Goal: Task Accomplishment & Management: Complete application form

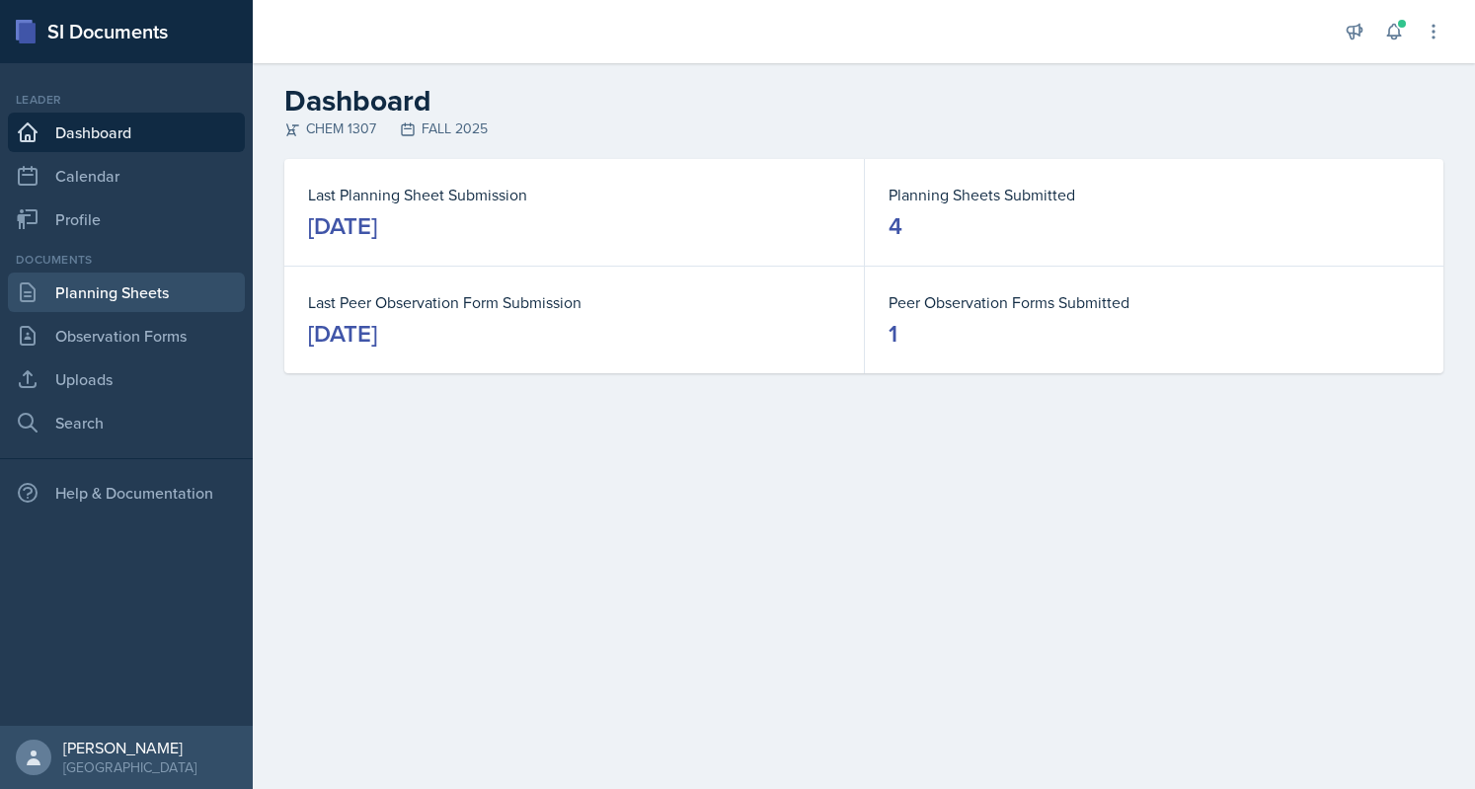
click at [83, 295] on link "Planning Sheets" at bounding box center [126, 293] width 237 height 40
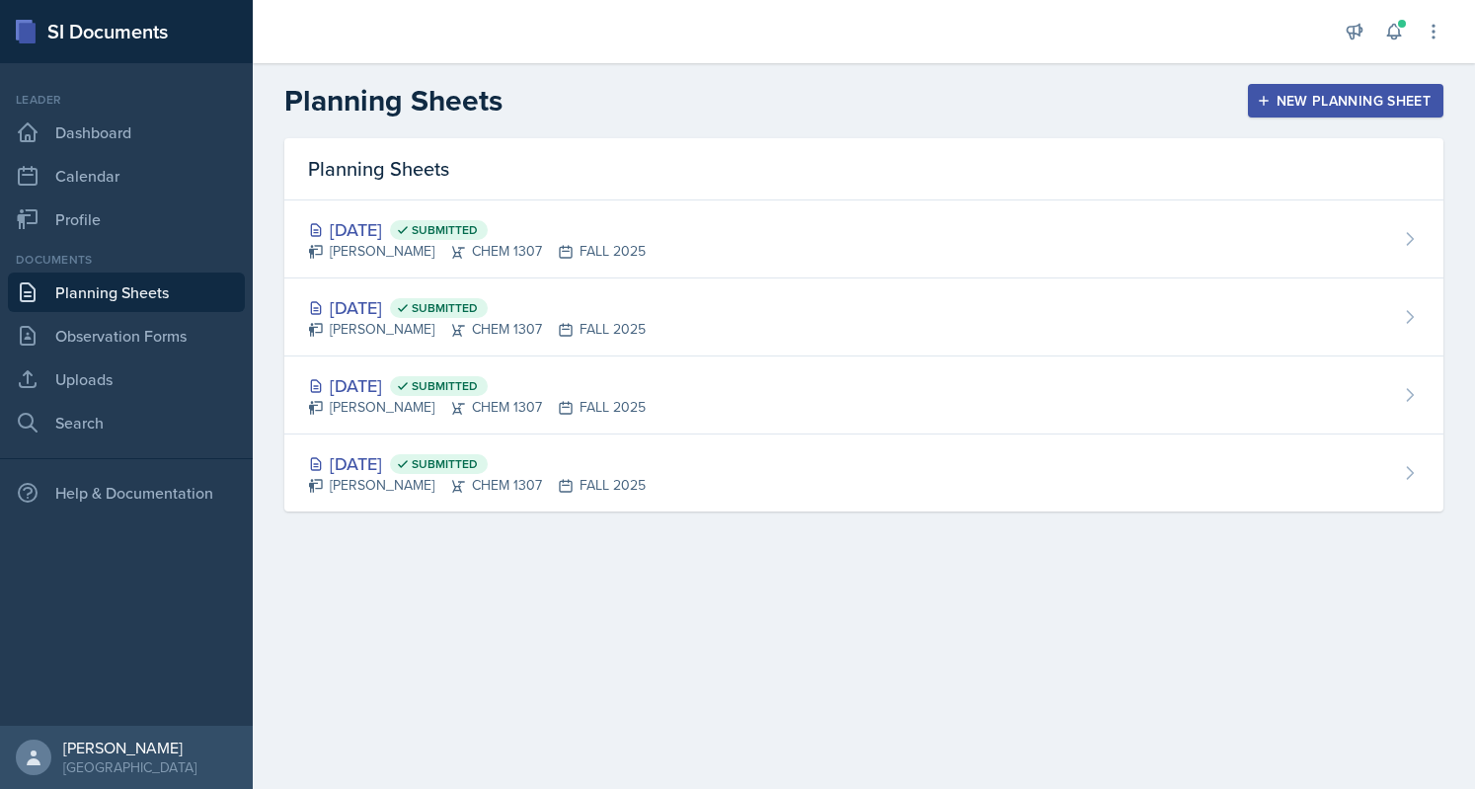
click at [1272, 107] on div "New Planning Sheet" at bounding box center [1346, 101] width 170 height 16
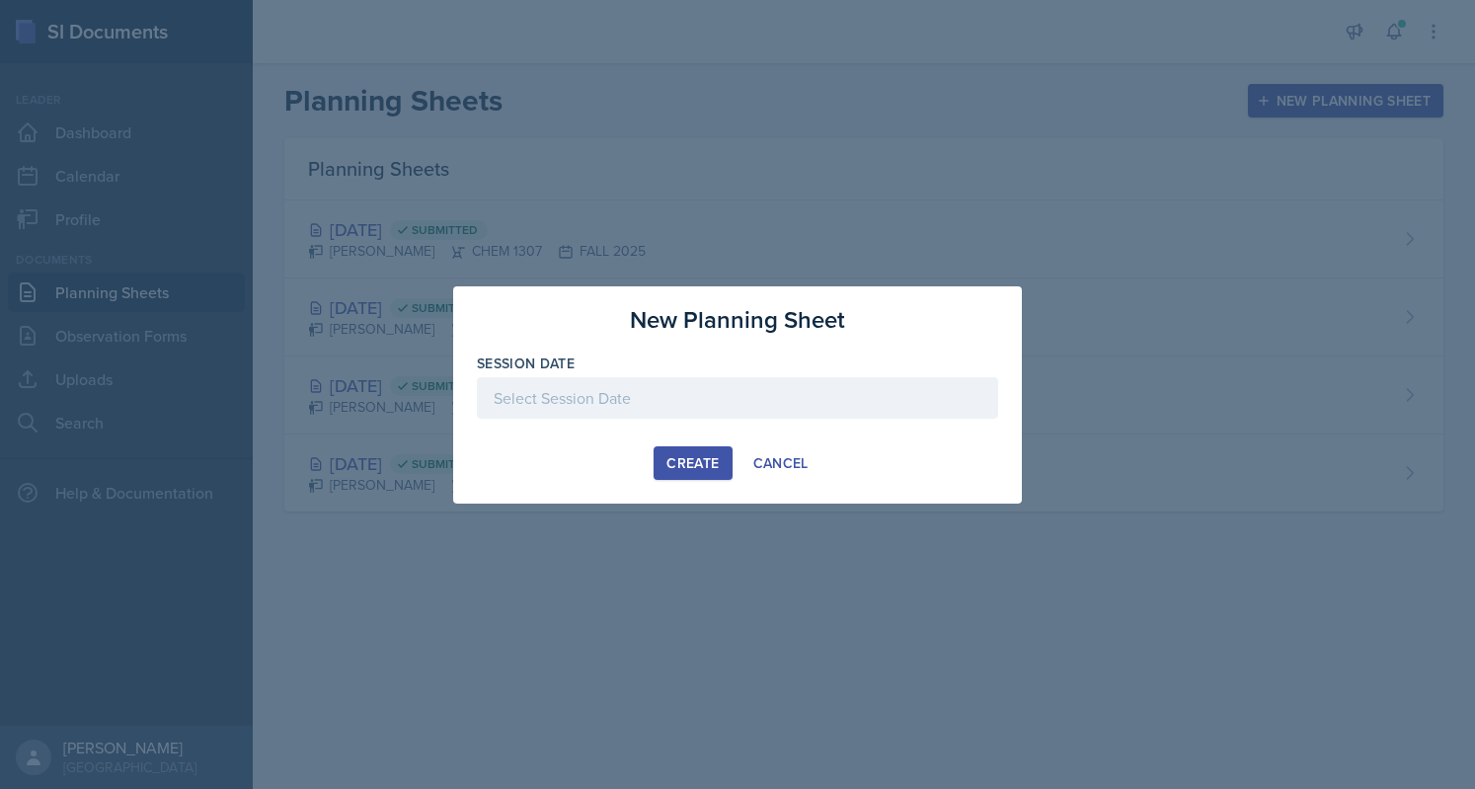
click at [802, 395] on div at bounding box center [737, 397] width 521 height 41
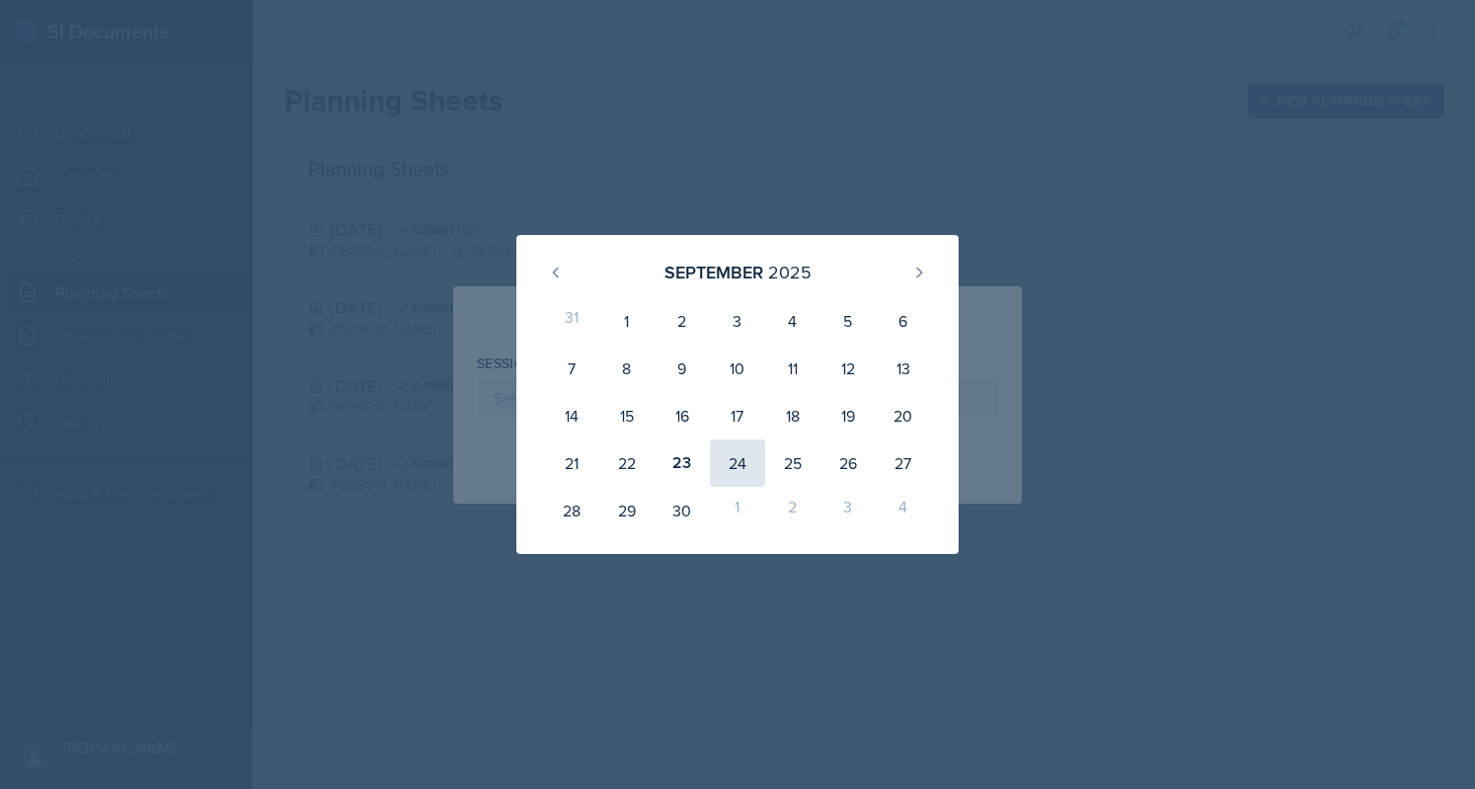
click at [715, 472] on div "24" at bounding box center [737, 462] width 55 height 47
type input "[DATE]"
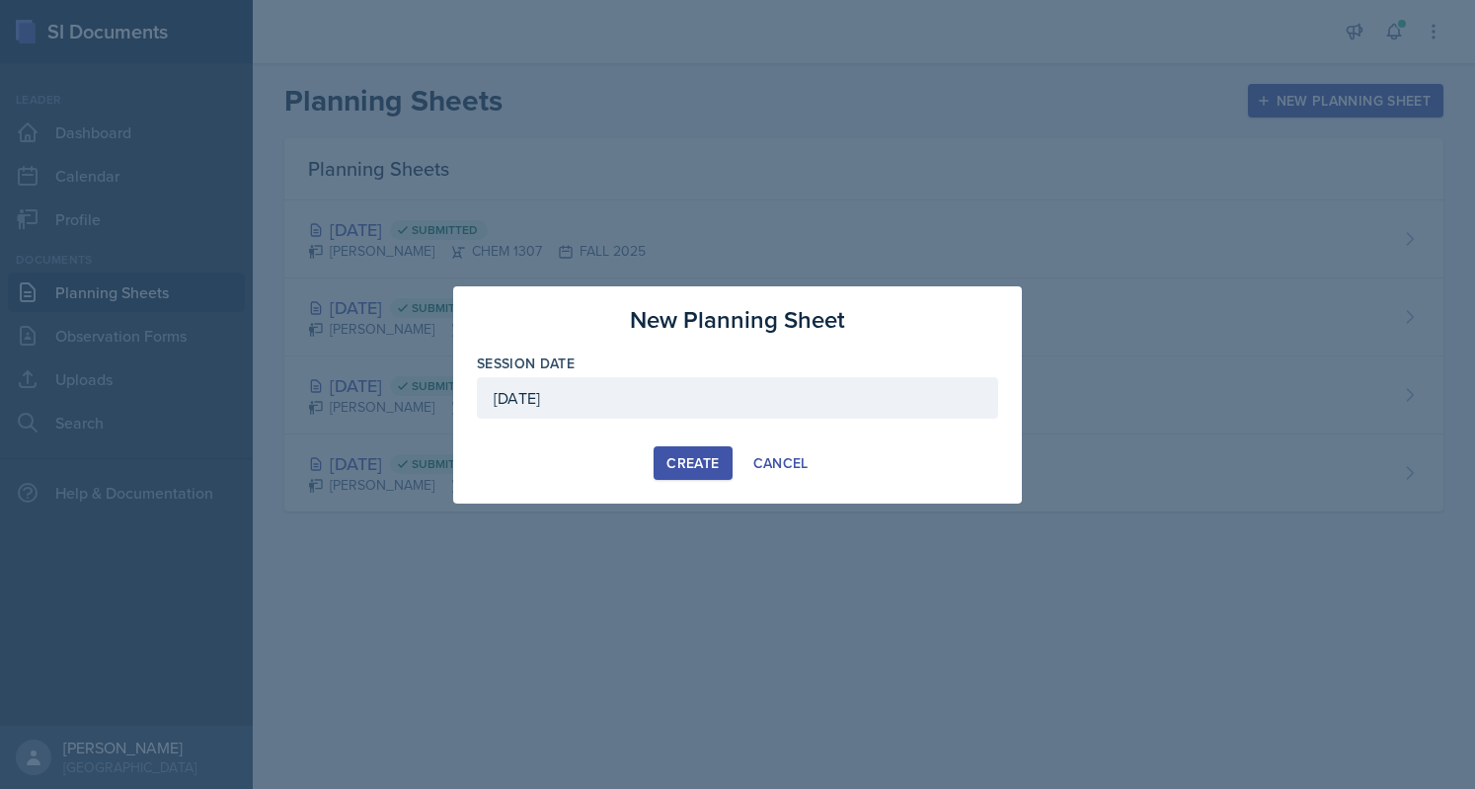
click at [701, 465] on div "Create" at bounding box center [693, 463] width 52 height 16
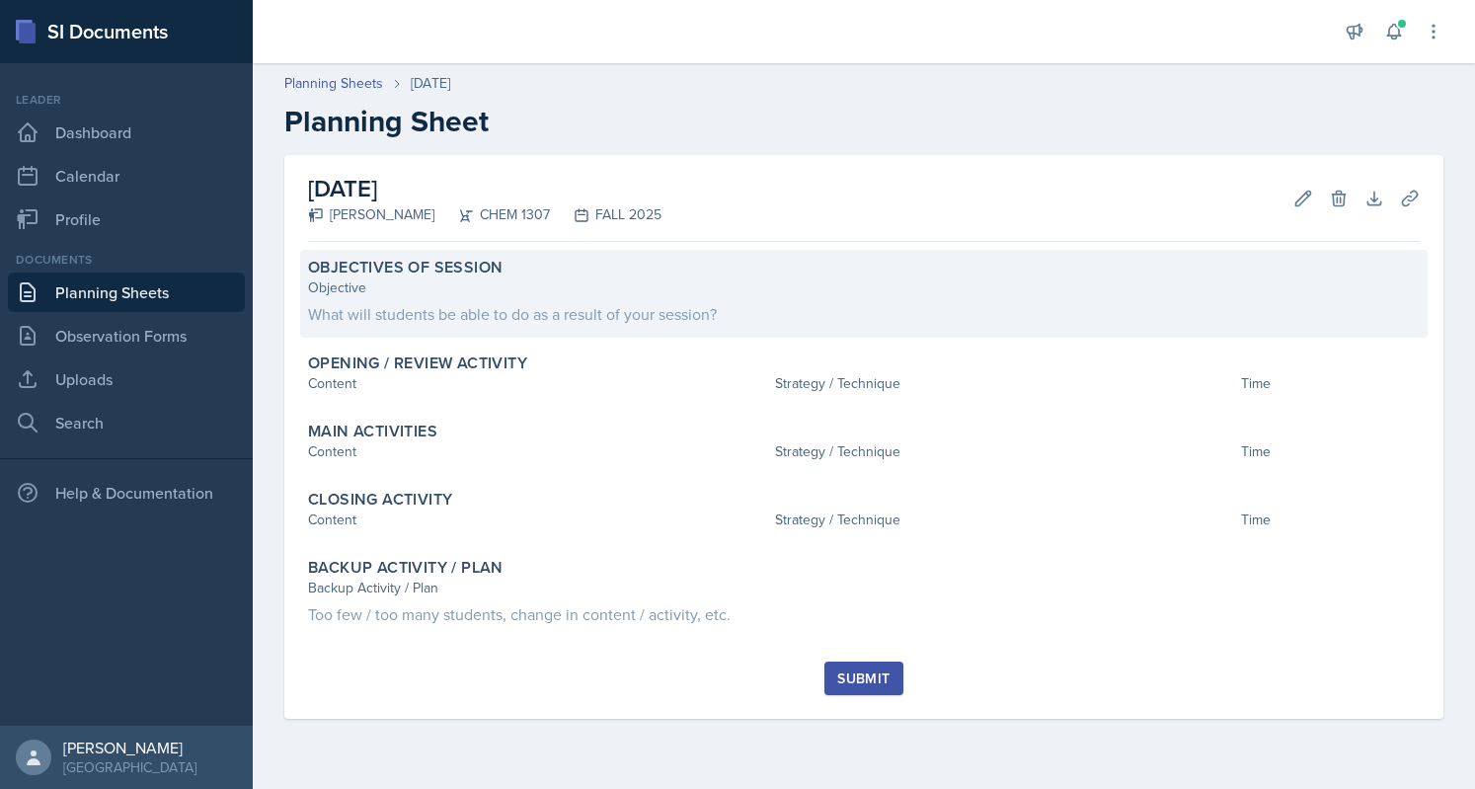
click at [476, 273] on label "Objectives of Session" at bounding box center [405, 268] width 195 height 20
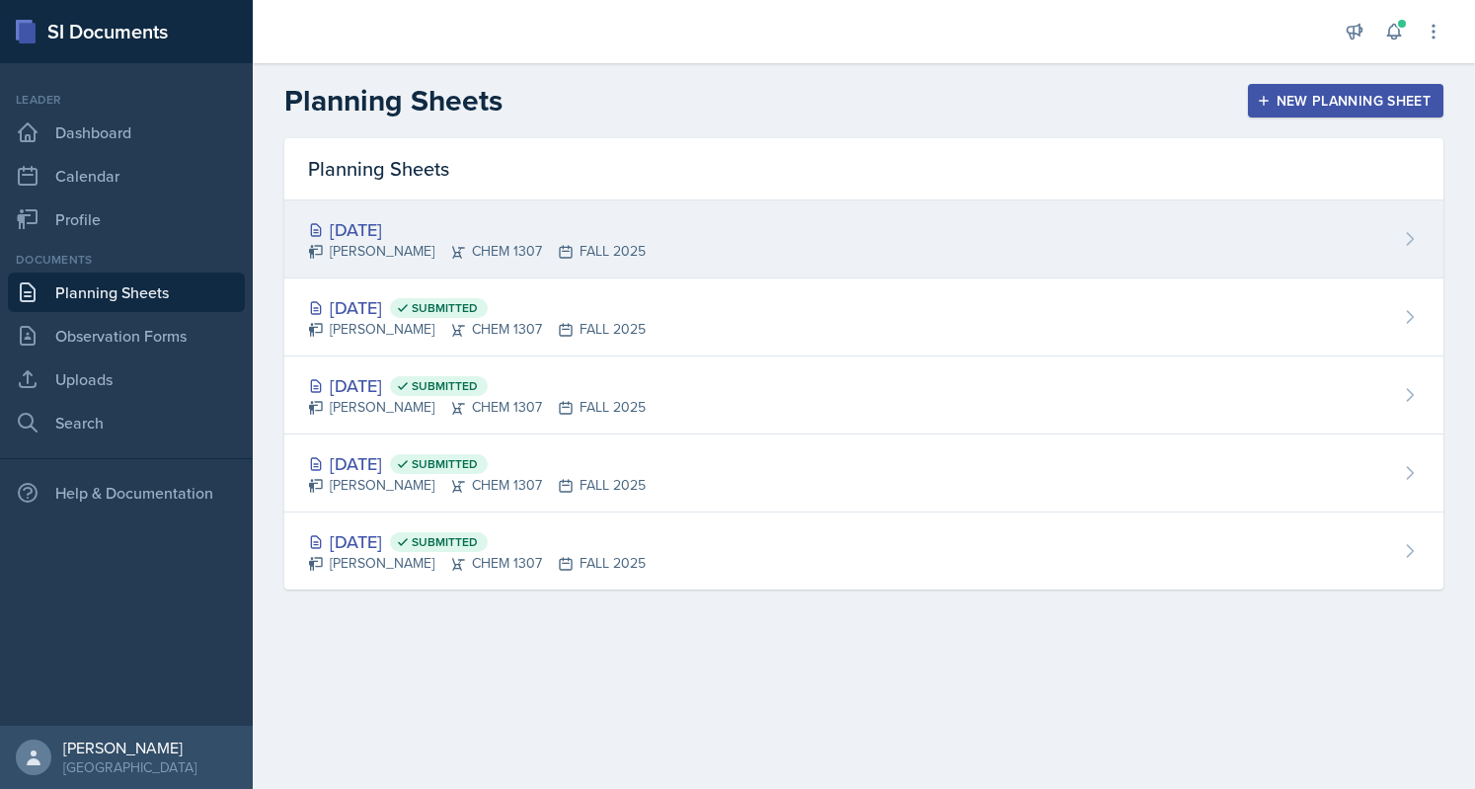
click at [515, 229] on div "[DATE]" at bounding box center [477, 229] width 338 height 27
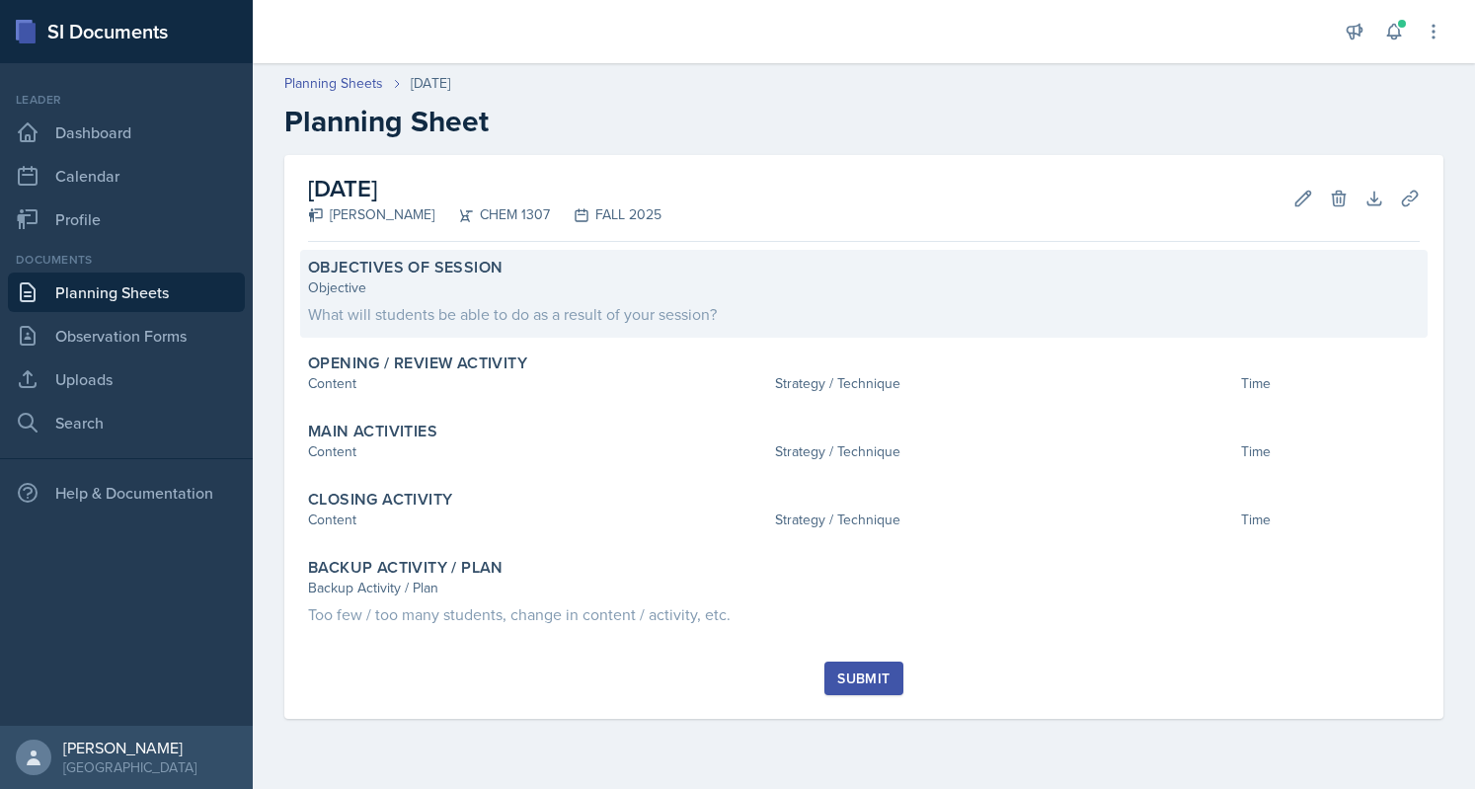
click at [602, 299] on div "Objective What will students be able to do as a result of your session?" at bounding box center [864, 301] width 1112 height 48
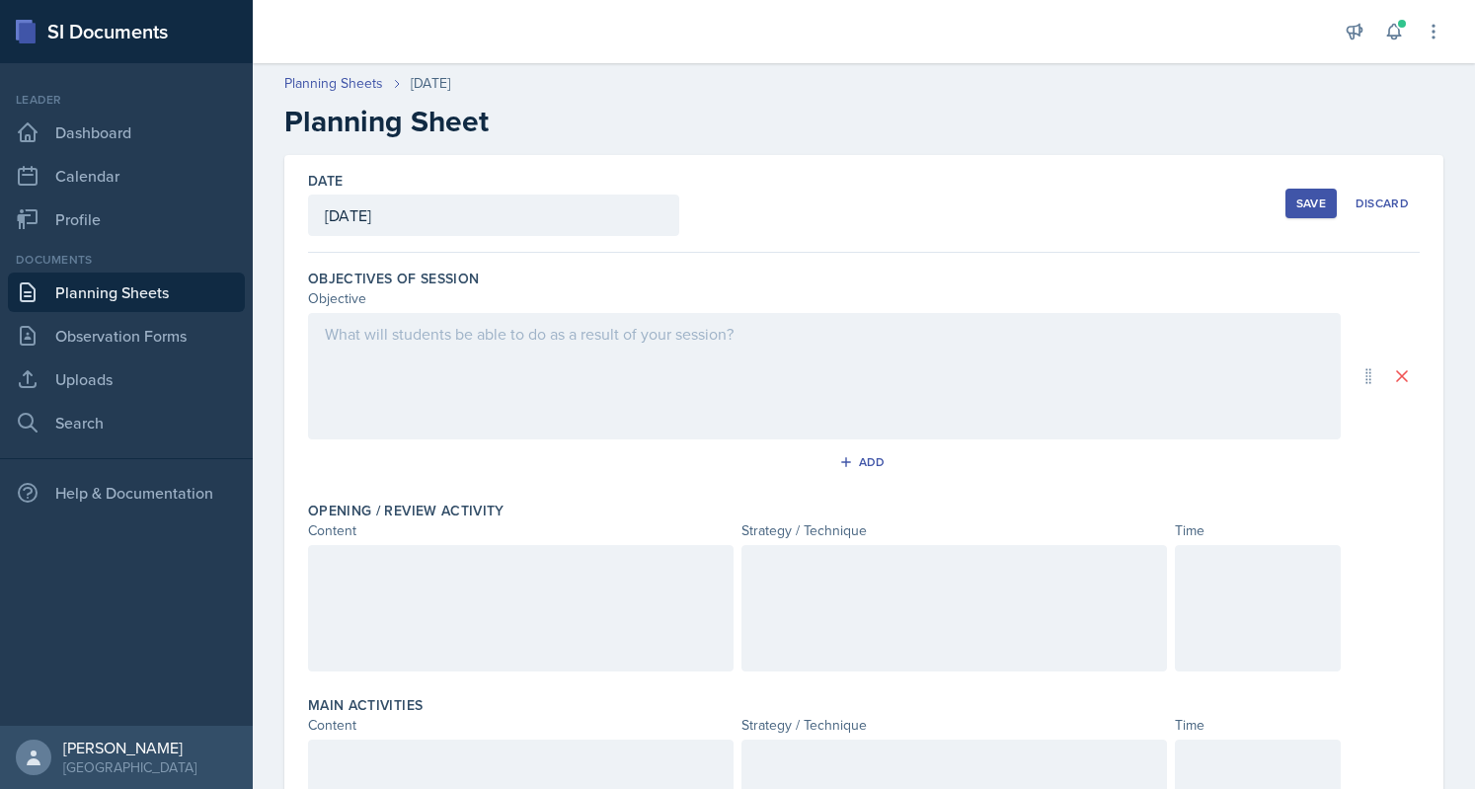
click at [541, 363] on div at bounding box center [824, 376] width 1033 height 126
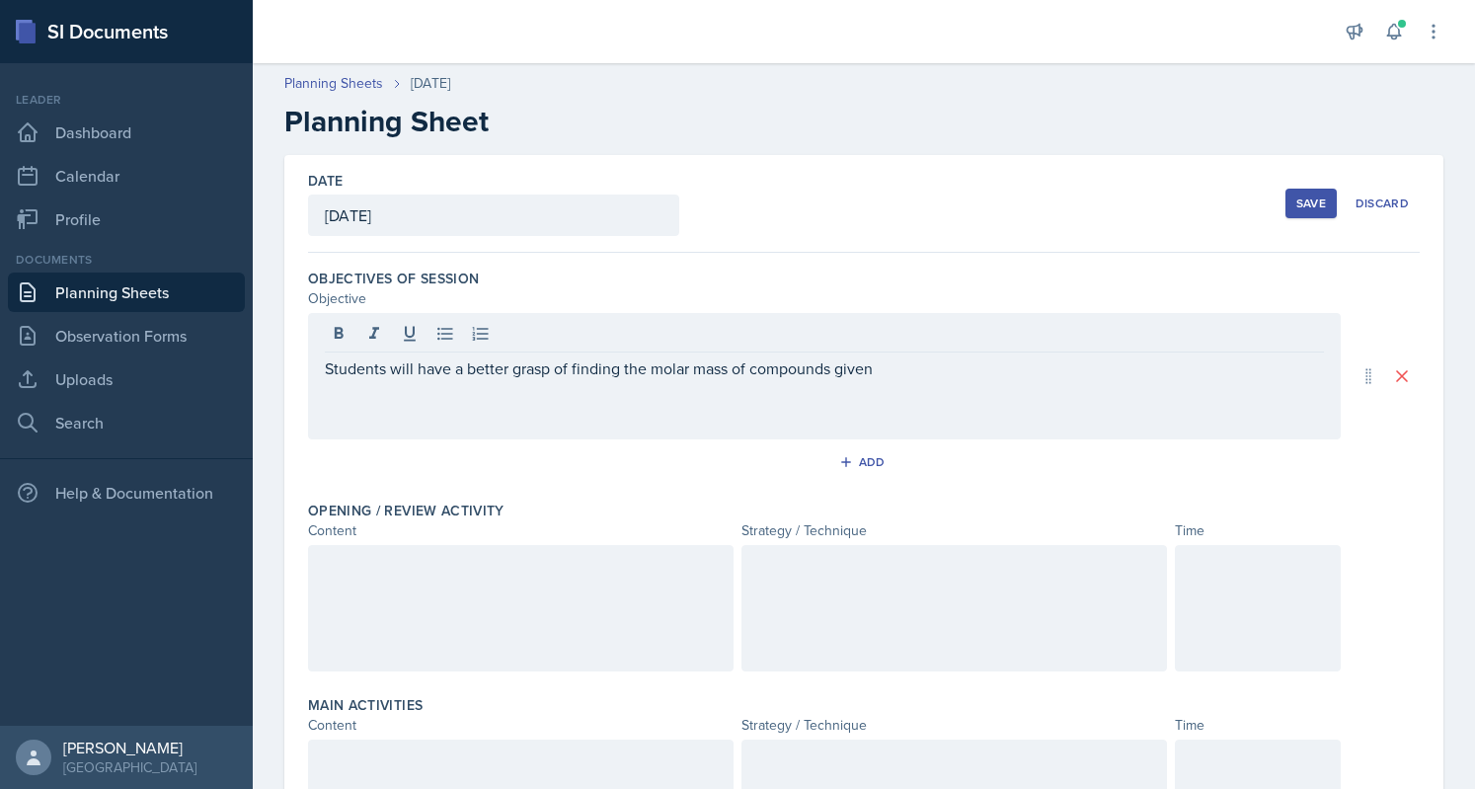
click at [976, 378] on div "Students will have a better grasp of finding the molar mass of compounds given" at bounding box center [824, 376] width 1033 height 126
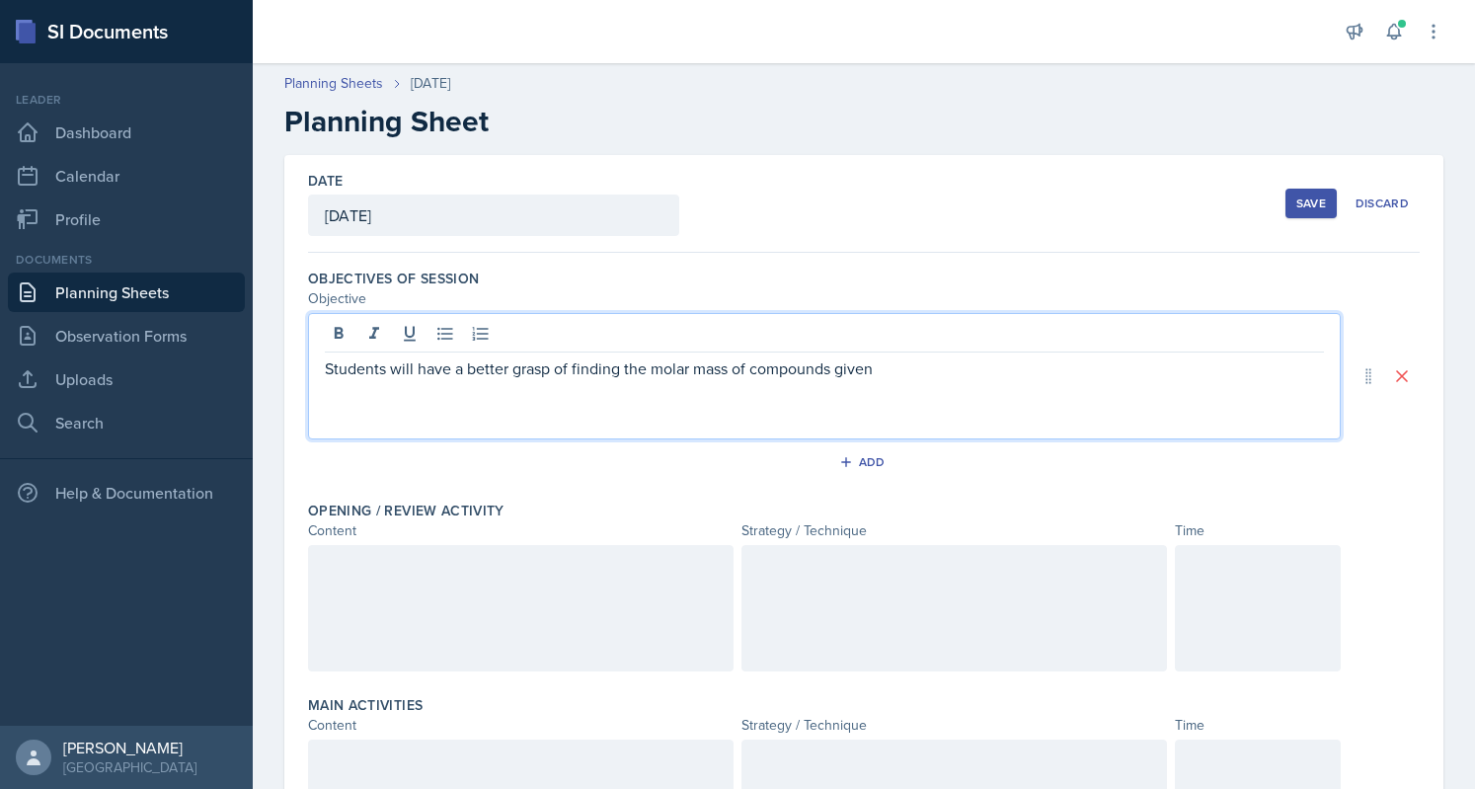
click at [958, 372] on p "Students will have a better grasp of finding the molar mass of compounds given" at bounding box center [824, 368] width 999 height 24
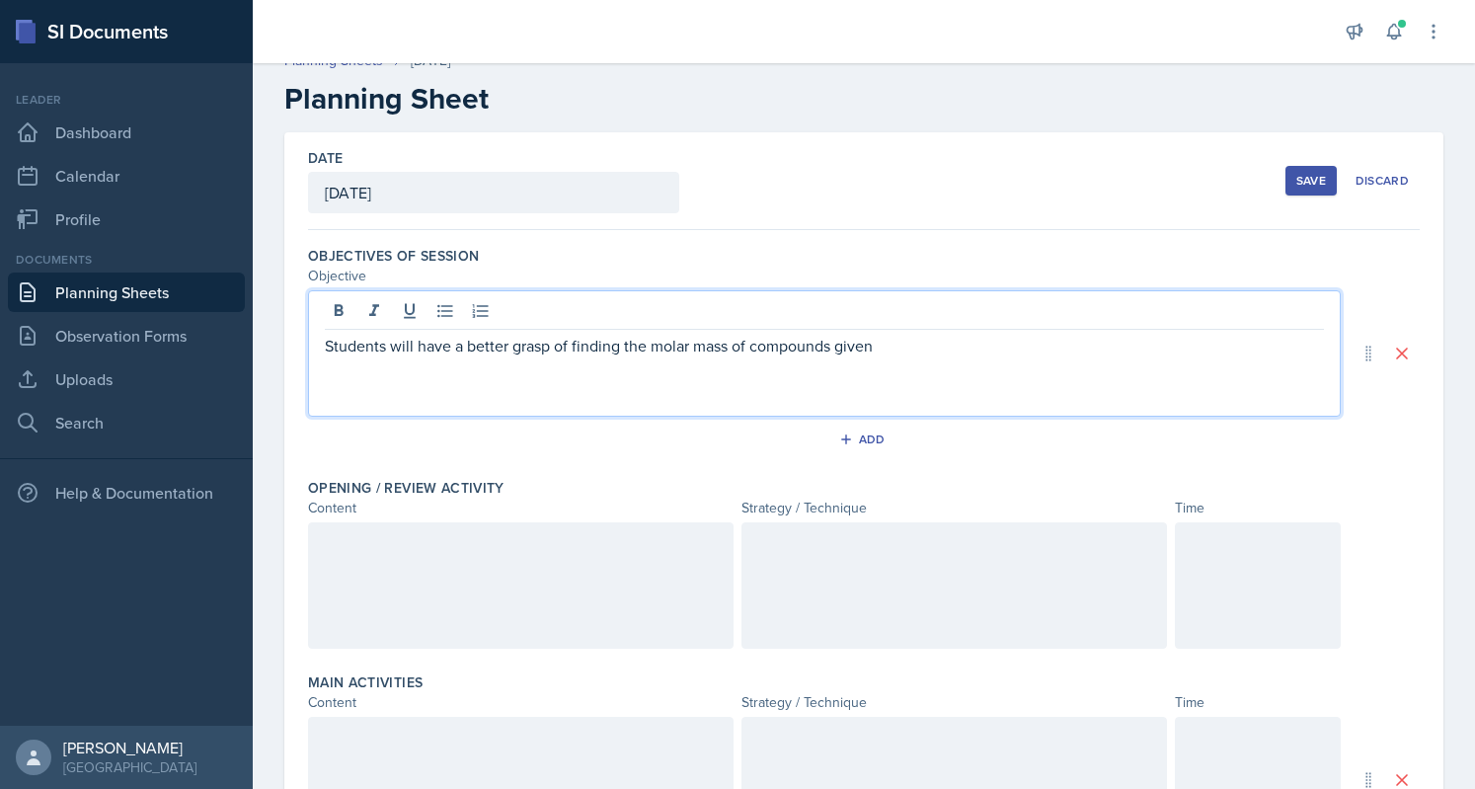
scroll to position [24, 0]
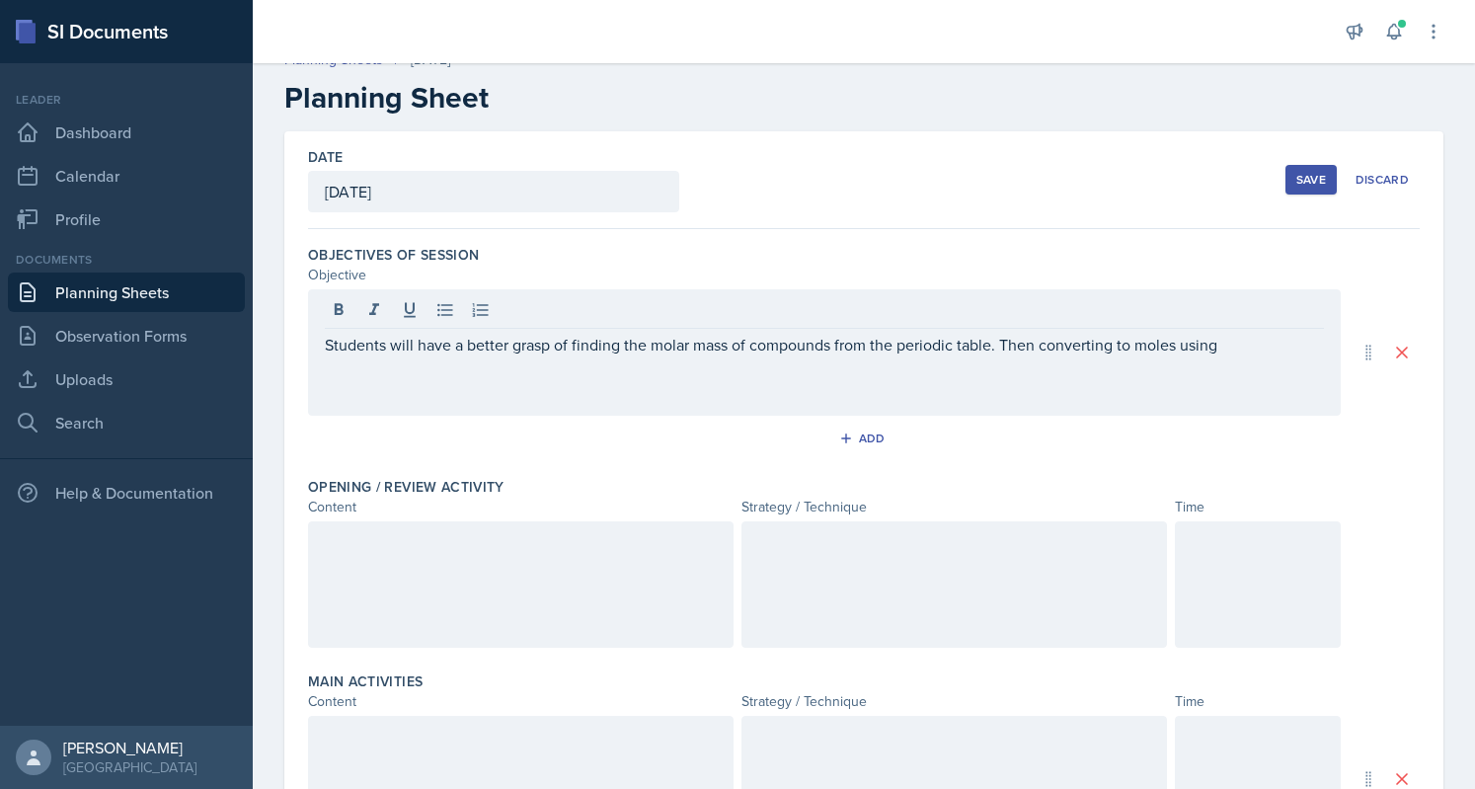
click at [667, 486] on div "Opening / Review Activity" at bounding box center [864, 487] width 1112 height 20
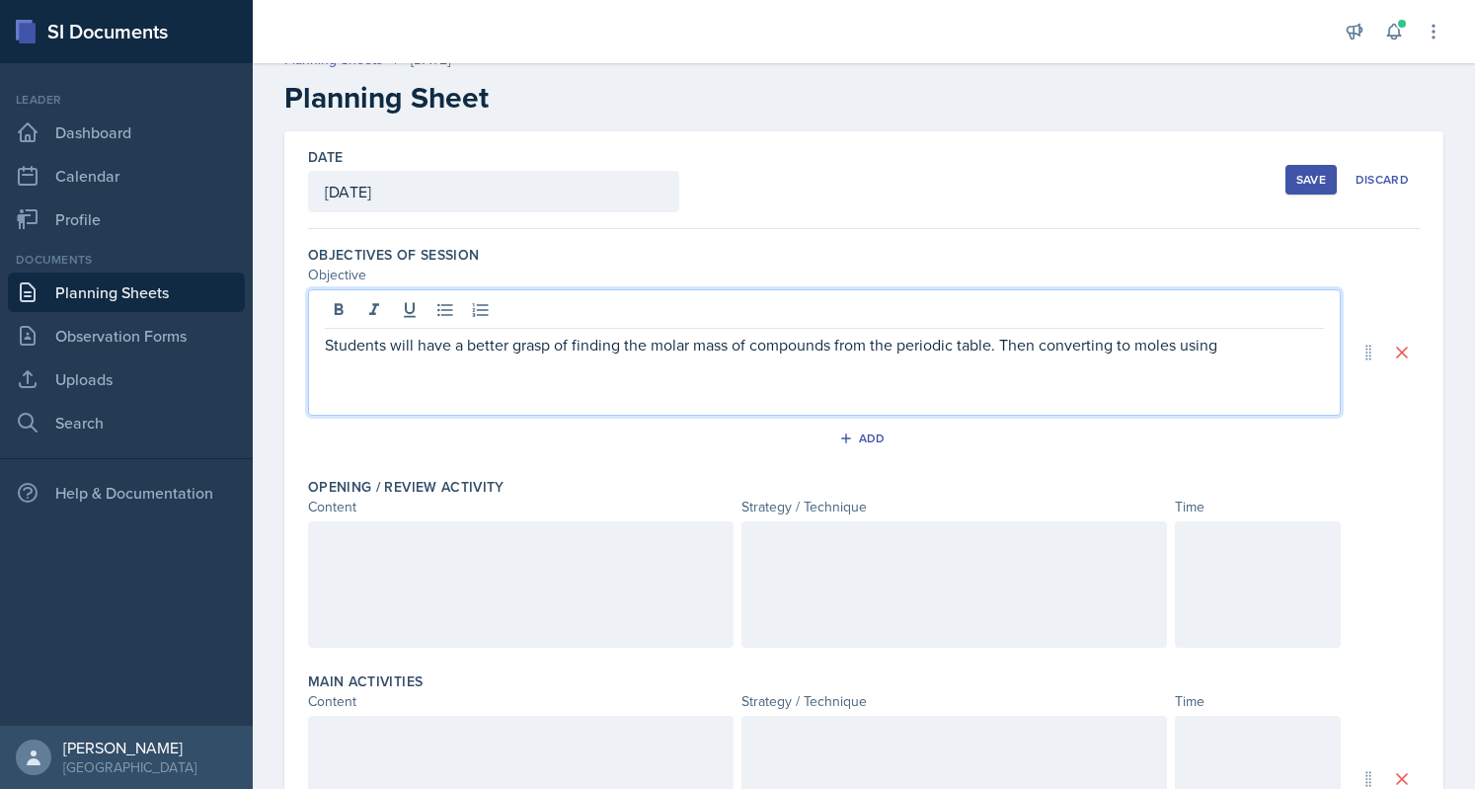
click at [1249, 316] on div "Students will have a better grasp of finding the molar mass of compounds from t…" at bounding box center [824, 352] width 1033 height 126
click at [1262, 353] on p "Students will have a better grasp of finding the molar mass of compounds from t…" at bounding box center [824, 356] width 999 height 47
click at [714, 371] on p "Students will have a better grasp of finding the molar mass of compounds from t…" at bounding box center [824, 356] width 999 height 47
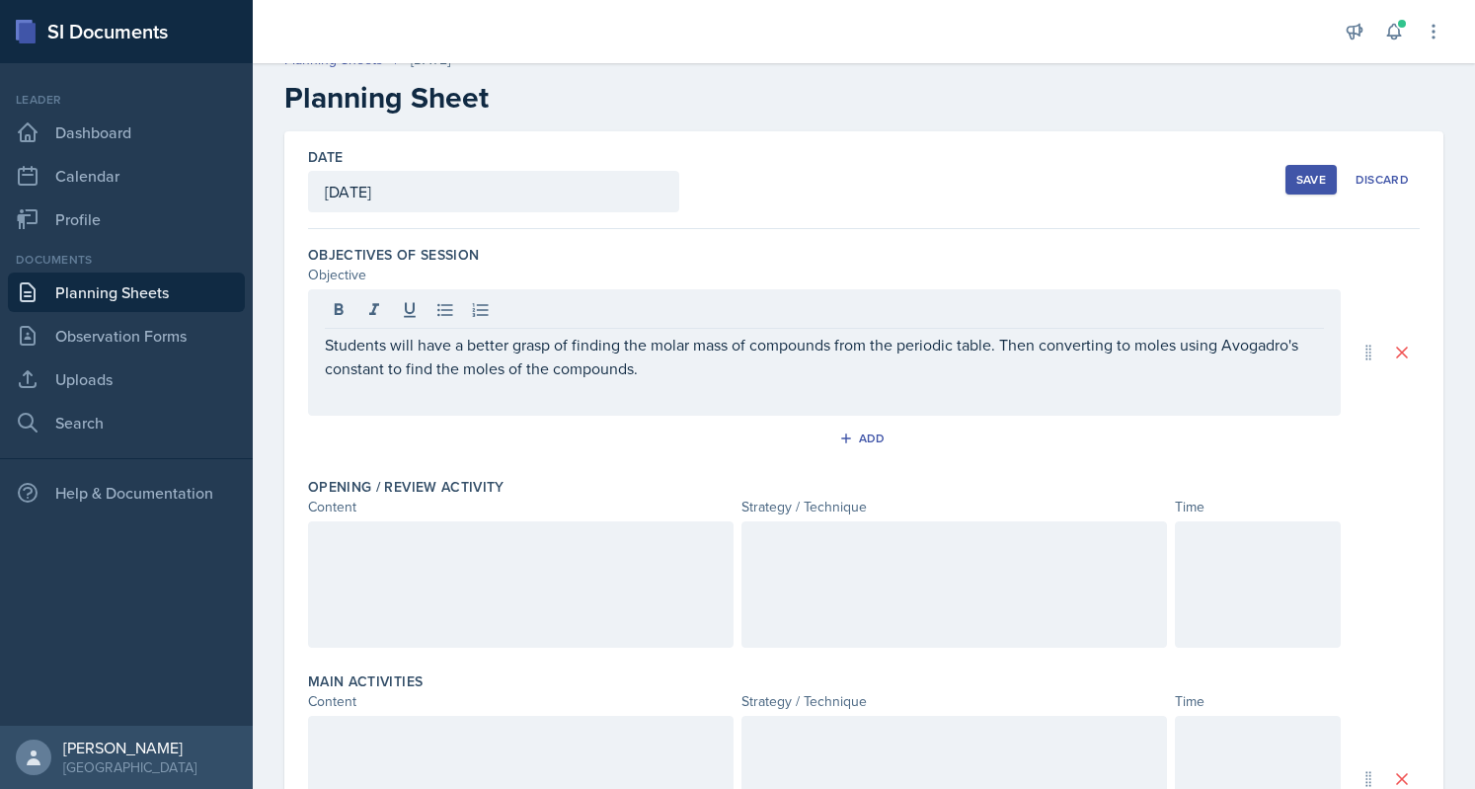
click at [591, 568] on div at bounding box center [521, 584] width 426 height 126
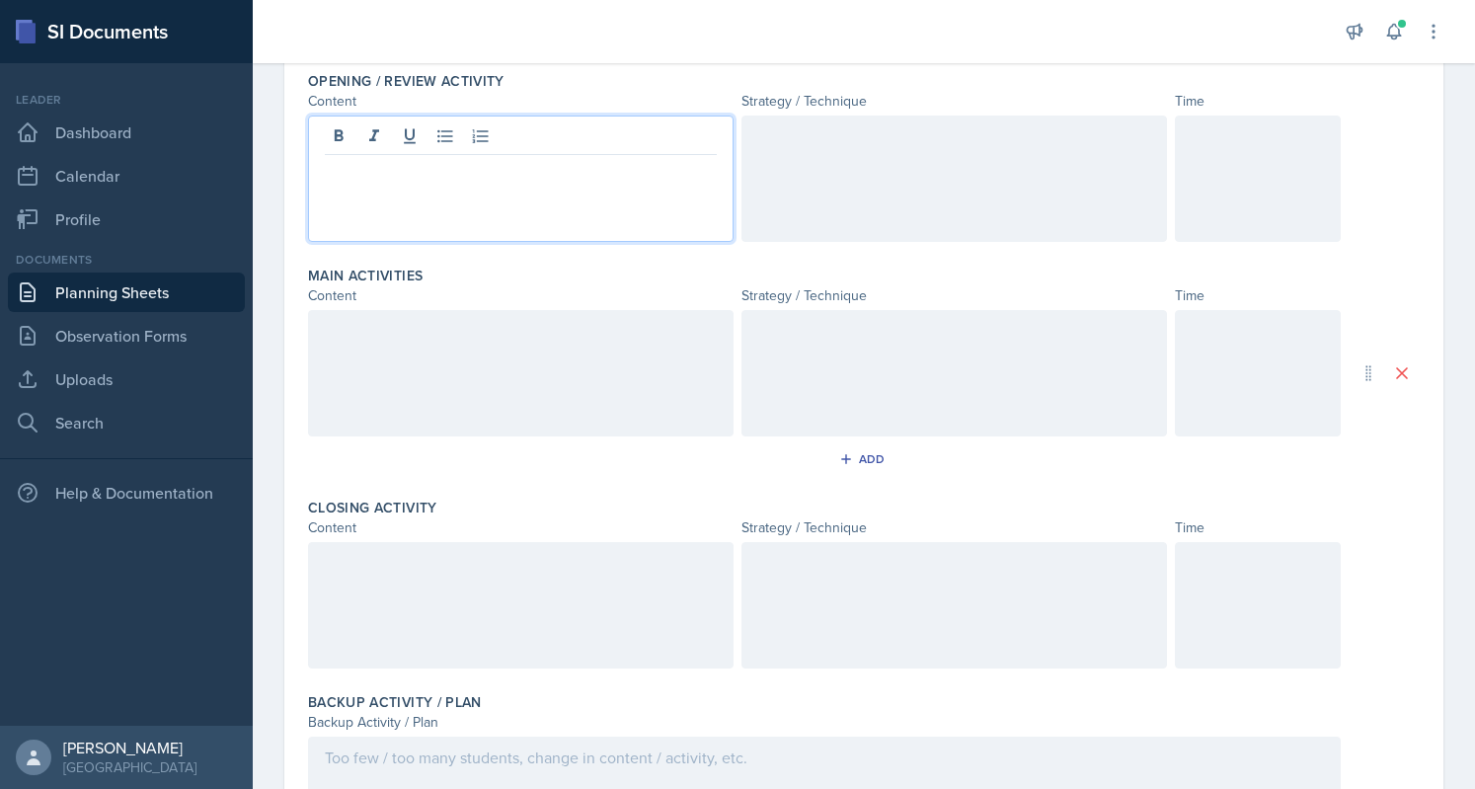
scroll to position [426, 0]
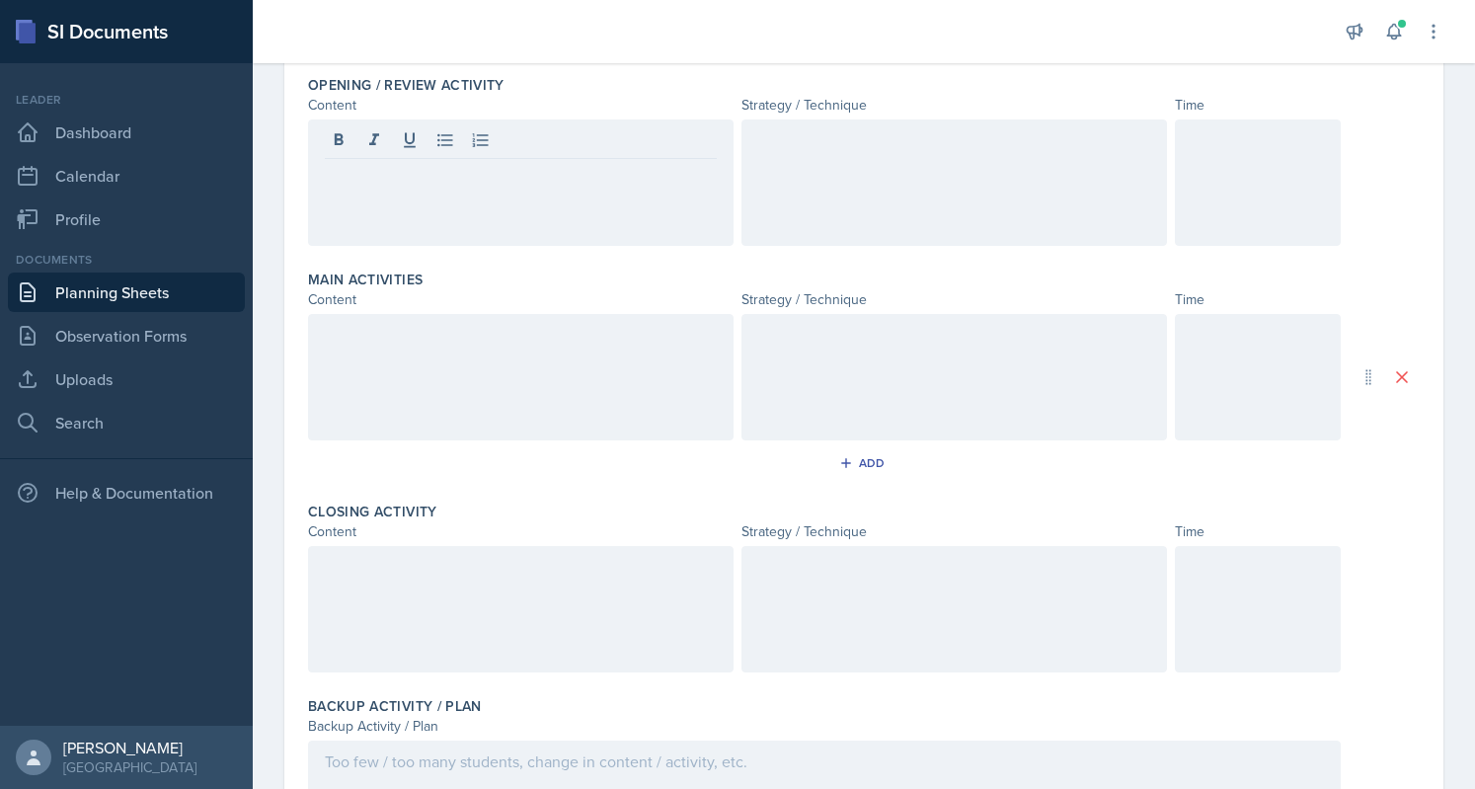
click at [562, 583] on div at bounding box center [521, 609] width 426 height 126
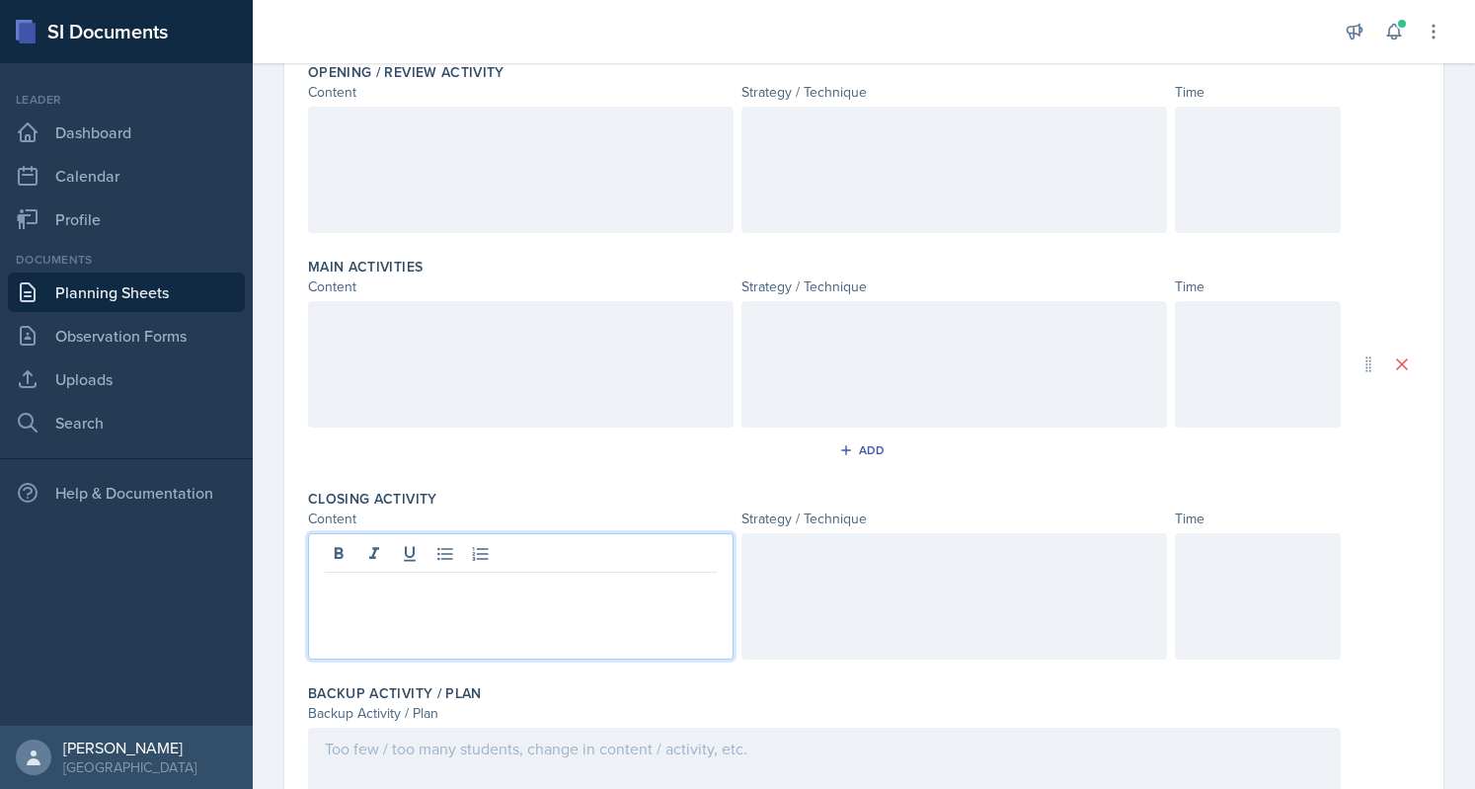
scroll to position [318, 0]
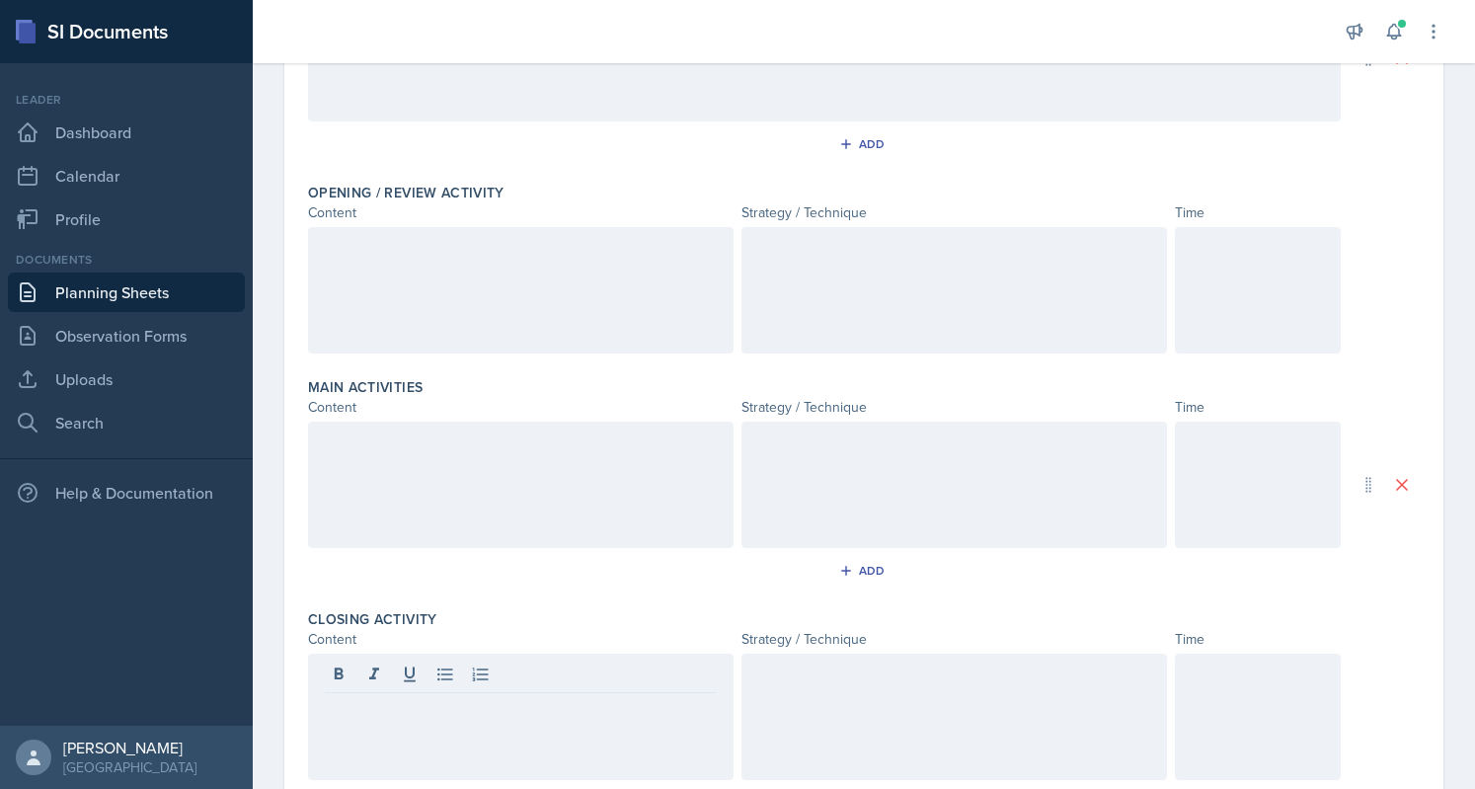
click at [518, 297] on div at bounding box center [521, 290] width 426 height 126
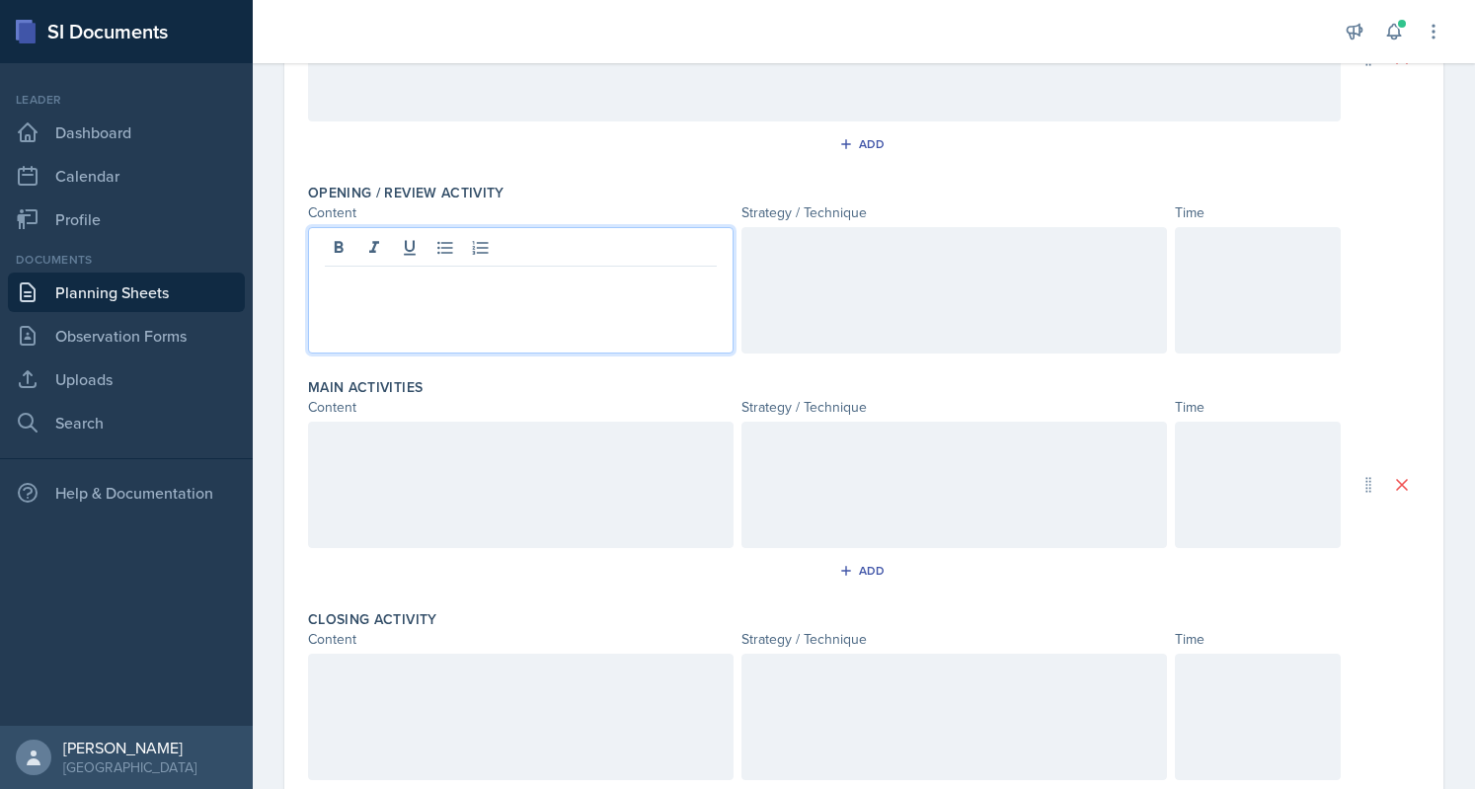
scroll to position [352, 0]
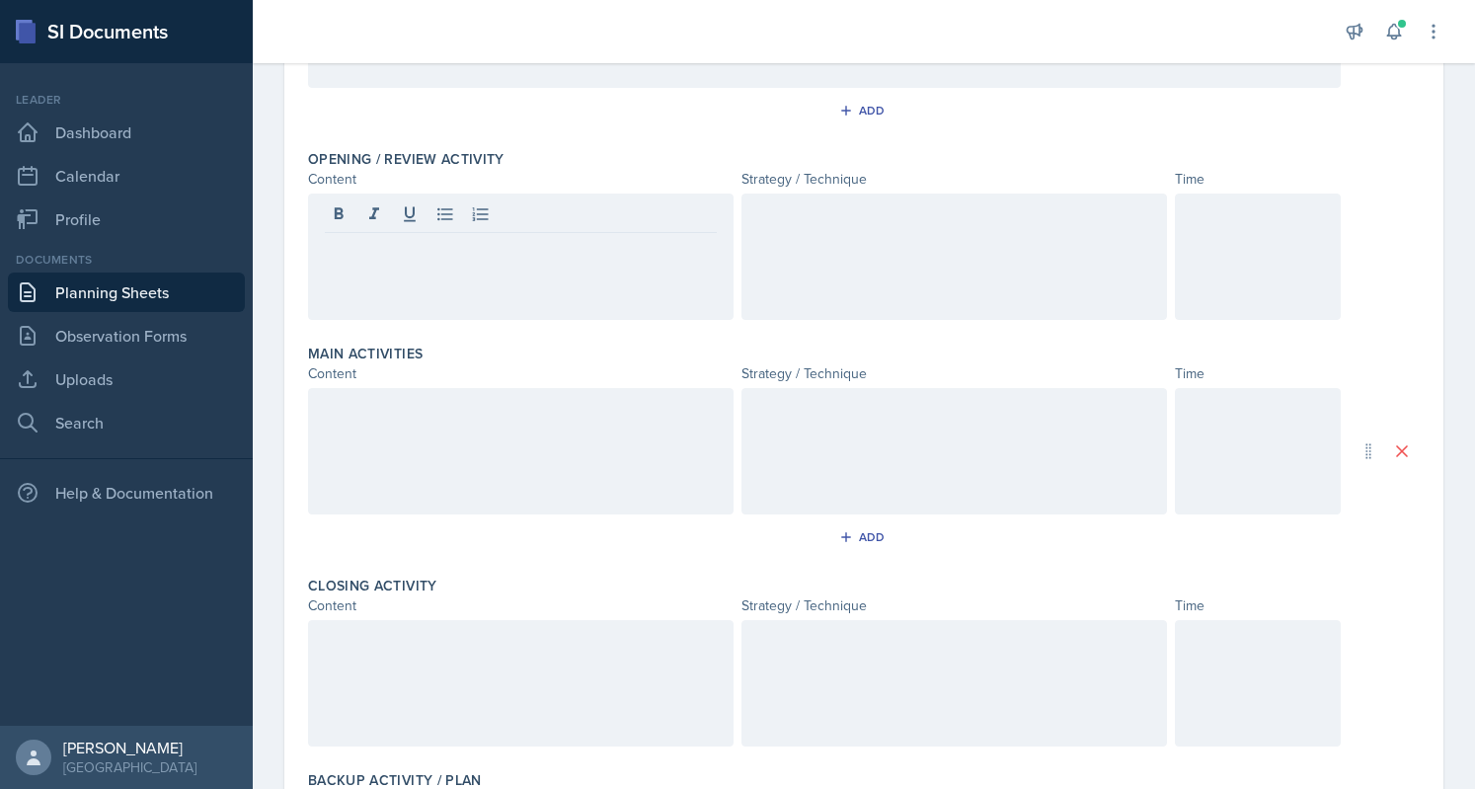
click at [1222, 250] on div at bounding box center [1258, 257] width 166 height 126
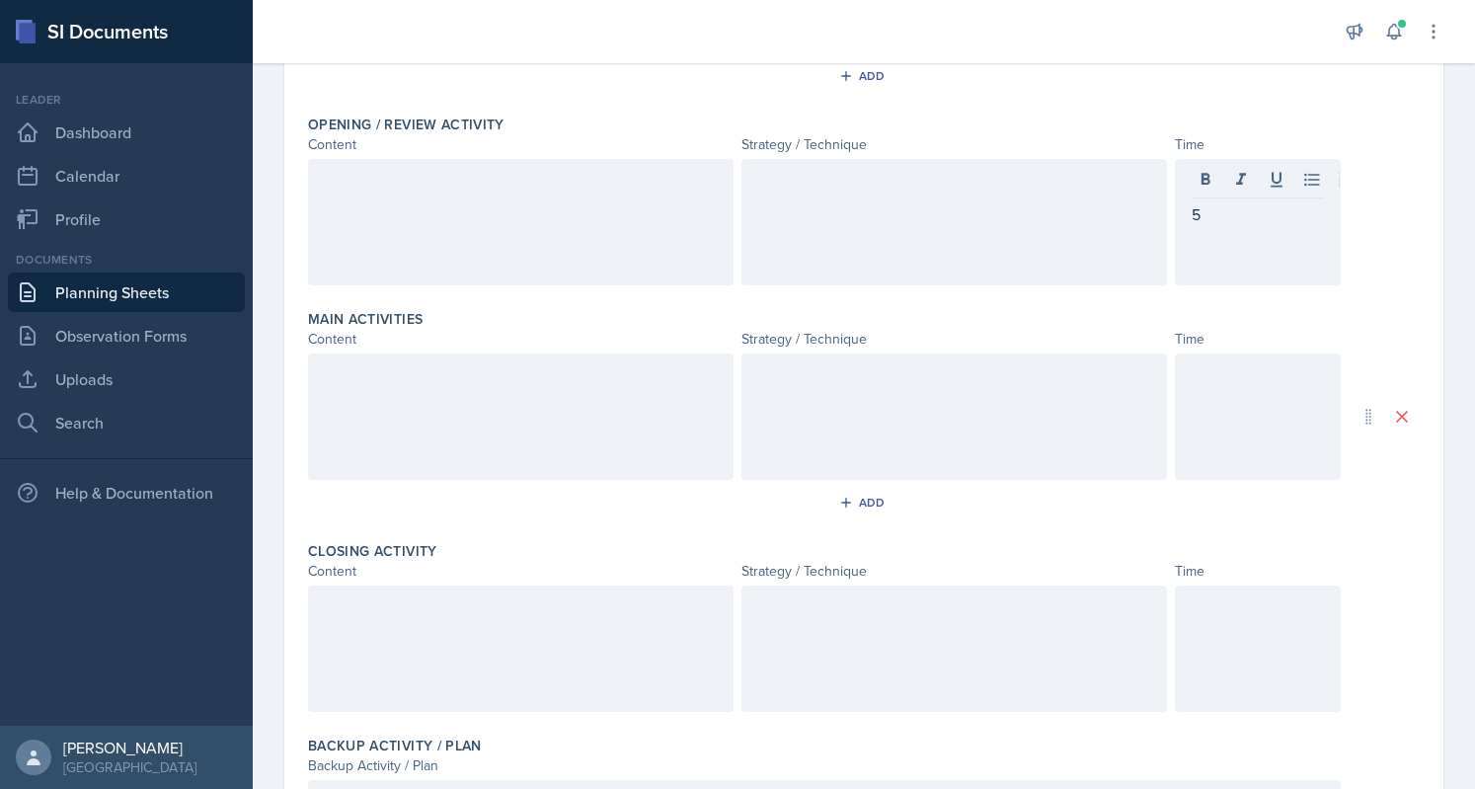
click at [1236, 413] on div at bounding box center [1258, 417] width 166 height 126
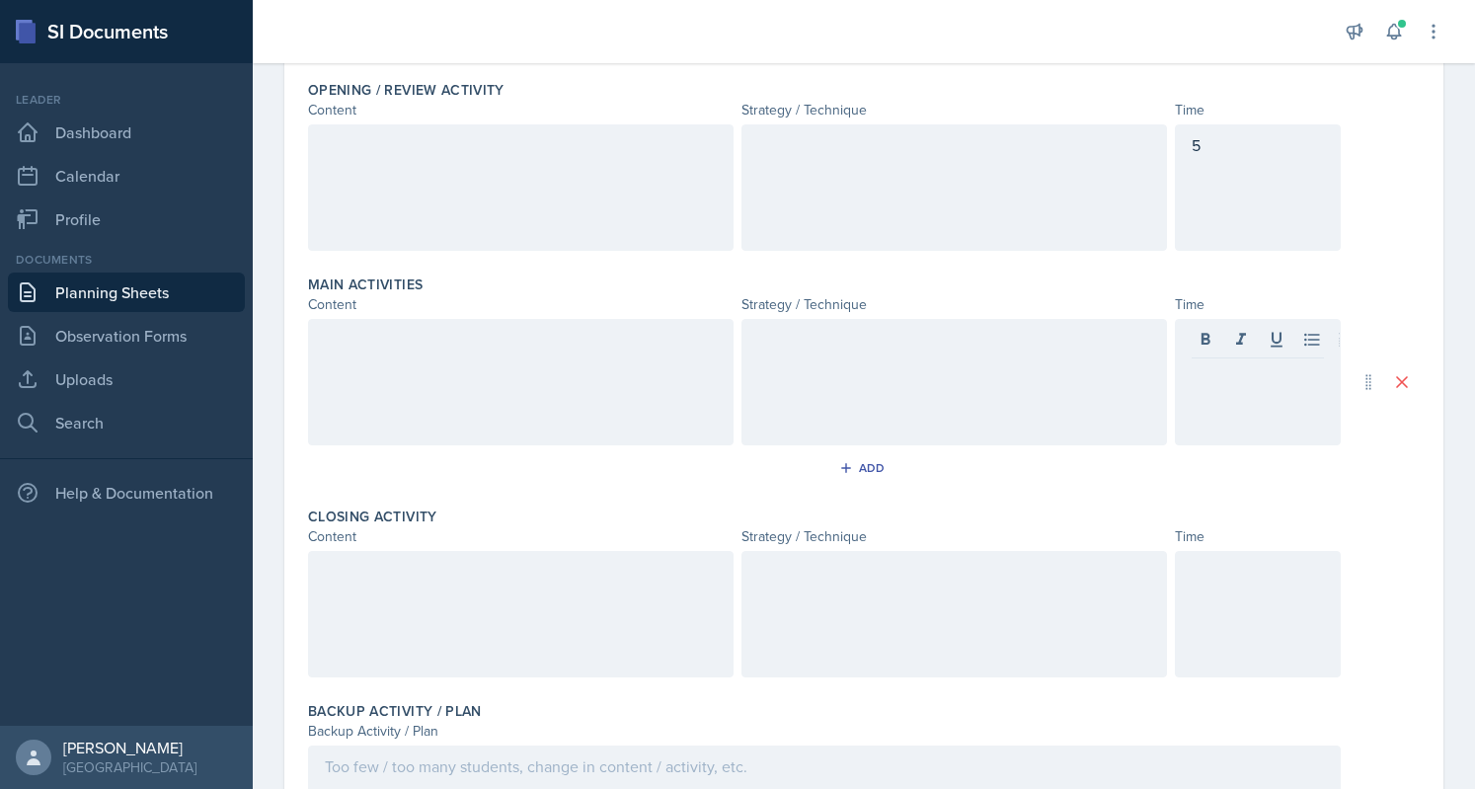
click at [1211, 588] on div at bounding box center [1258, 614] width 166 height 126
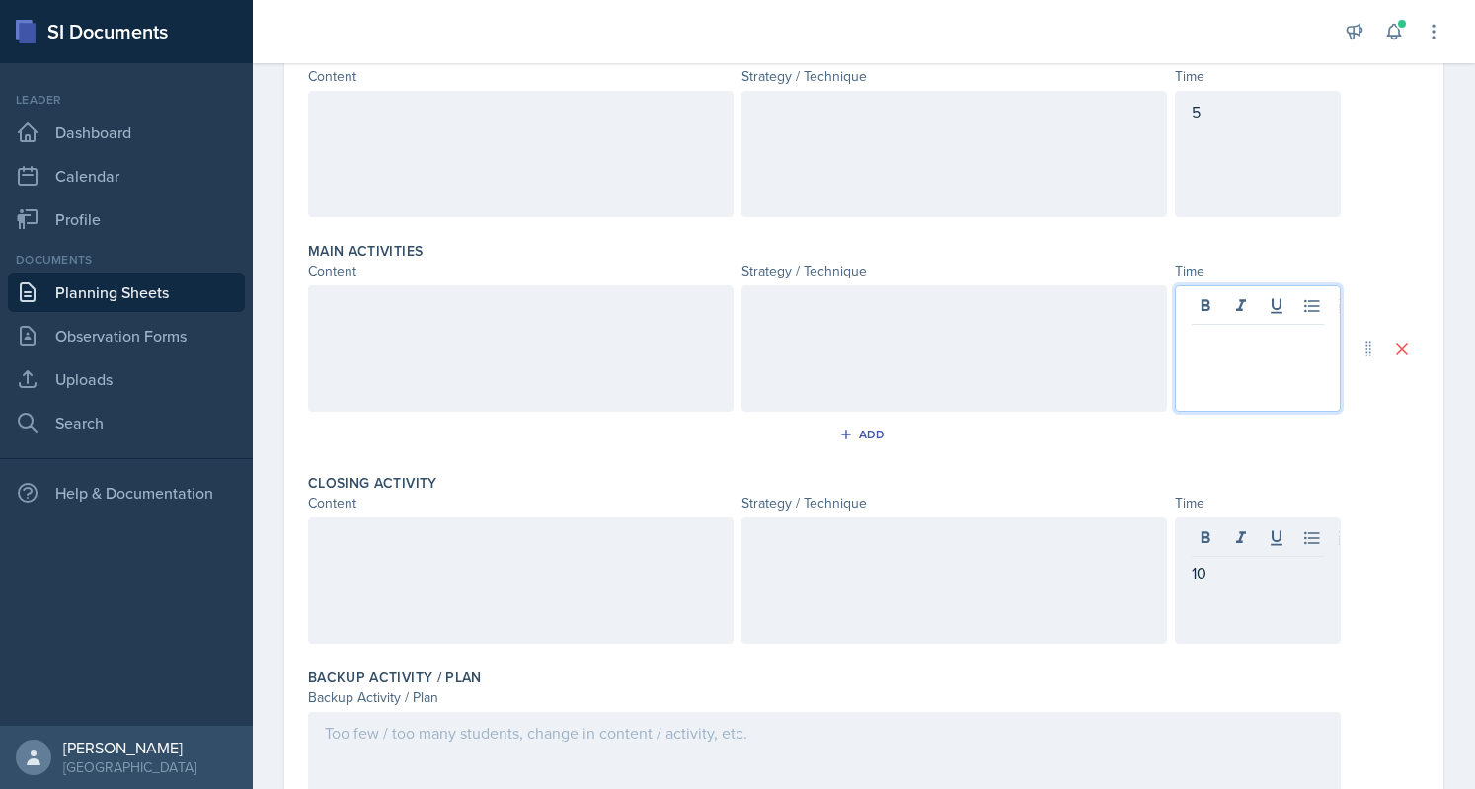
click at [1225, 305] on div at bounding box center [1258, 348] width 166 height 126
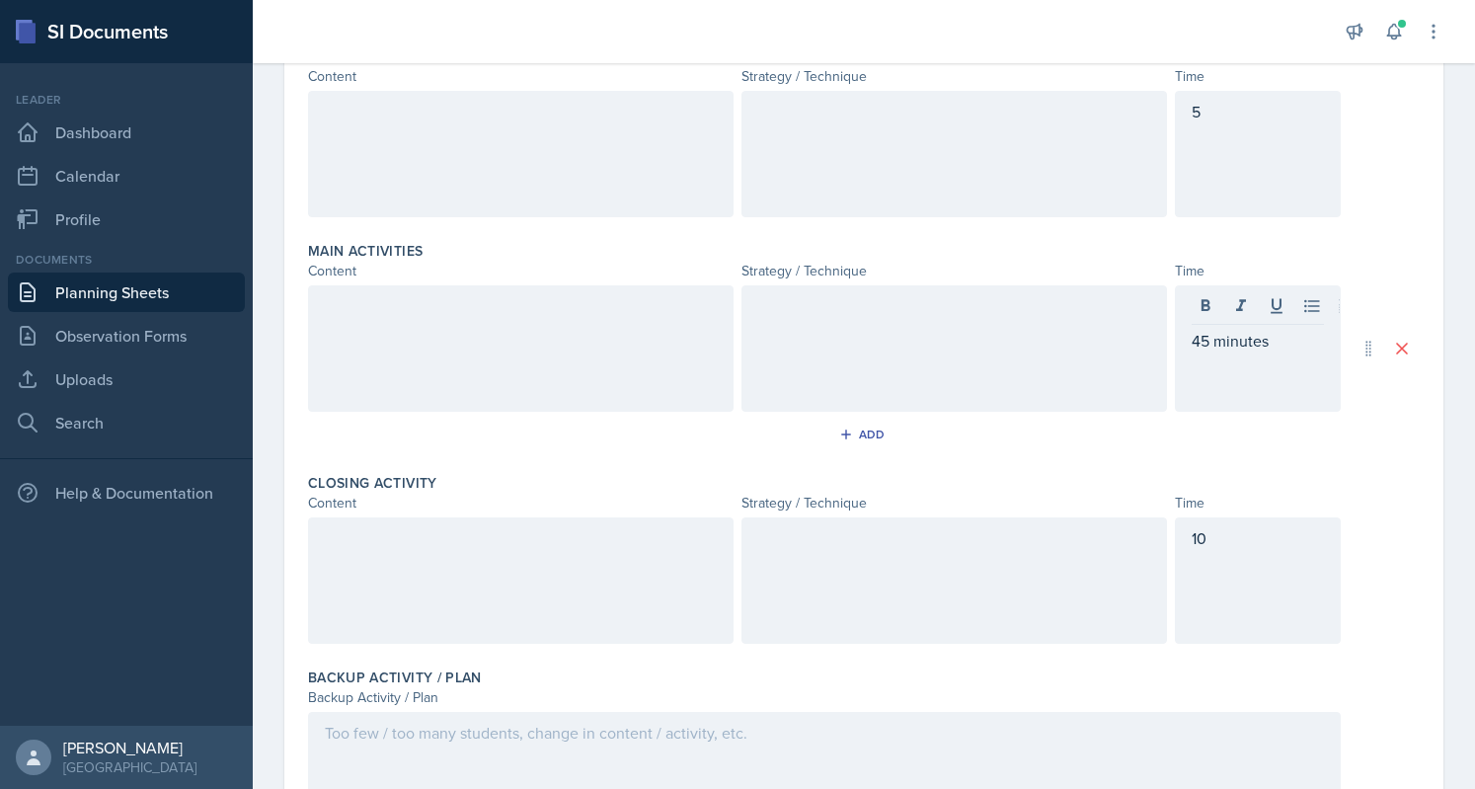
click at [1236, 599] on div "10" at bounding box center [1258, 580] width 166 height 126
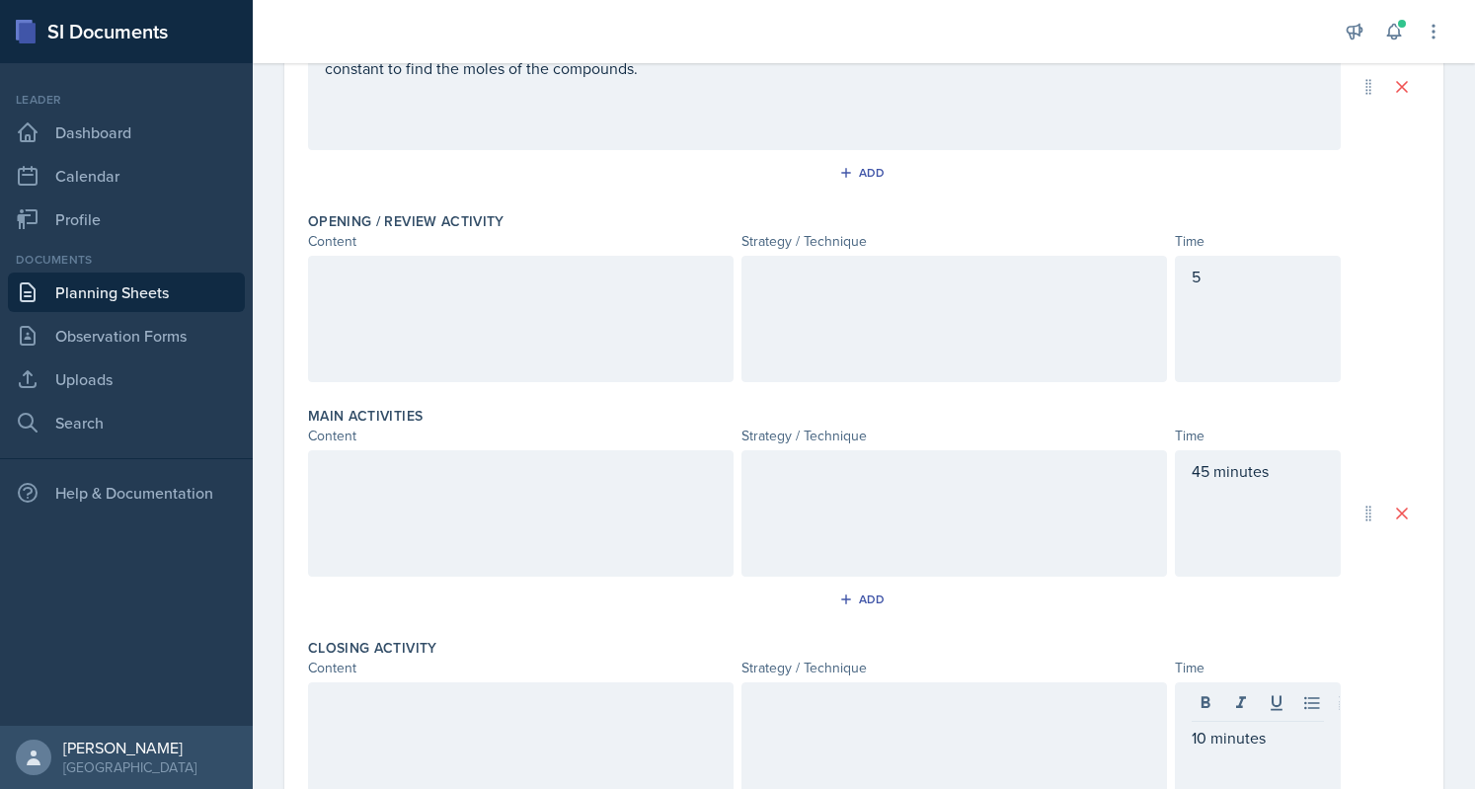
click at [1244, 297] on div "5" at bounding box center [1258, 319] width 166 height 126
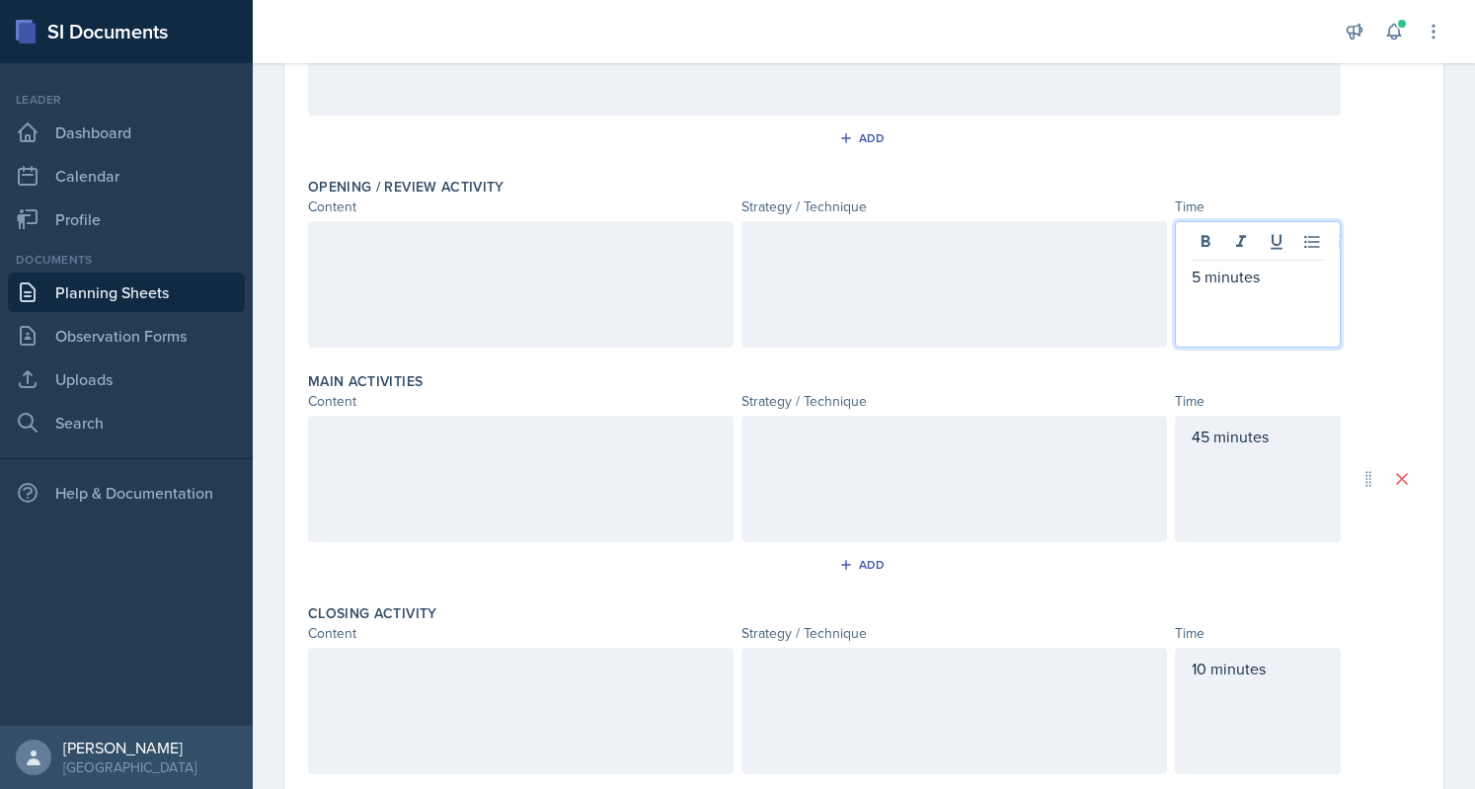
scroll to position [137, 0]
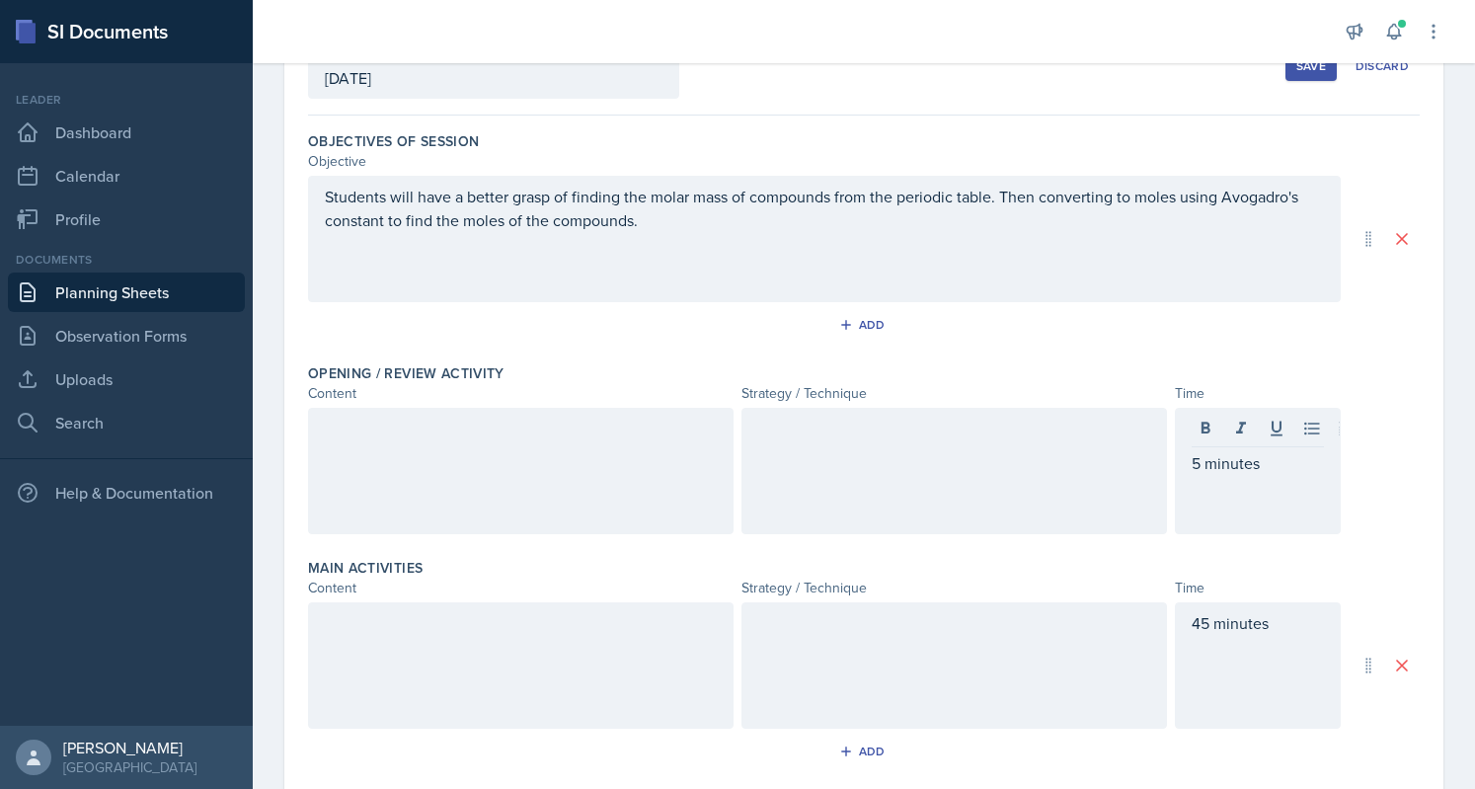
click at [541, 487] on div at bounding box center [521, 471] width 426 height 126
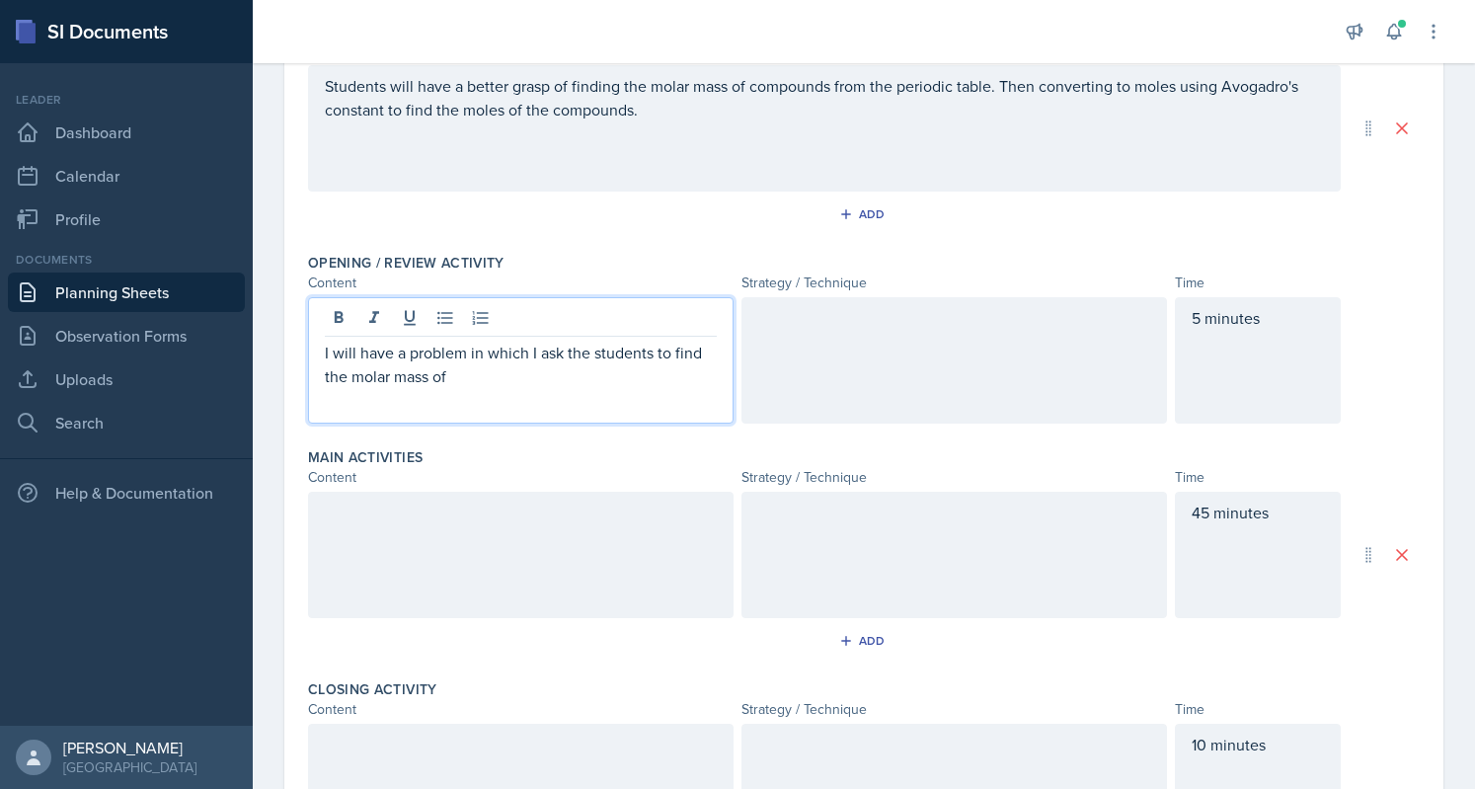
scroll to position [251, 0]
drag, startPoint x: 398, startPoint y: 351, endPoint x: 503, endPoint y: 355, distance: 104.8
click at [503, 355] on p "I will have a problem in which I ask the students to find the molar mass of C6H…" at bounding box center [521, 361] width 392 height 47
click at [572, 341] on p "I will have a problem in which I ask the students to find the molar mass of C6H…" at bounding box center [521, 361] width 392 height 47
click at [614, 378] on p "I will have a problem in which I ask the students to find the molar mass of C6H…" at bounding box center [521, 361] width 392 height 47
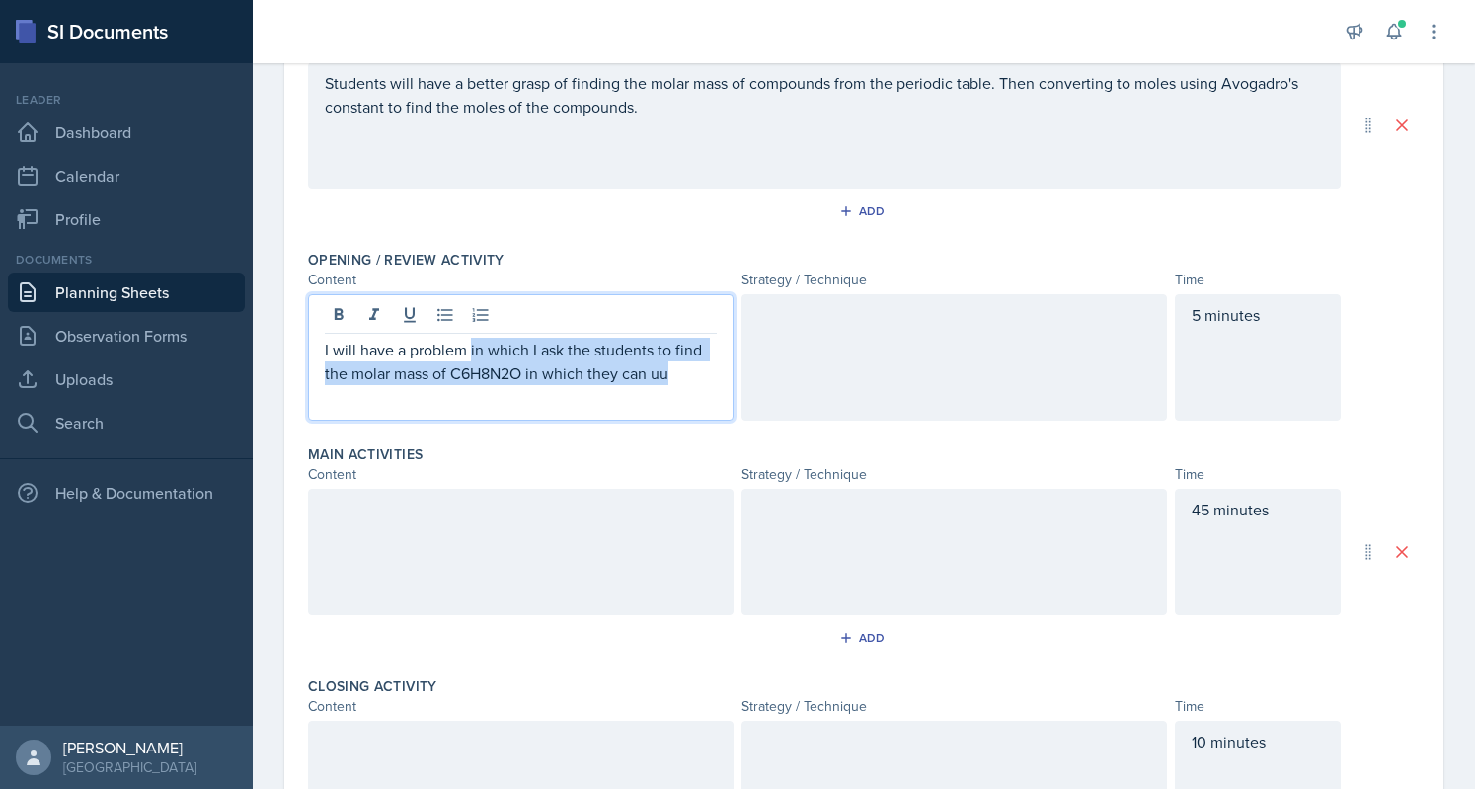
drag, startPoint x: 471, startPoint y: 346, endPoint x: 728, endPoint y: 374, distance: 258.3
click at [728, 374] on div "I will have a problem in which I ask the students to find the molar mass of C6H…" at bounding box center [824, 357] width 1033 height 126
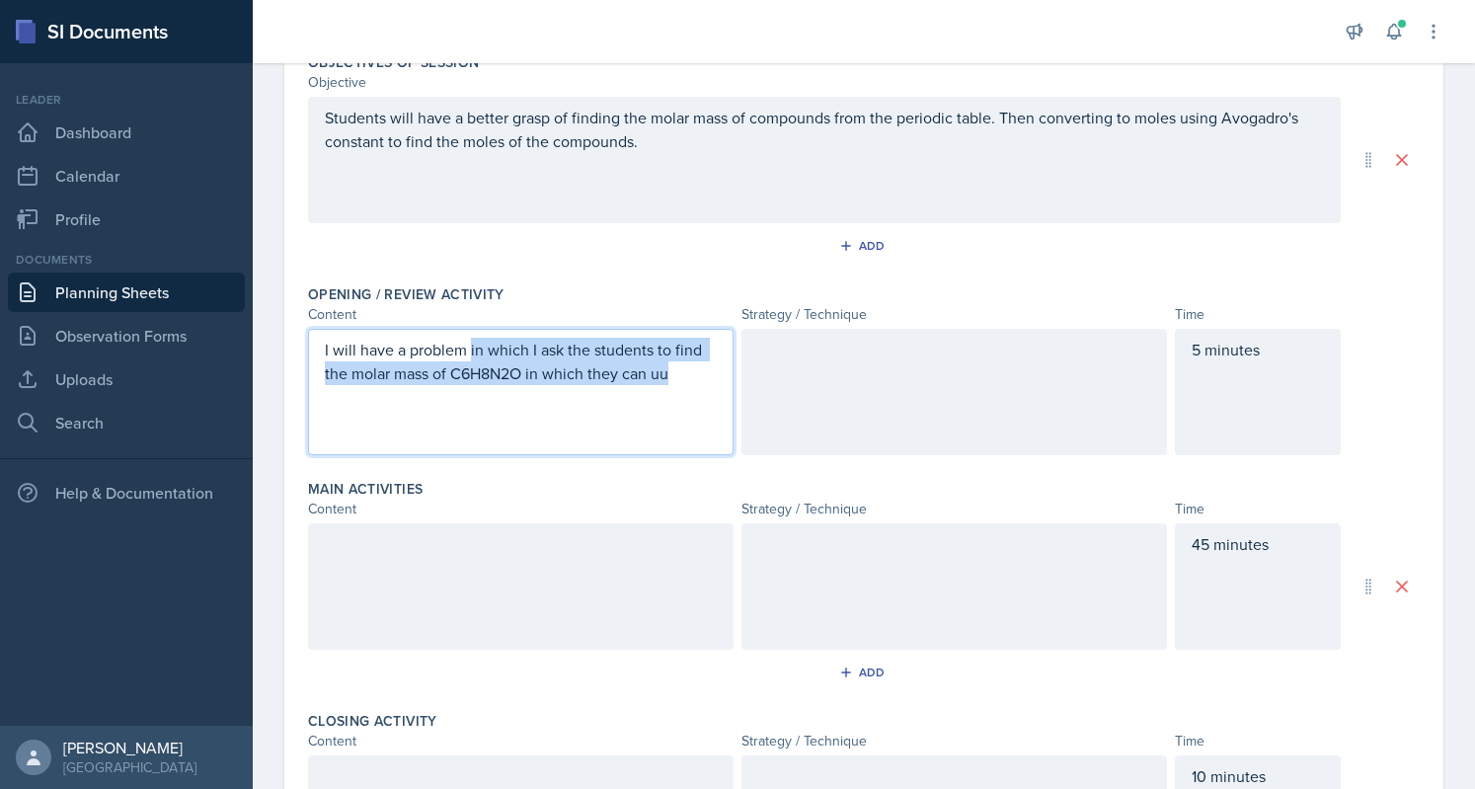
copy p "in which I ask the students to find the molar mass of C6H8N2O in which they can…"
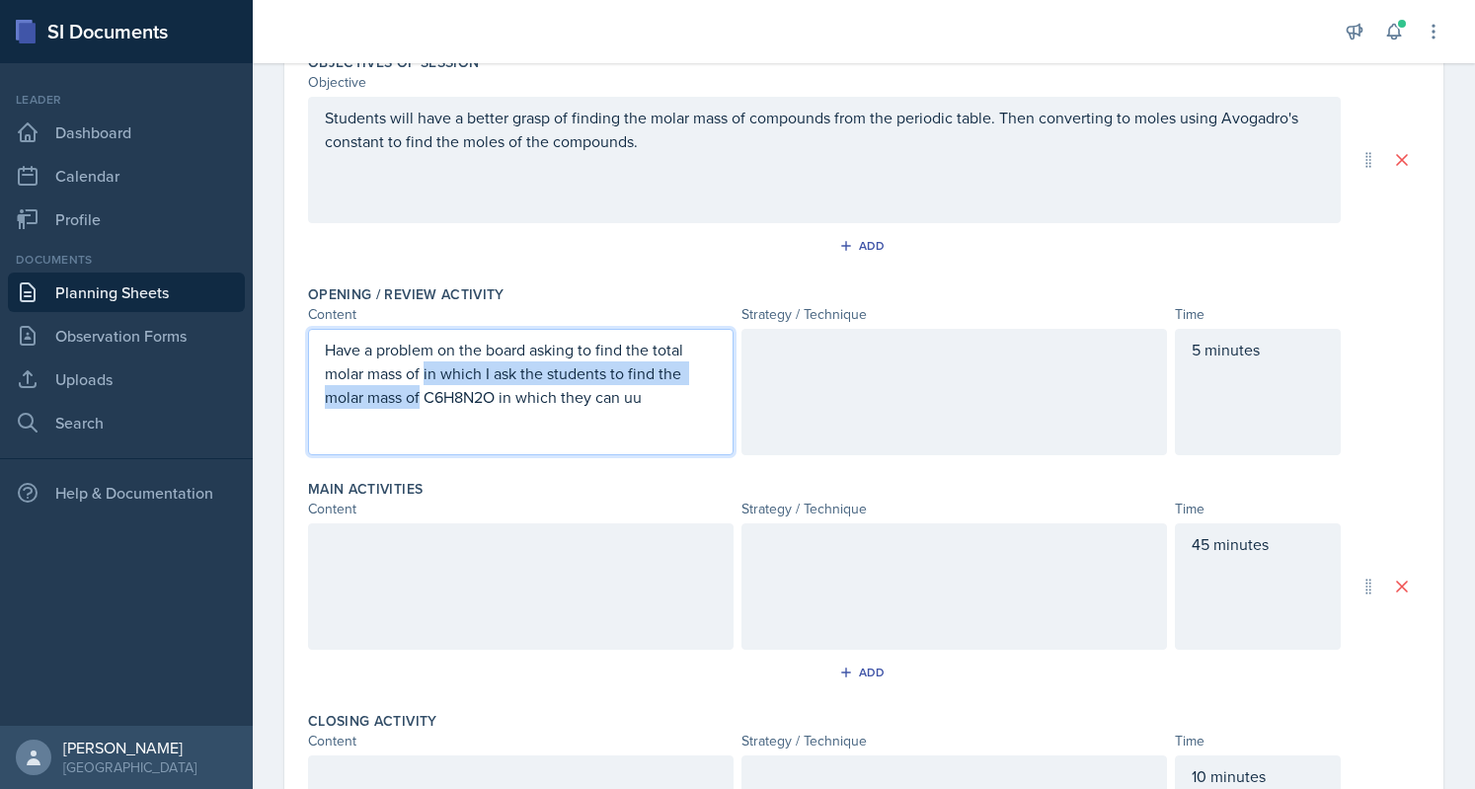
drag, startPoint x: 425, startPoint y: 373, endPoint x: 421, endPoint y: 392, distance: 19.2
click at [421, 392] on p "Have a problem on the board asking to find the total molar mass of in which I a…" at bounding box center [521, 373] width 392 height 71
drag, startPoint x: 506, startPoint y: 370, endPoint x: 741, endPoint y: 432, distance: 242.9
click at [741, 432] on div "Have a problem on the board asking to find the total molar mass of C6H8N2O in w…" at bounding box center [824, 392] width 1033 height 126
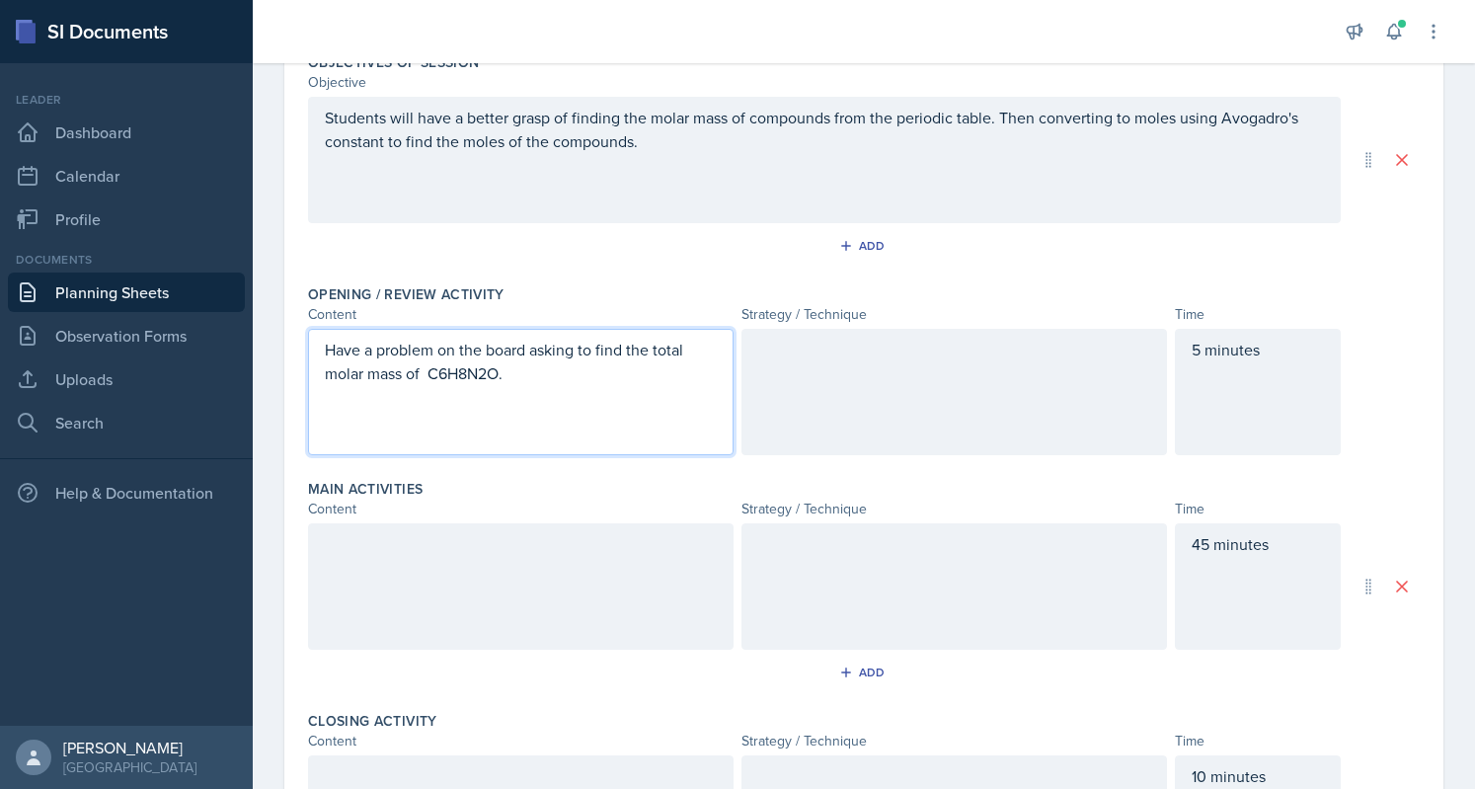
click at [423, 370] on p "Have a problem on the board asking to find the total molar mass of C6H8N2O." at bounding box center [521, 361] width 392 height 47
click at [433, 370] on p "Have a problem on the board asking to find the total molar mass of C6H8N2O." at bounding box center [521, 361] width 392 height 47
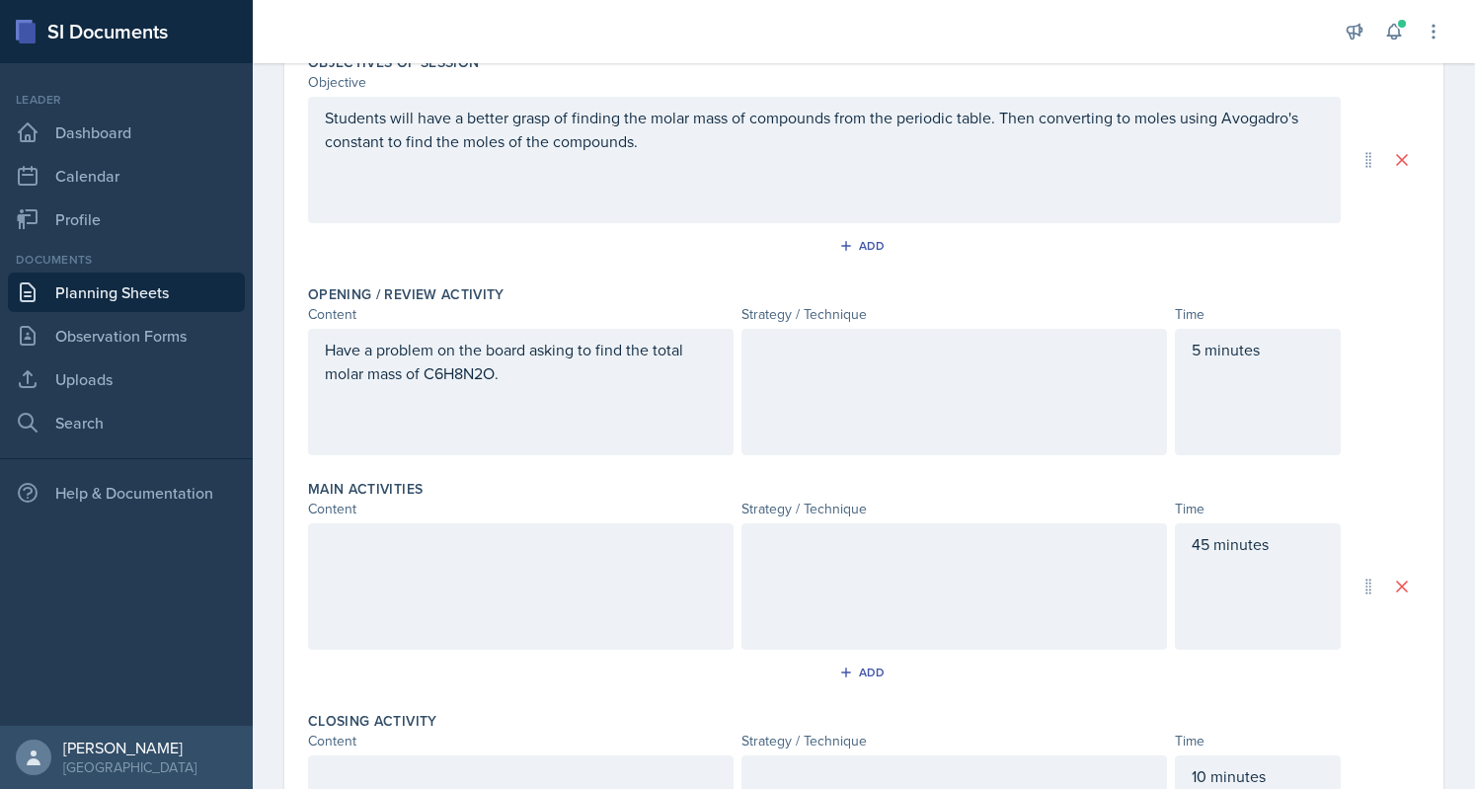
click at [959, 362] on div at bounding box center [955, 392] width 426 height 126
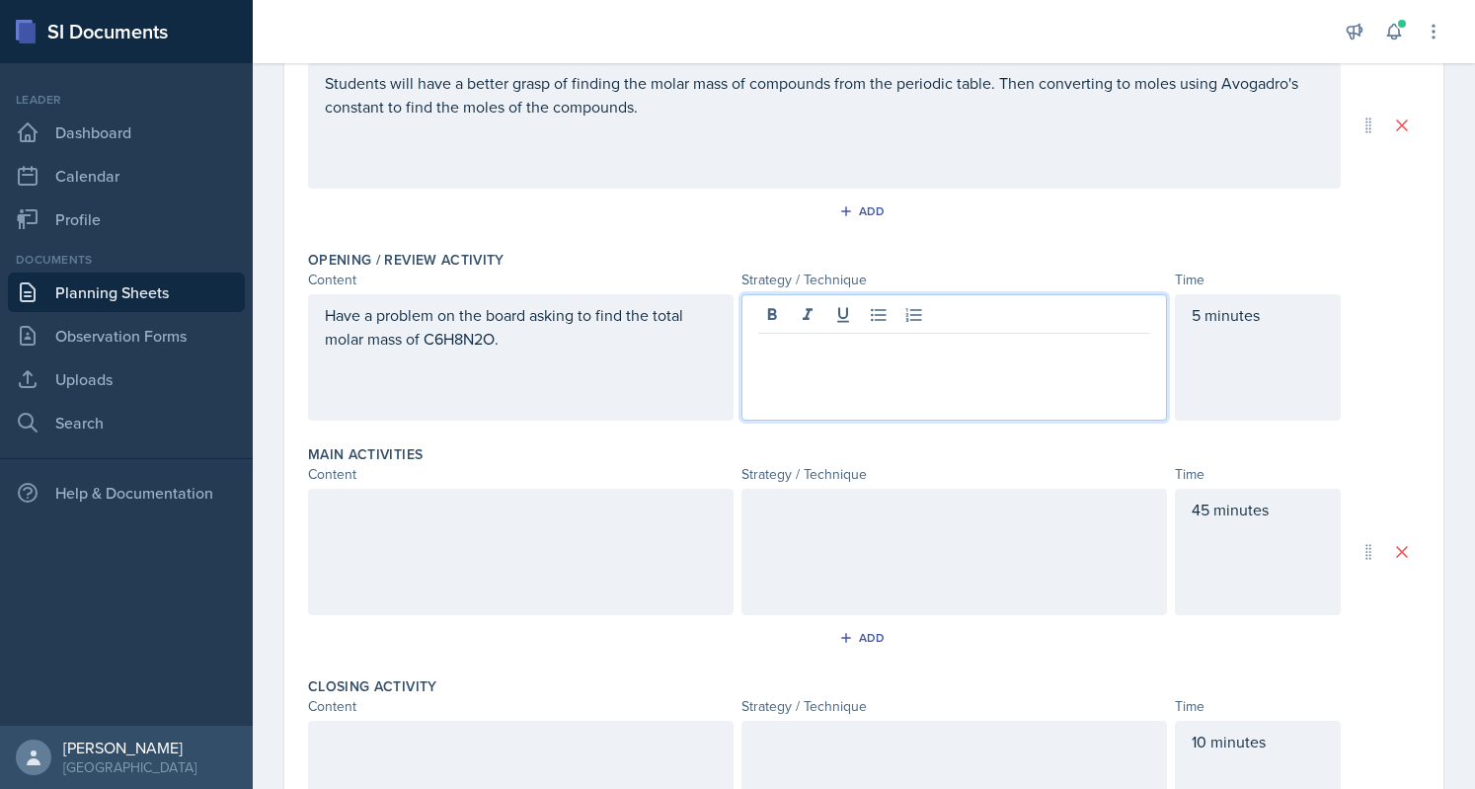
scroll to position [259, 0]
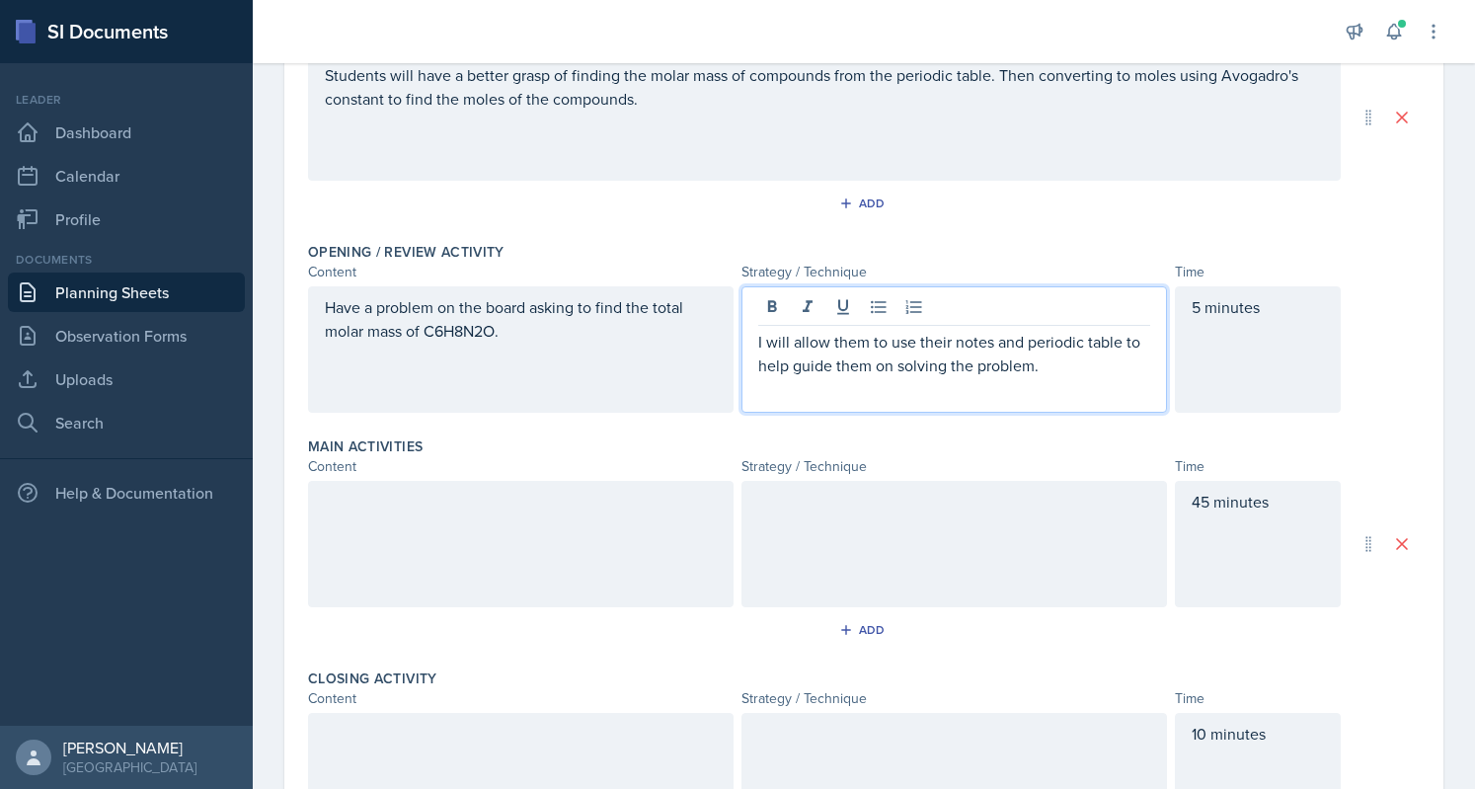
click at [879, 369] on p "I will allow them to use their notes and periodic table to help guide them on s…" at bounding box center [954, 353] width 392 height 47
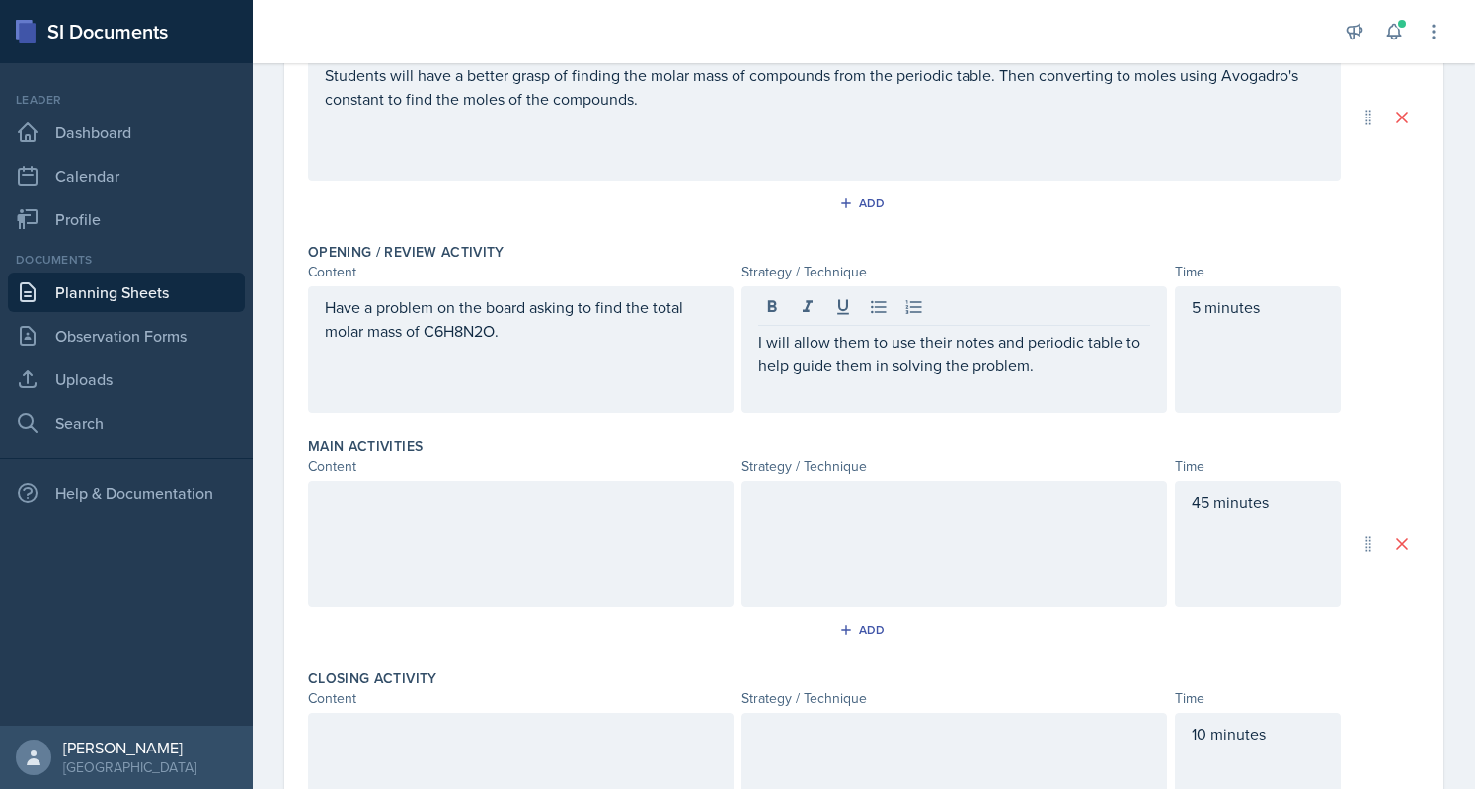
click at [574, 528] on div at bounding box center [521, 544] width 426 height 126
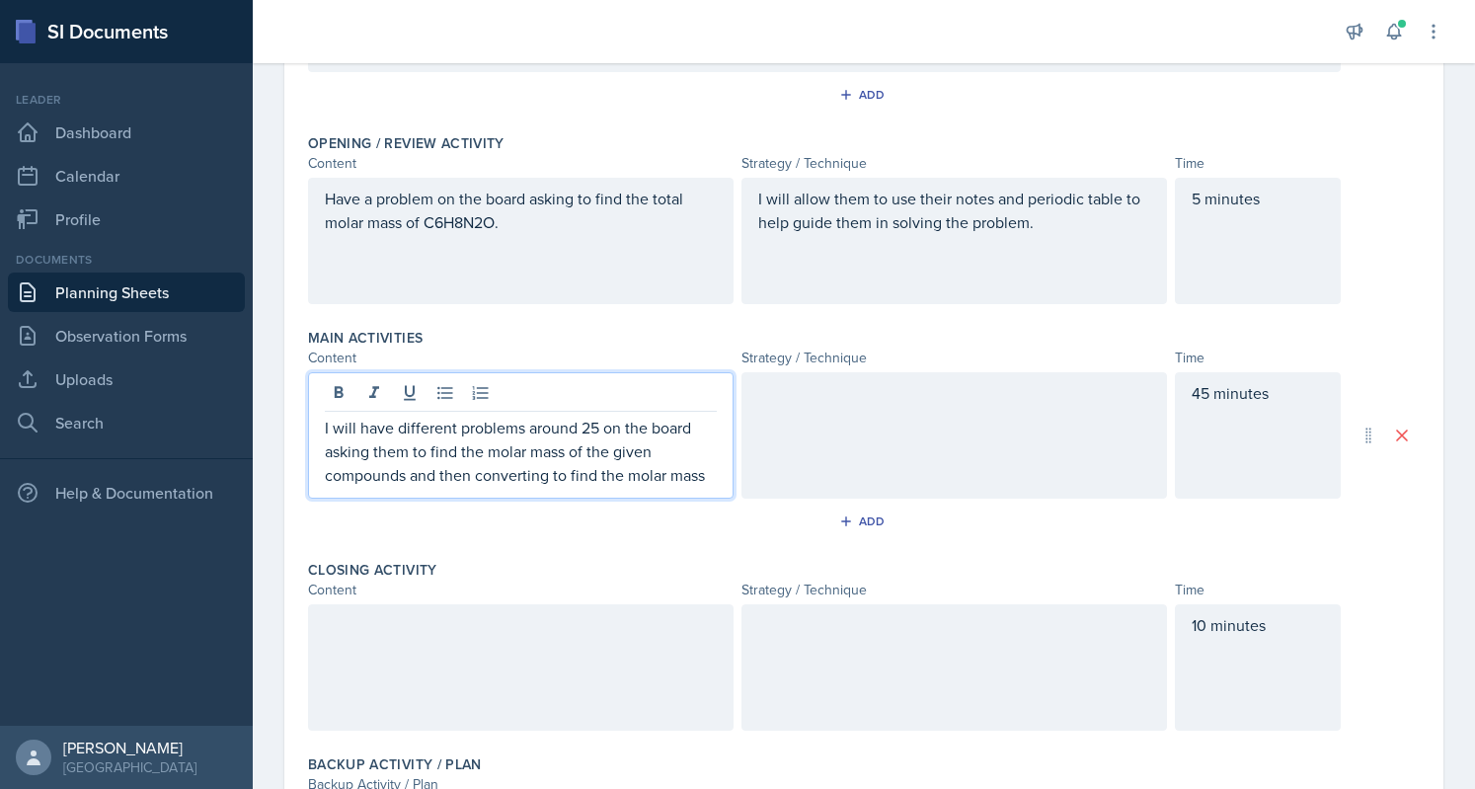
scroll to position [401, 0]
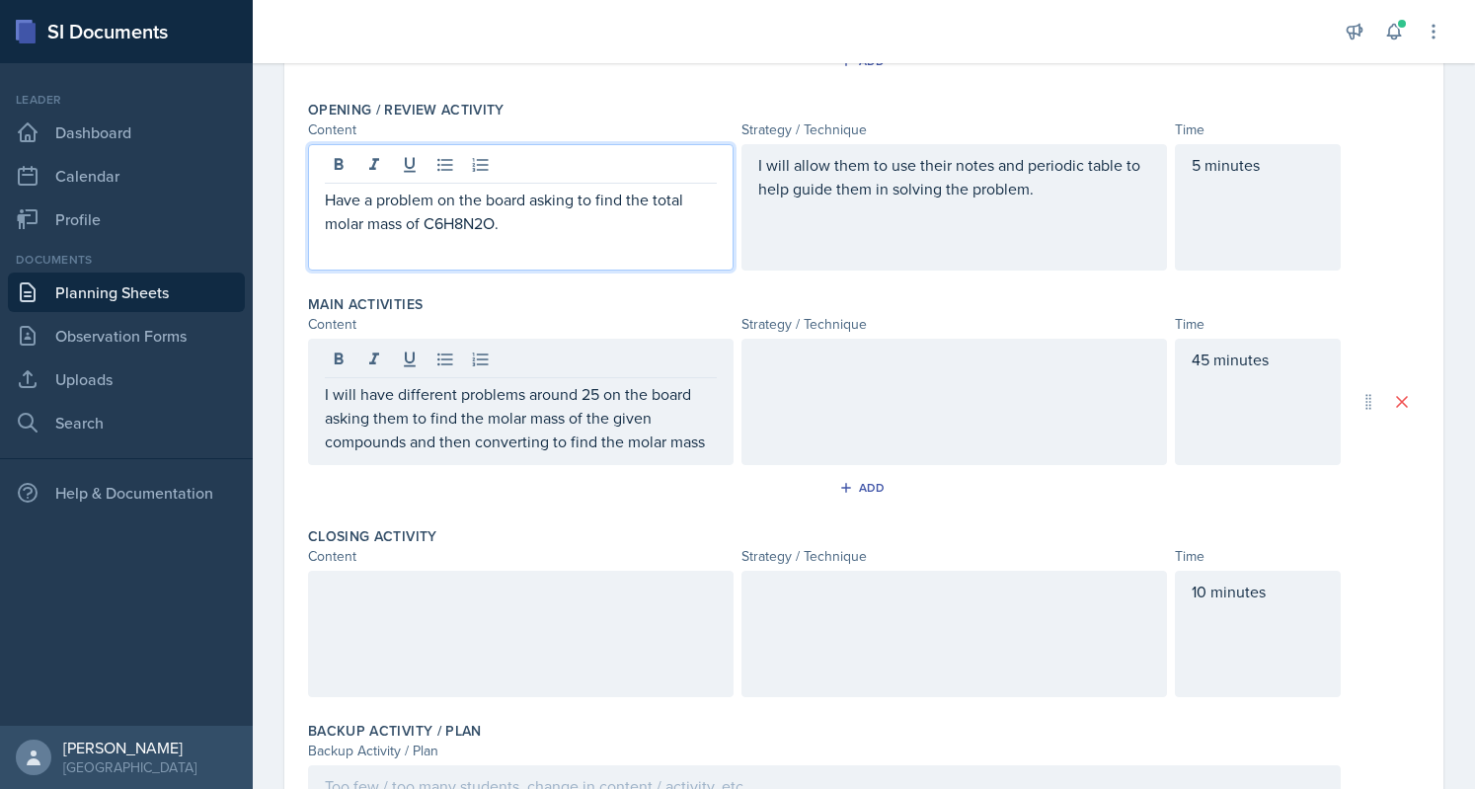
click at [666, 198] on p "Have a problem on the board asking to find the total molar mass of C6H8N2O." at bounding box center [521, 211] width 392 height 47
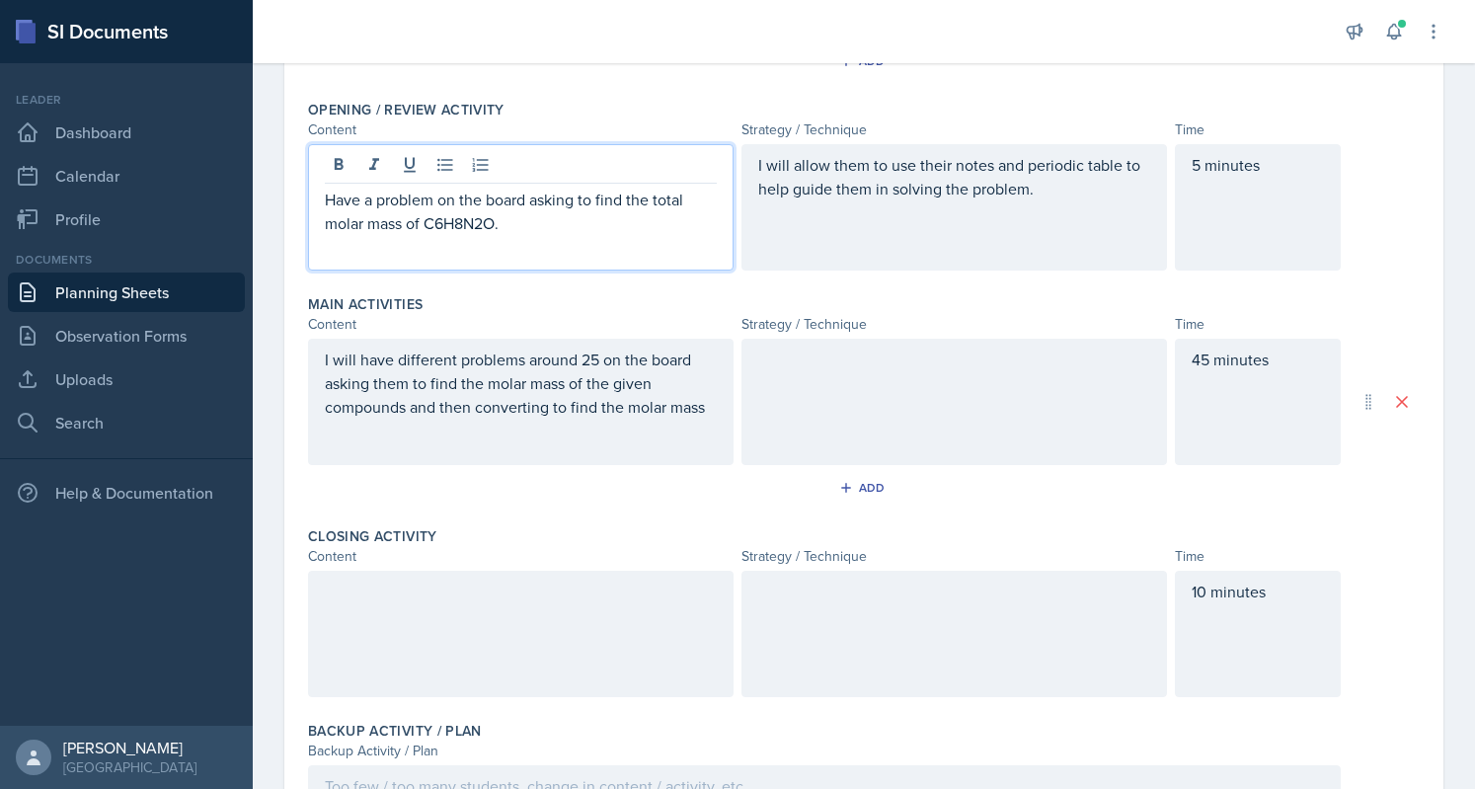
click at [333, 211] on p "Have a problem on the board asking to find the total molar mass of C6H8N2O." at bounding box center [521, 211] width 392 height 47
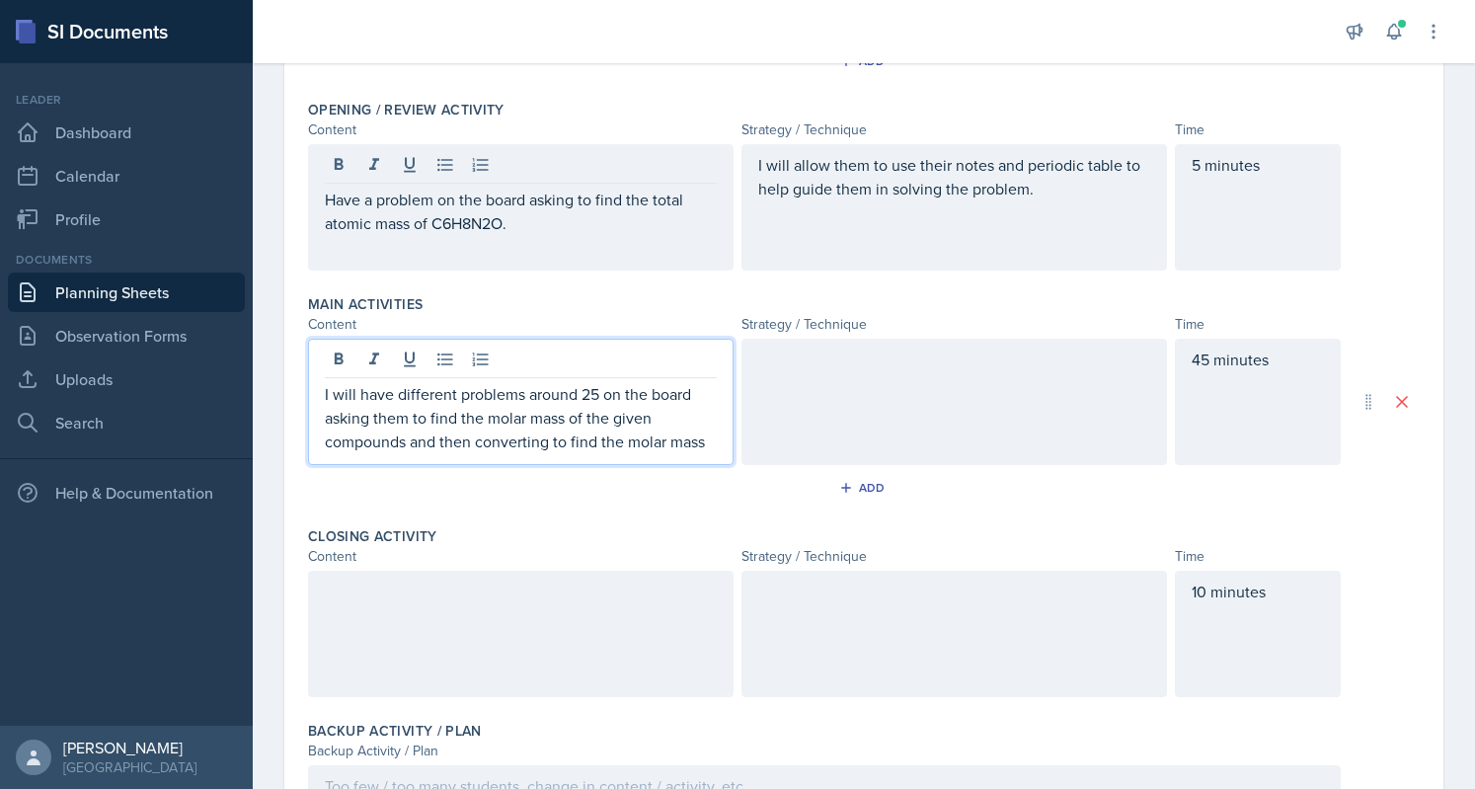
click at [640, 391] on p "I will have different problems around 25 on the board asking them to find the m…" at bounding box center [521, 417] width 392 height 71
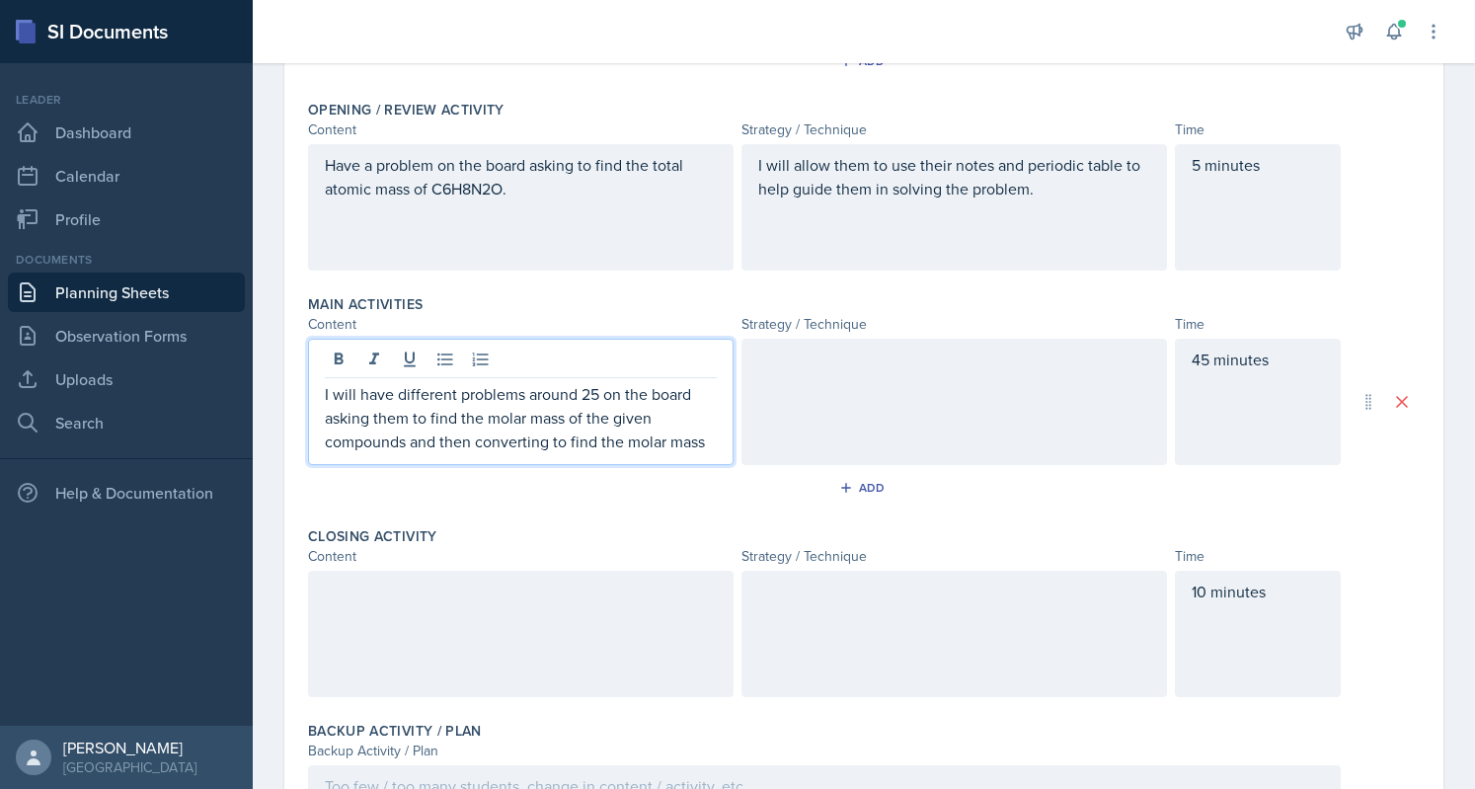
click at [498, 422] on p "I will have different problems around 25 on the board asking them to find the m…" at bounding box center [521, 417] width 392 height 71
click at [695, 437] on p "I will have different problems around 25 on the board asking them to find the a…" at bounding box center [521, 417] width 392 height 71
click at [658, 451] on div "I will have different problems around 25 on the board, asking them to find the …" at bounding box center [521, 402] width 426 height 126
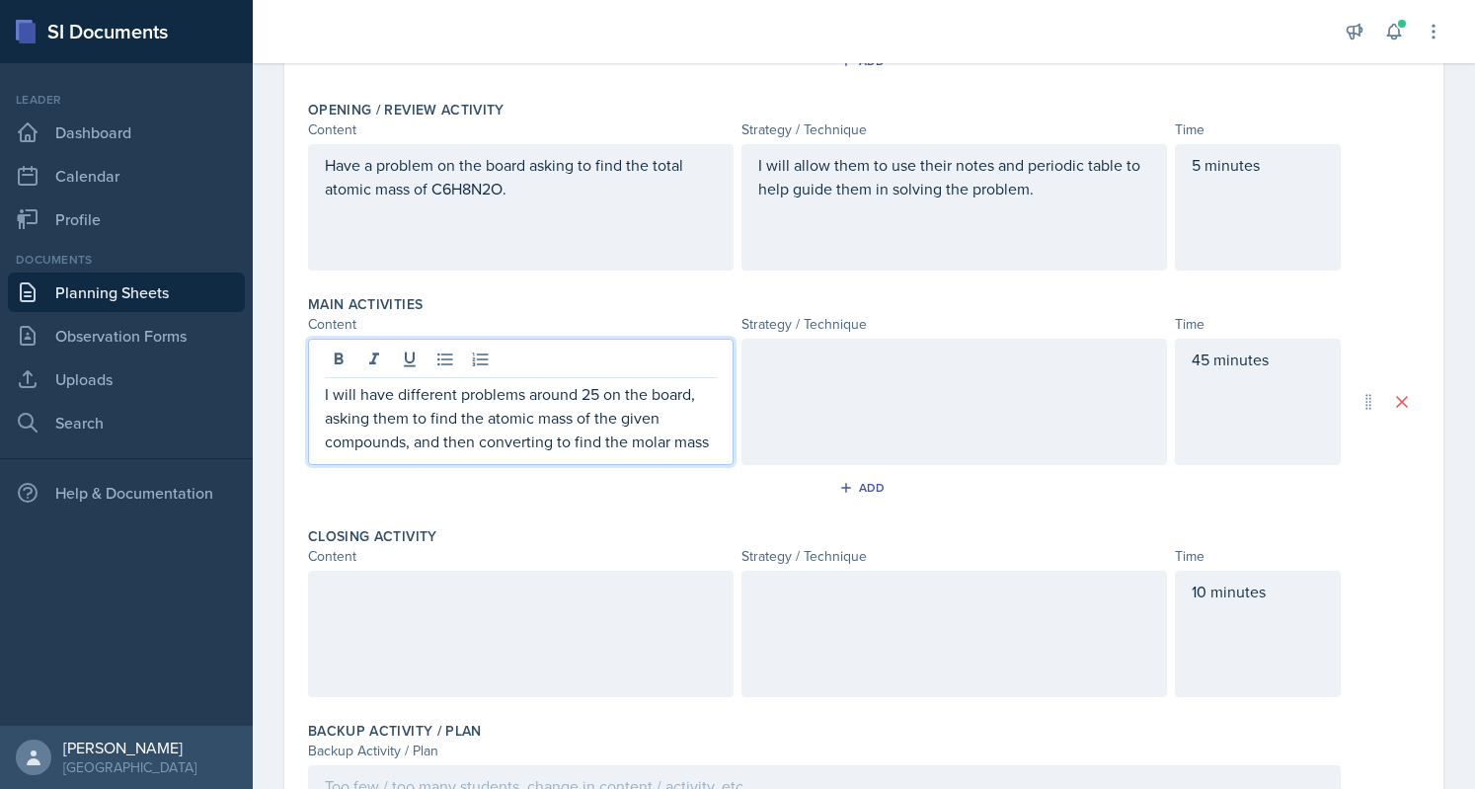
click at [651, 440] on p "I will have different problems around 25 on the board, asking them to find the …" at bounding box center [521, 417] width 392 height 71
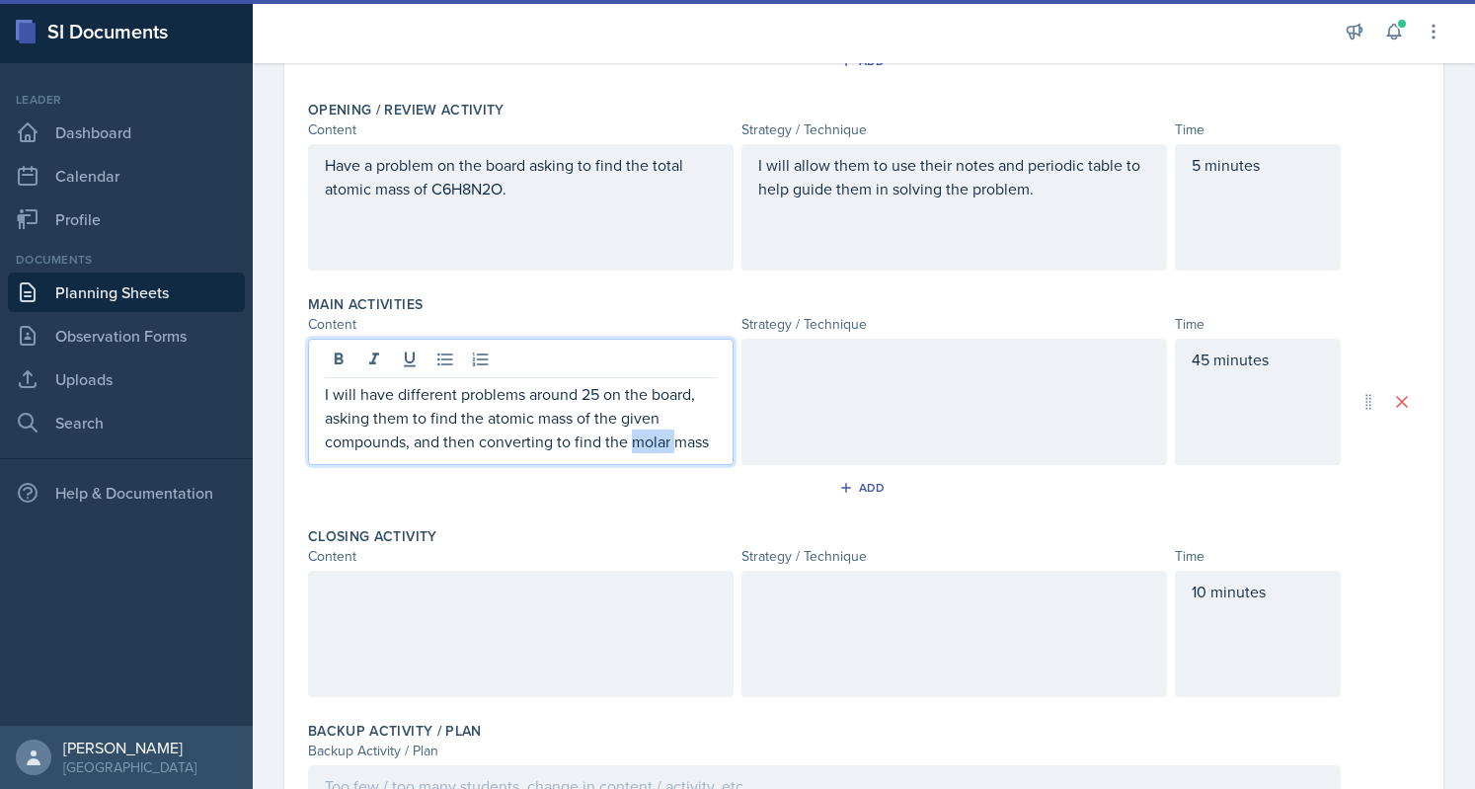
click at [651, 440] on p "I will have different problems around 25 on the board, asking them to find the …" at bounding box center [521, 417] width 392 height 71
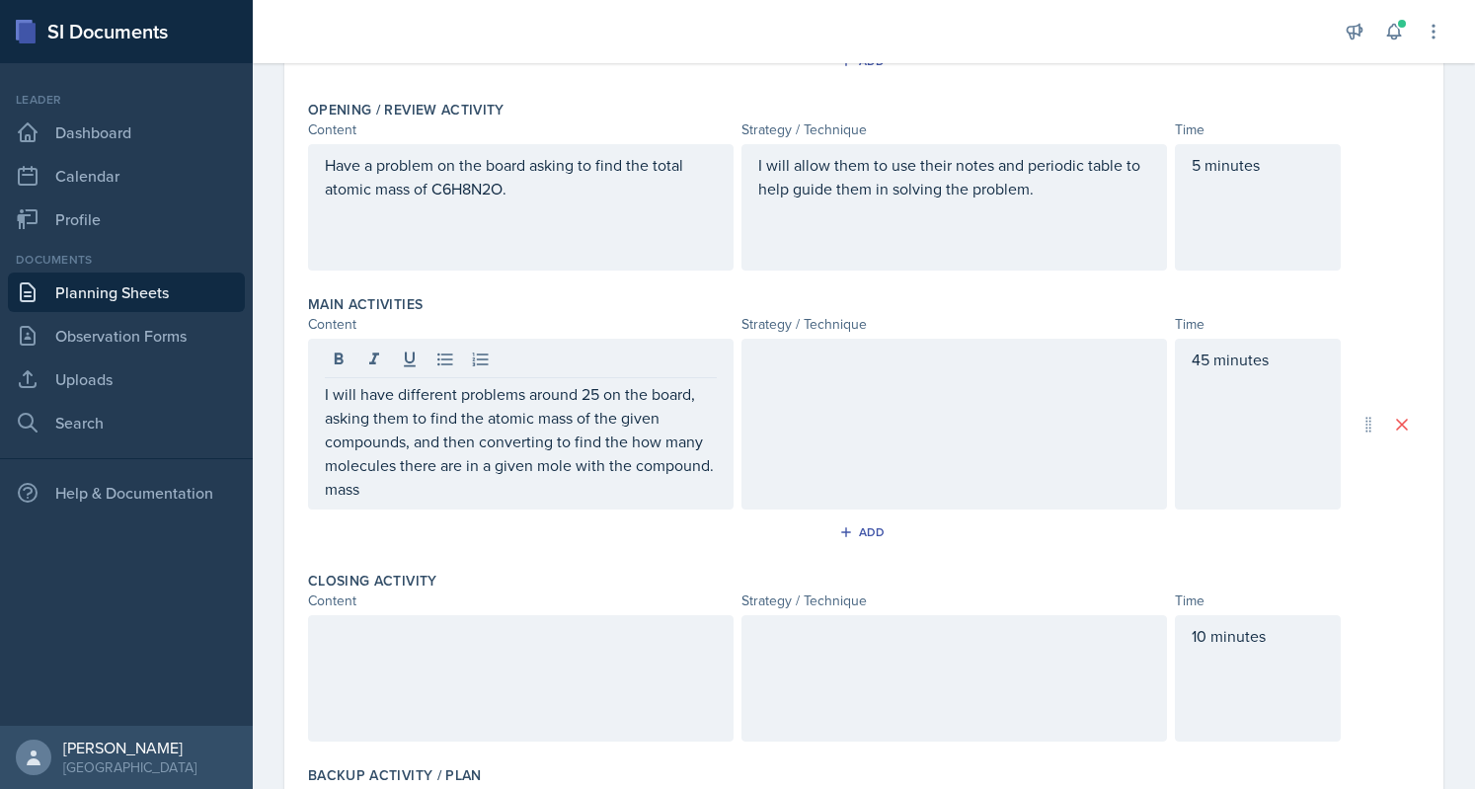
click at [473, 498] on div "I will have different problems around 25 on the board, asking them to find the …" at bounding box center [521, 424] width 426 height 171
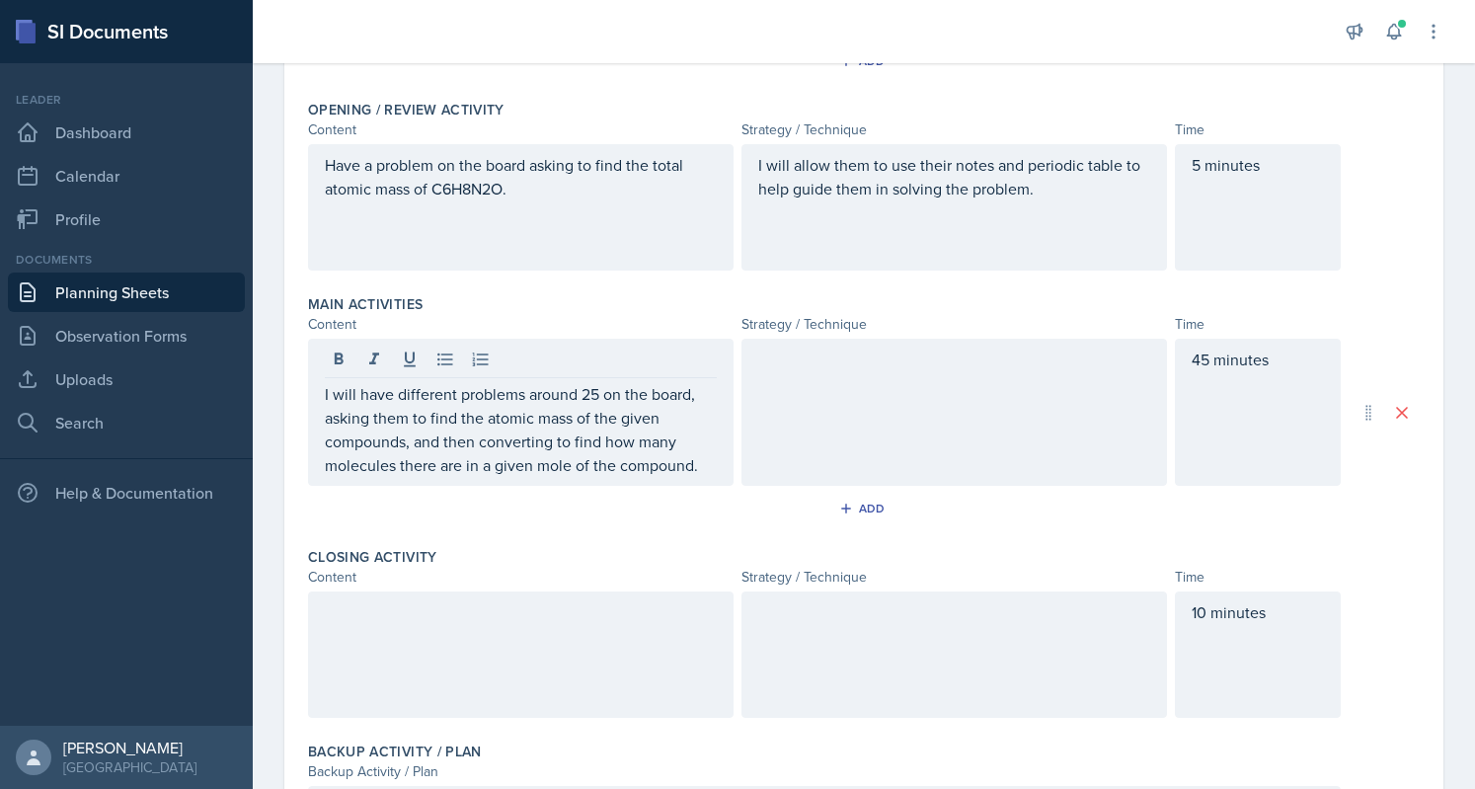
click at [794, 409] on div at bounding box center [955, 412] width 426 height 147
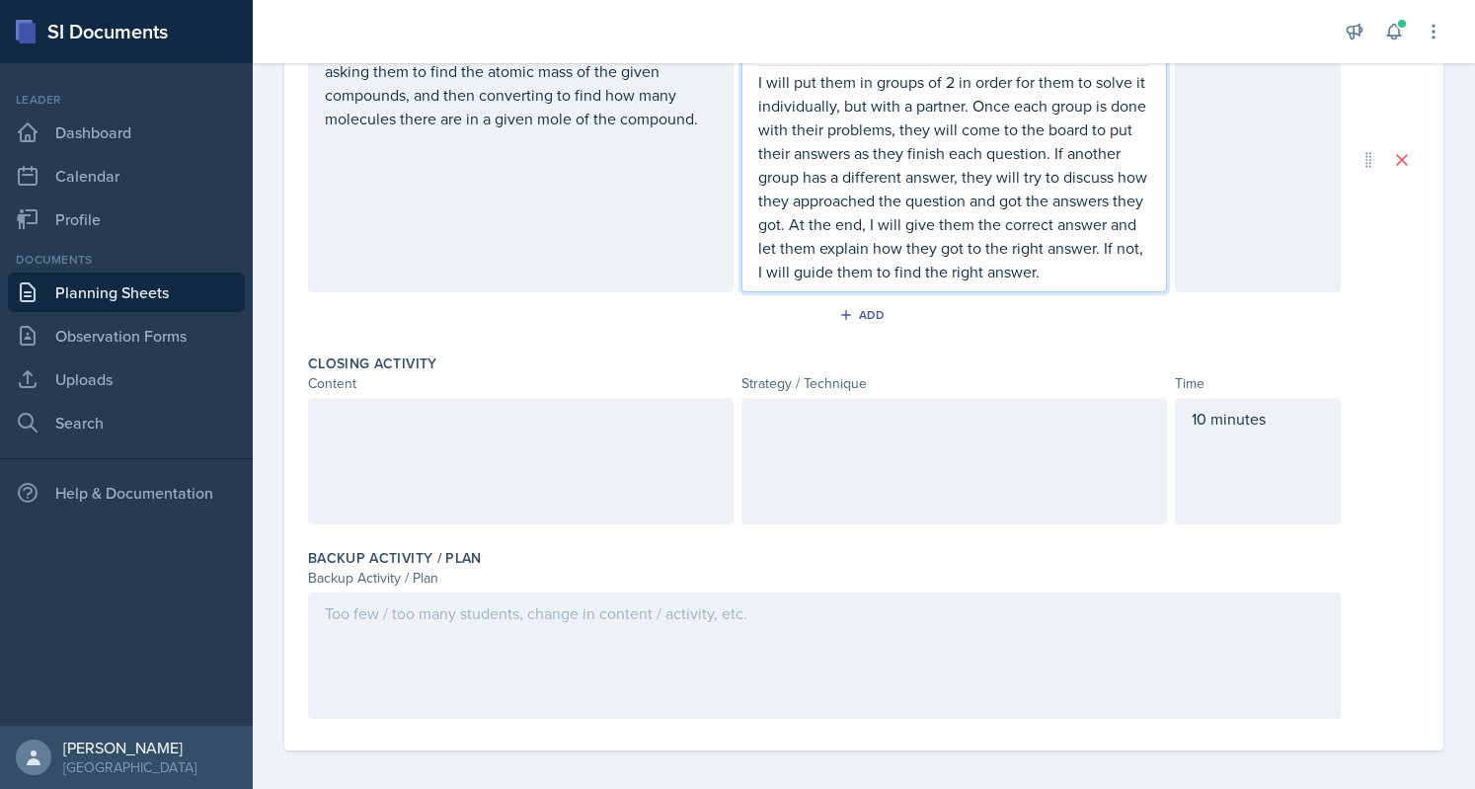
scroll to position [742, 0]
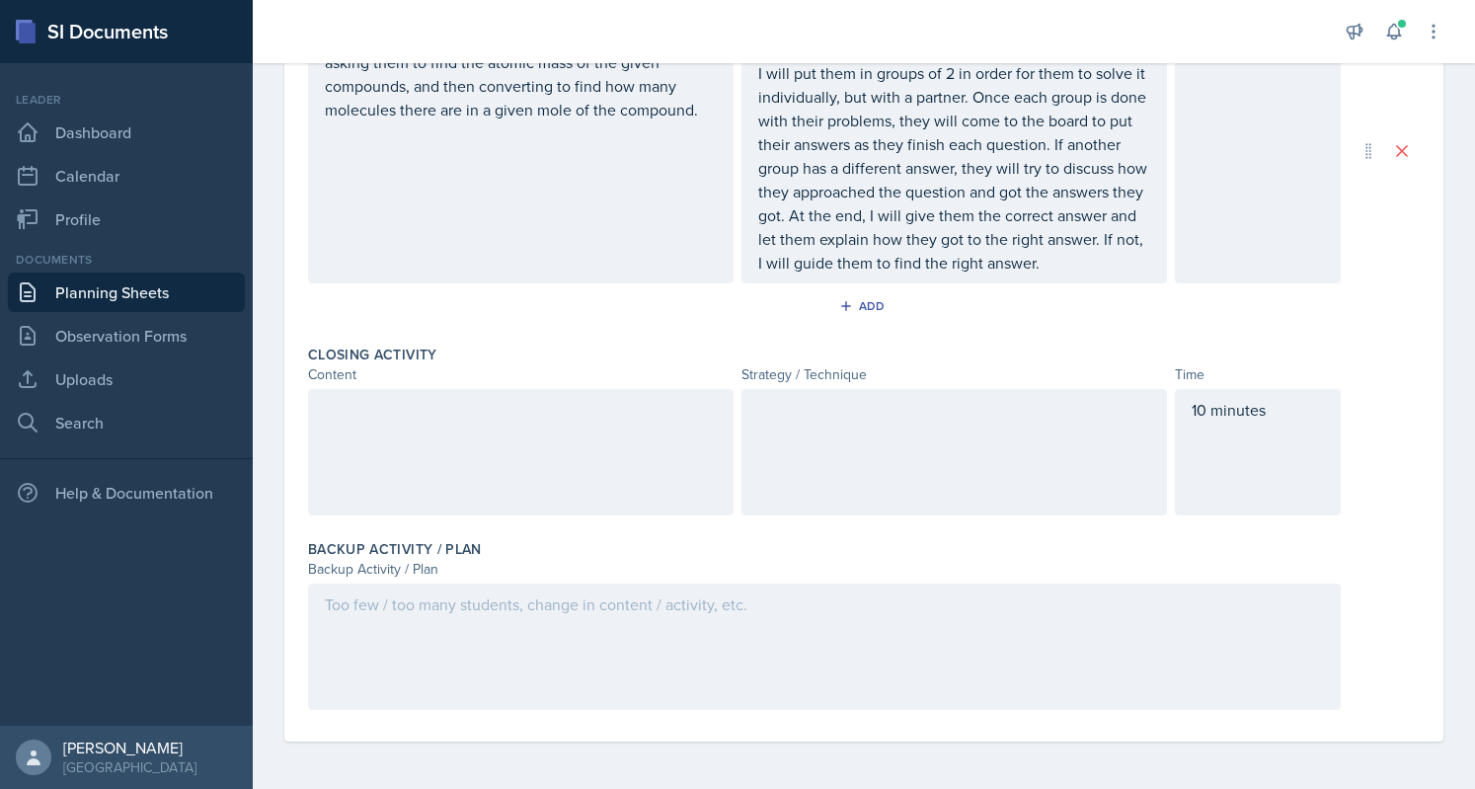
click at [594, 432] on div at bounding box center [521, 452] width 426 height 126
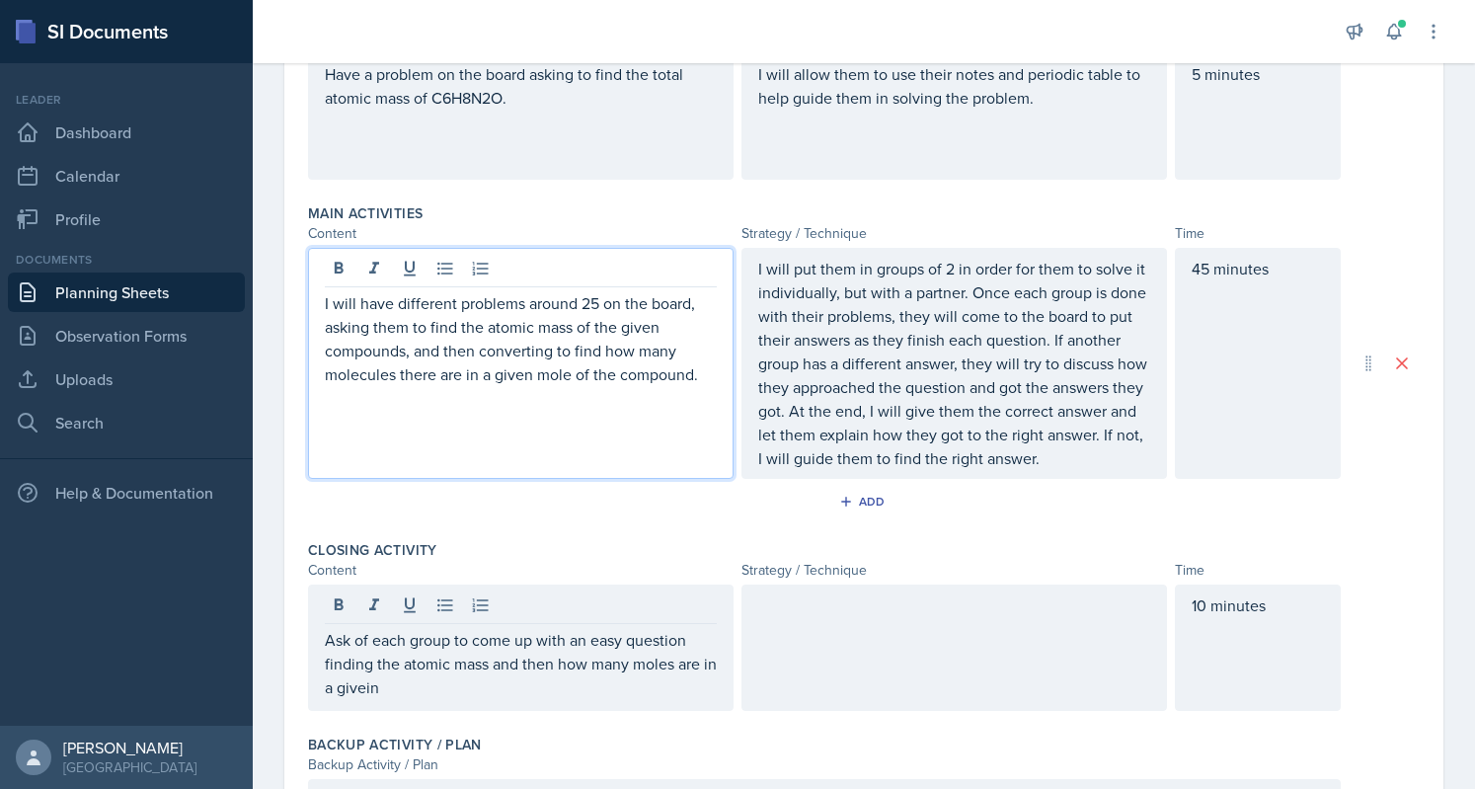
scroll to position [526, 0]
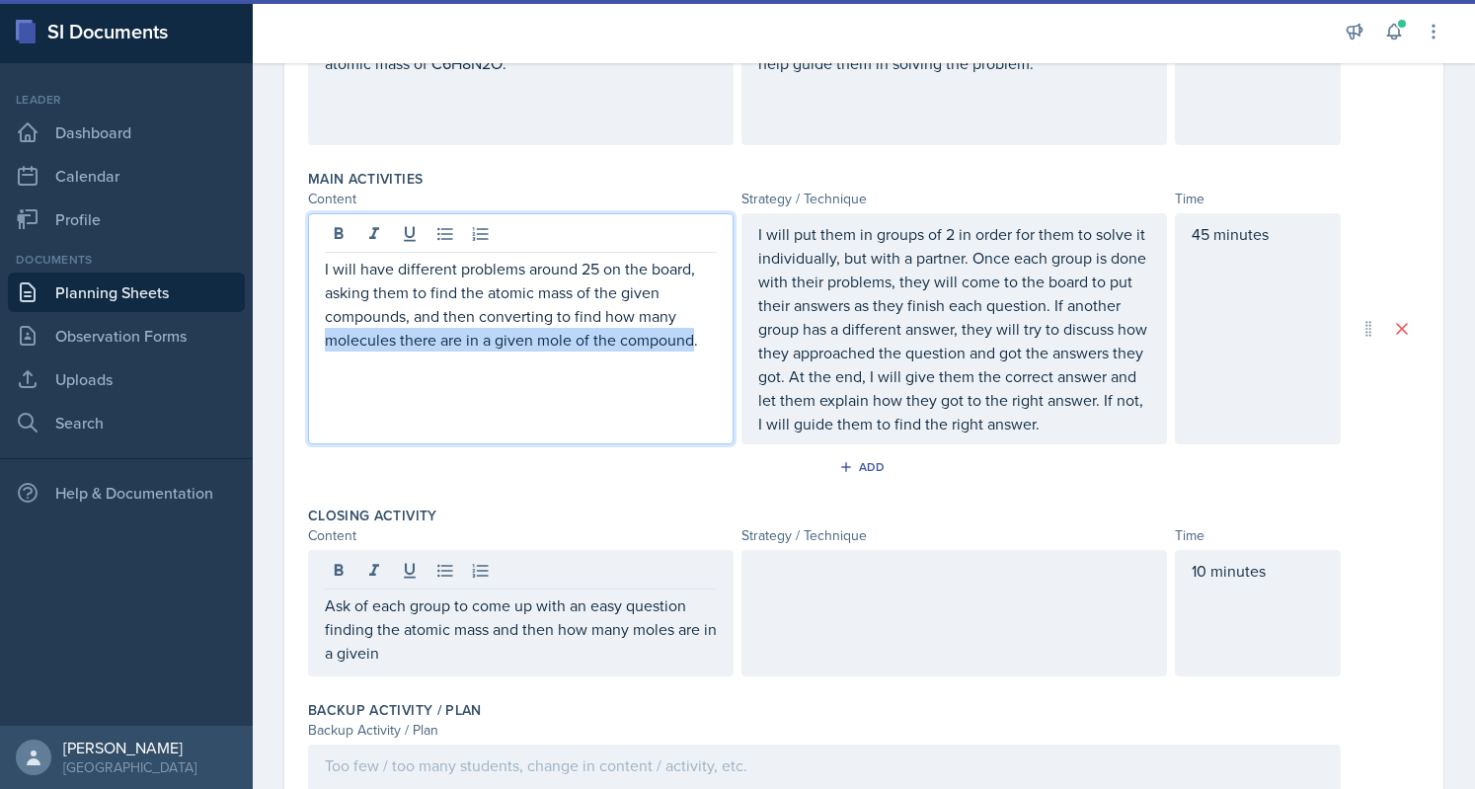
drag, startPoint x: 324, startPoint y: 337, endPoint x: 689, endPoint y: 335, distance: 365.4
click at [689, 335] on p "I will have different problems around 25 on the board, asking them to find the …" at bounding box center [521, 304] width 392 height 95
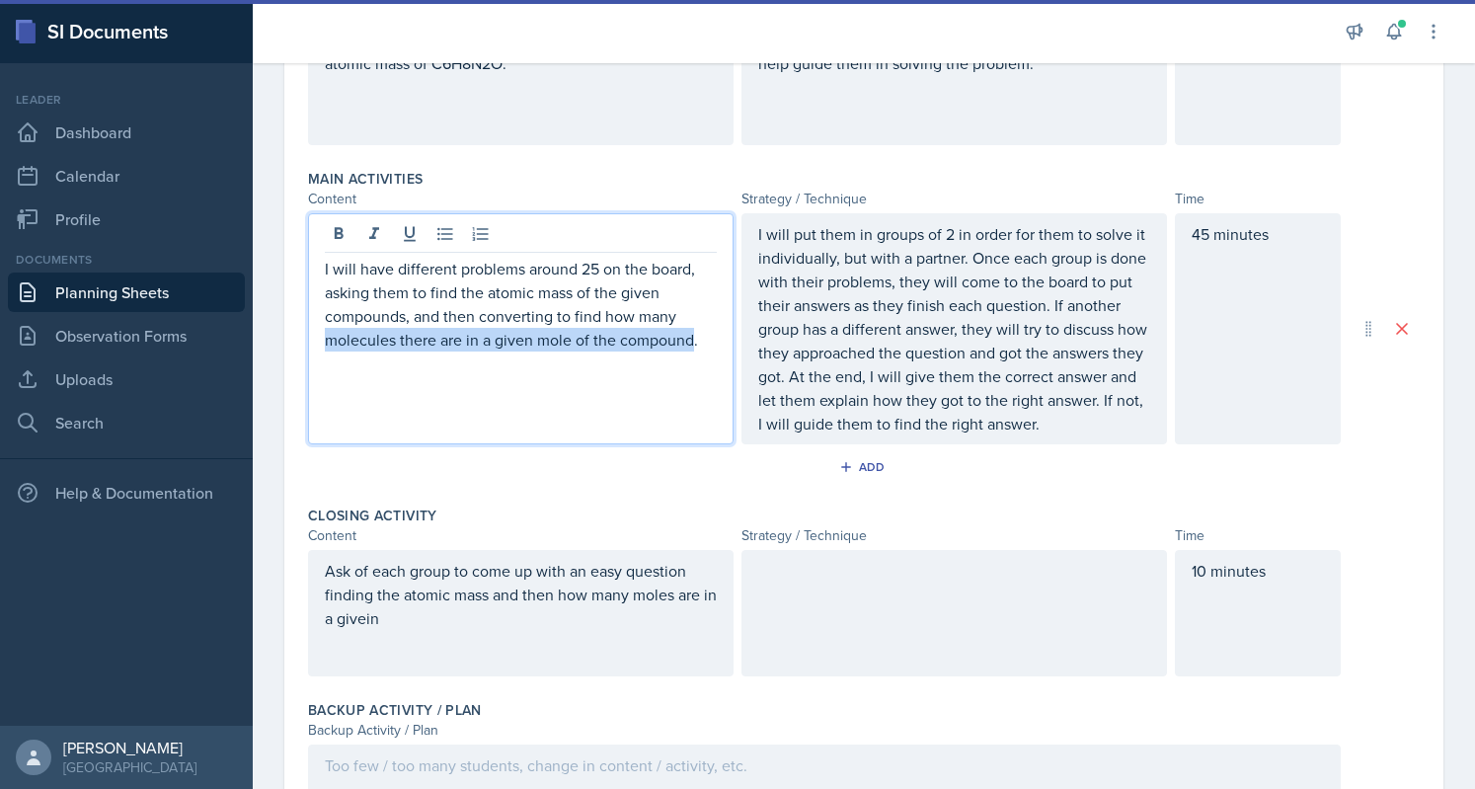
copy p "molecules there are in a given mole of the compound"
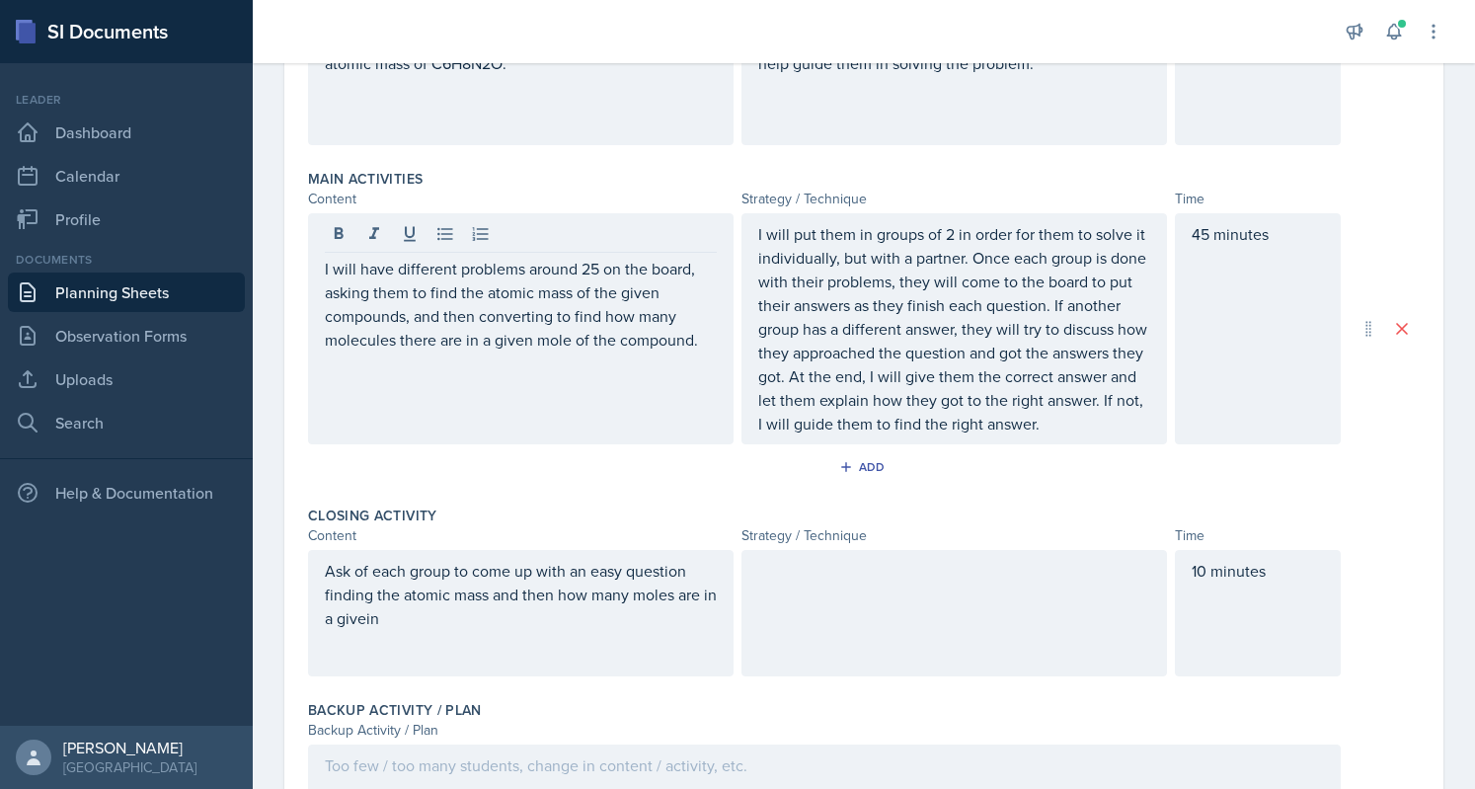
click at [589, 676] on div "Ask of each group to come up with an easy question finding the atomic mass and …" at bounding box center [521, 613] width 426 height 126
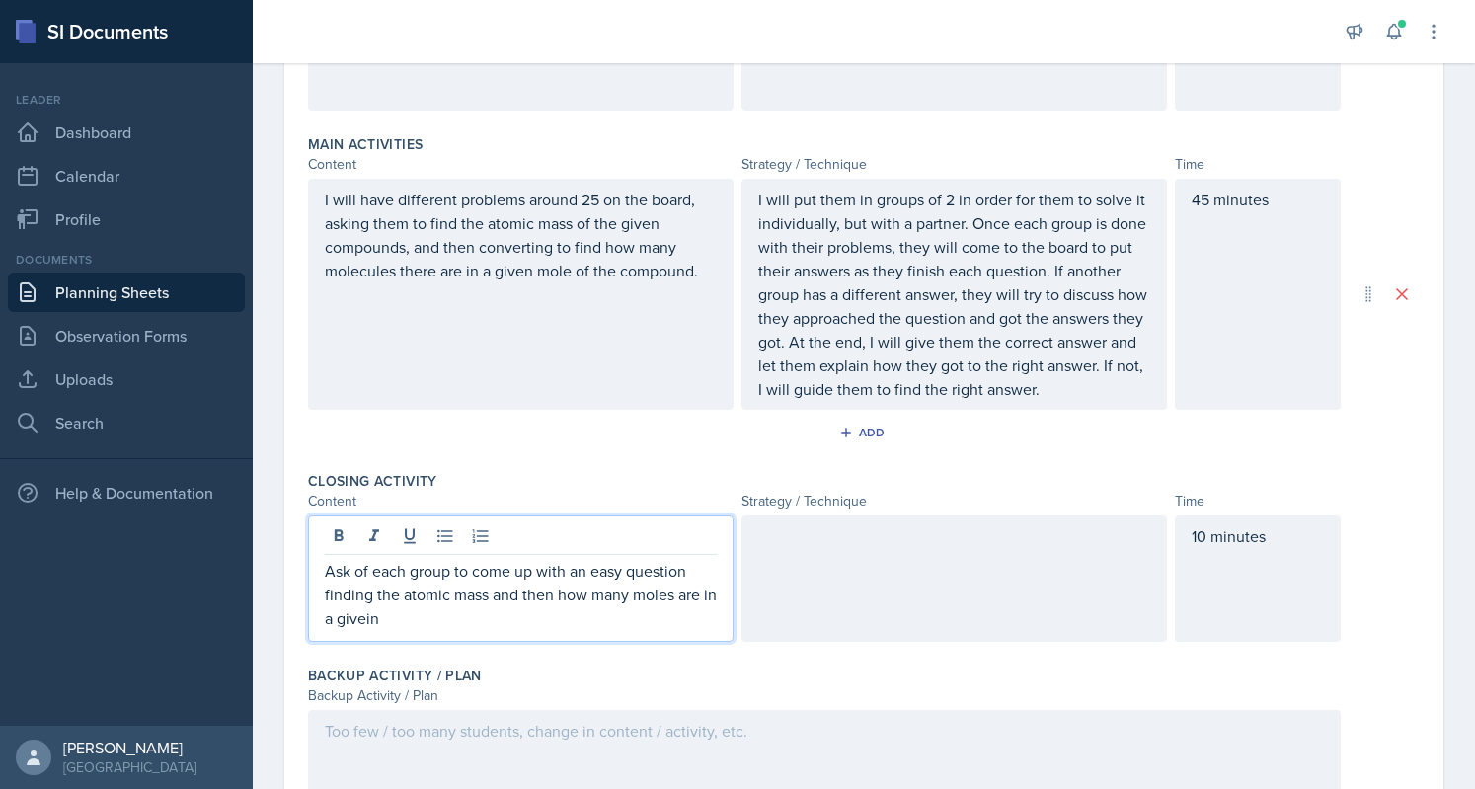
drag, startPoint x: 557, startPoint y: 619, endPoint x: 592, endPoint y: 644, distance: 42.5
click at [592, 630] on p "Ask of each group to come up with an easy question finding the atomic mass and …" at bounding box center [521, 594] width 392 height 71
click at [555, 617] on p "Ask of each group to come up with an easy question finding the atomic mass and …" at bounding box center [521, 594] width 392 height 71
click at [706, 630] on p "Ask of each group to come up with an easy question finding the atomic mass and …" at bounding box center [521, 594] width 392 height 71
click at [569, 621] on p "Ask each group to come up with an easy question, finding the atomic mass, and t…" at bounding box center [521, 594] width 392 height 71
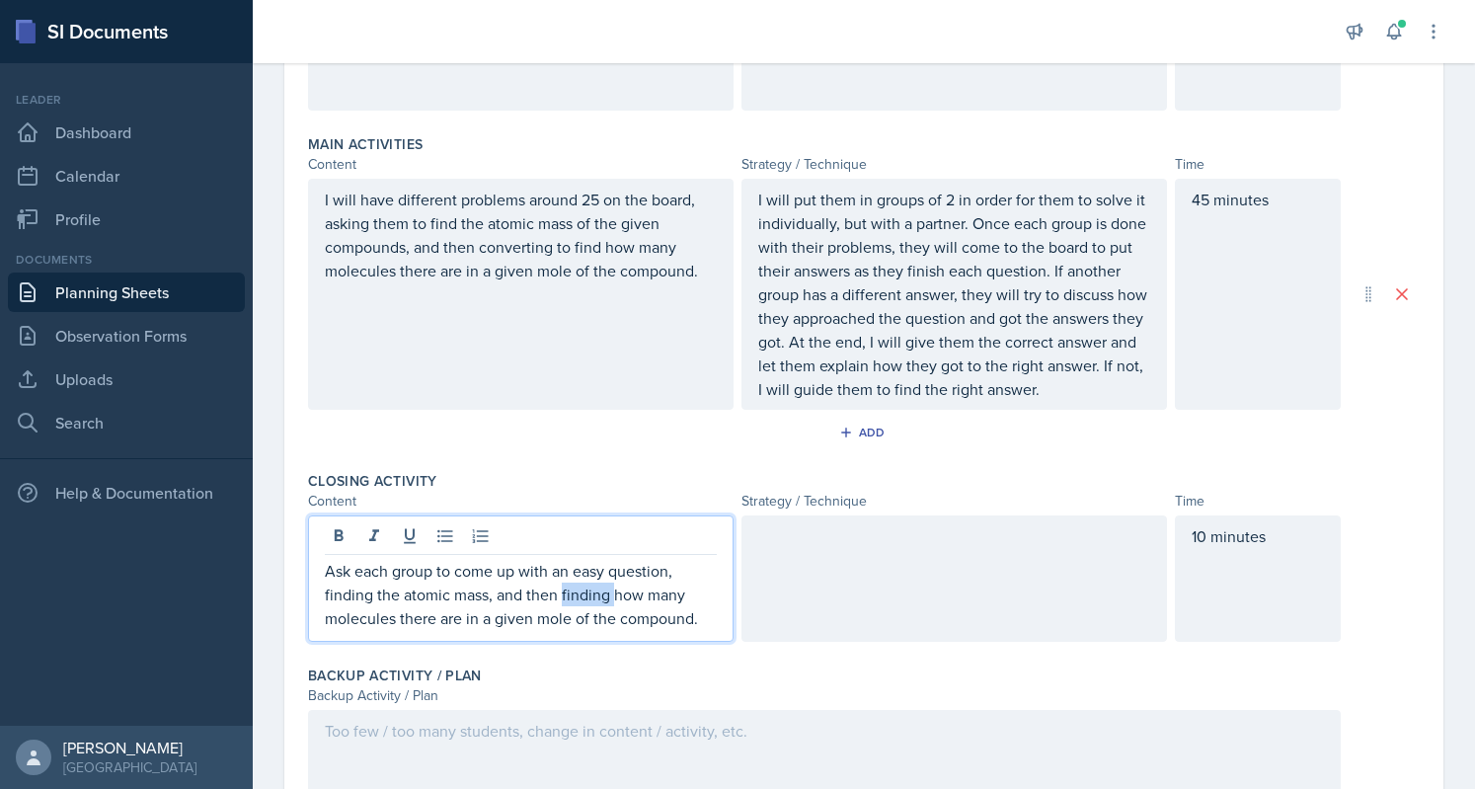
click at [569, 621] on p "Ask each group to come up with an easy question, finding the atomic mass, and t…" at bounding box center [521, 594] width 392 height 71
copy p "Ask each group to come up with an easy question, finding the atomic mass, and t…"
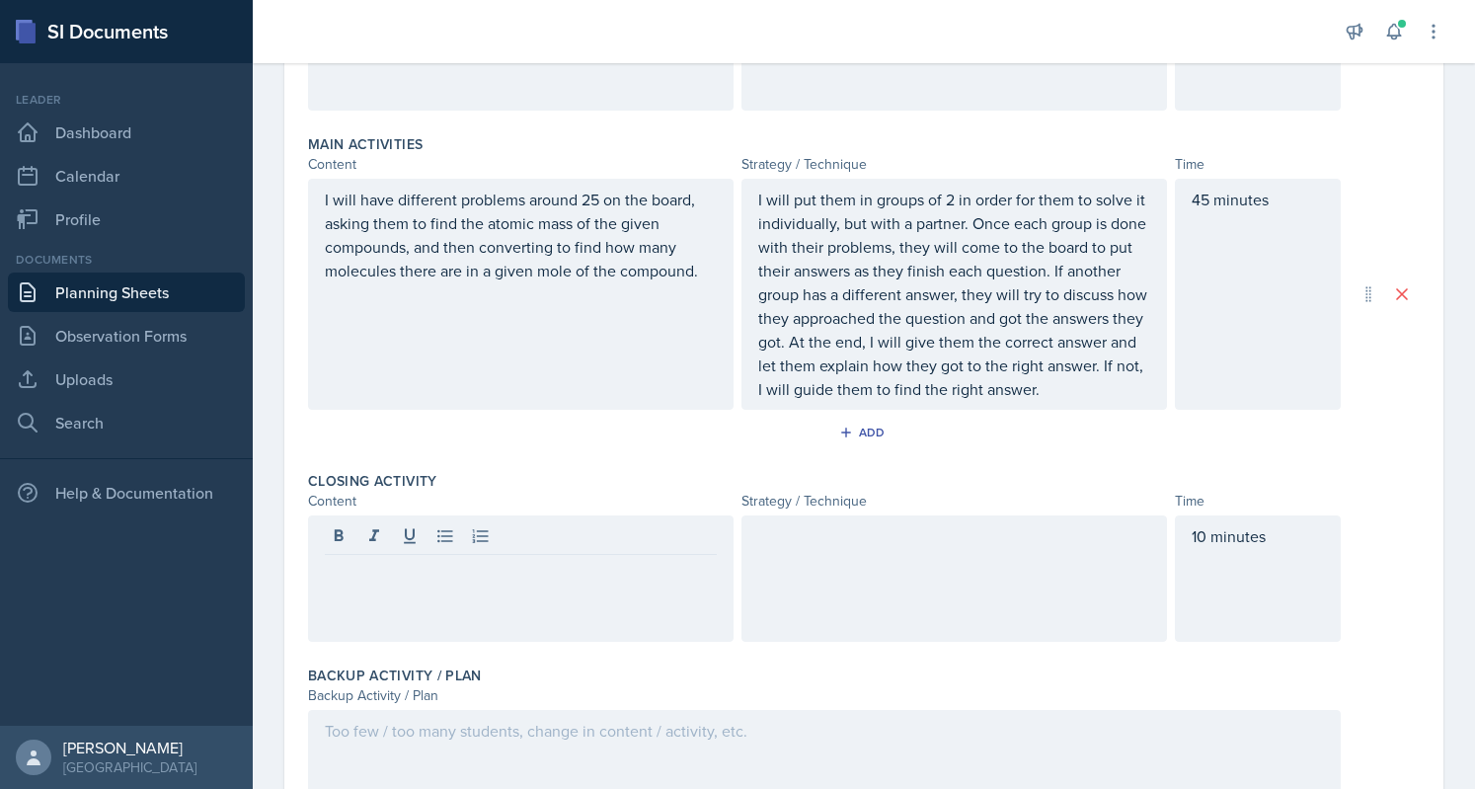
click at [875, 595] on div at bounding box center [955, 578] width 426 height 126
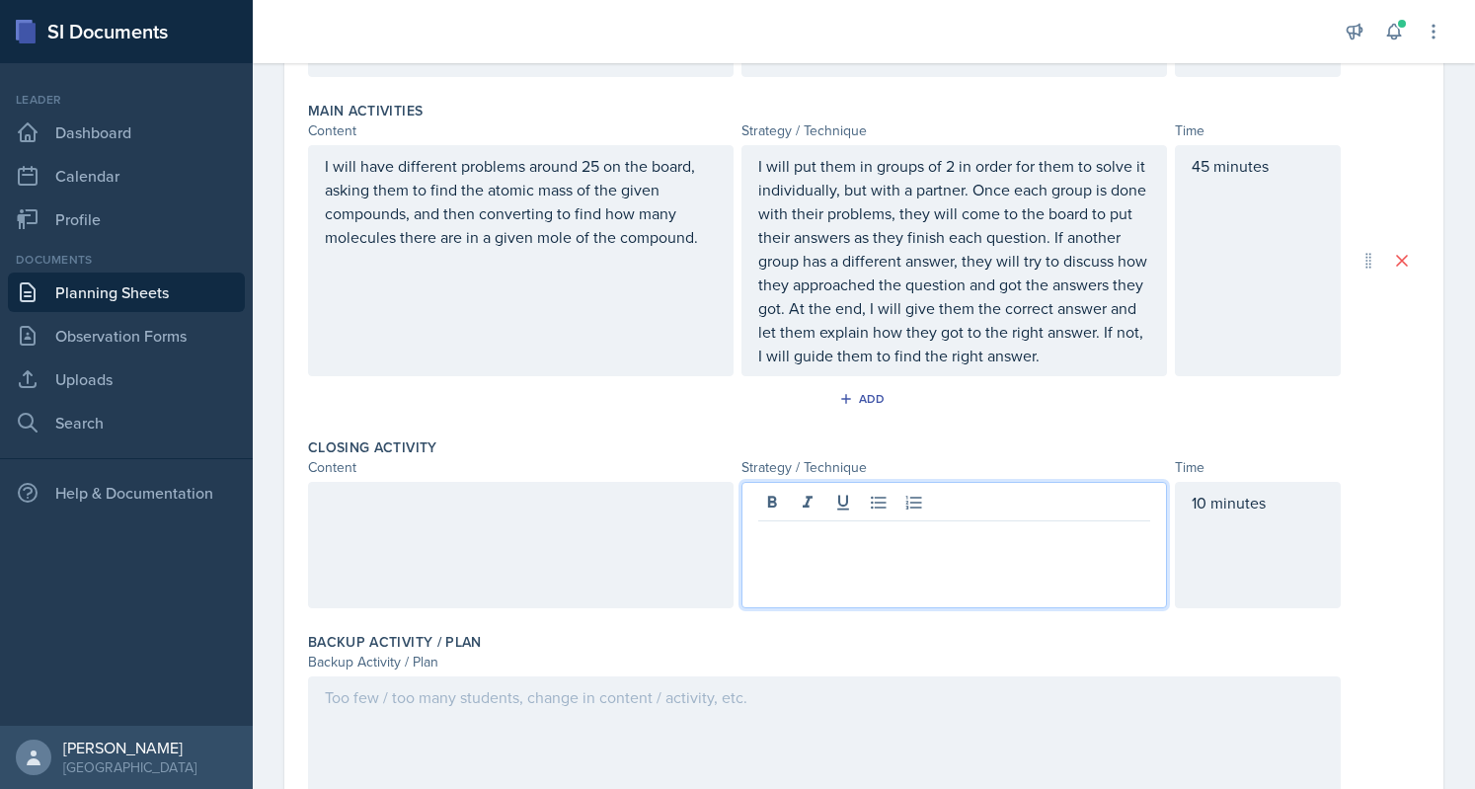
paste div
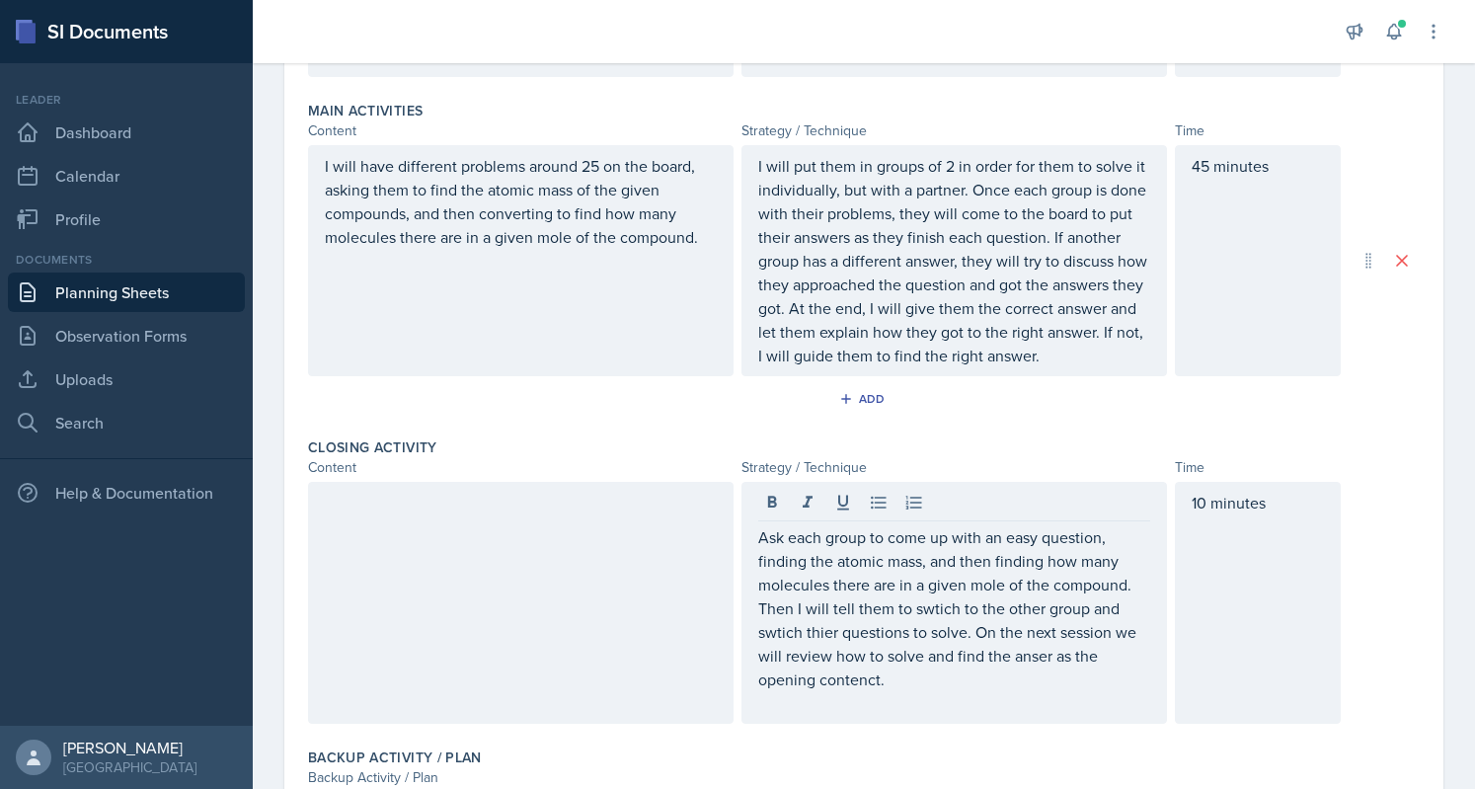
click at [537, 651] on div at bounding box center [521, 603] width 426 height 242
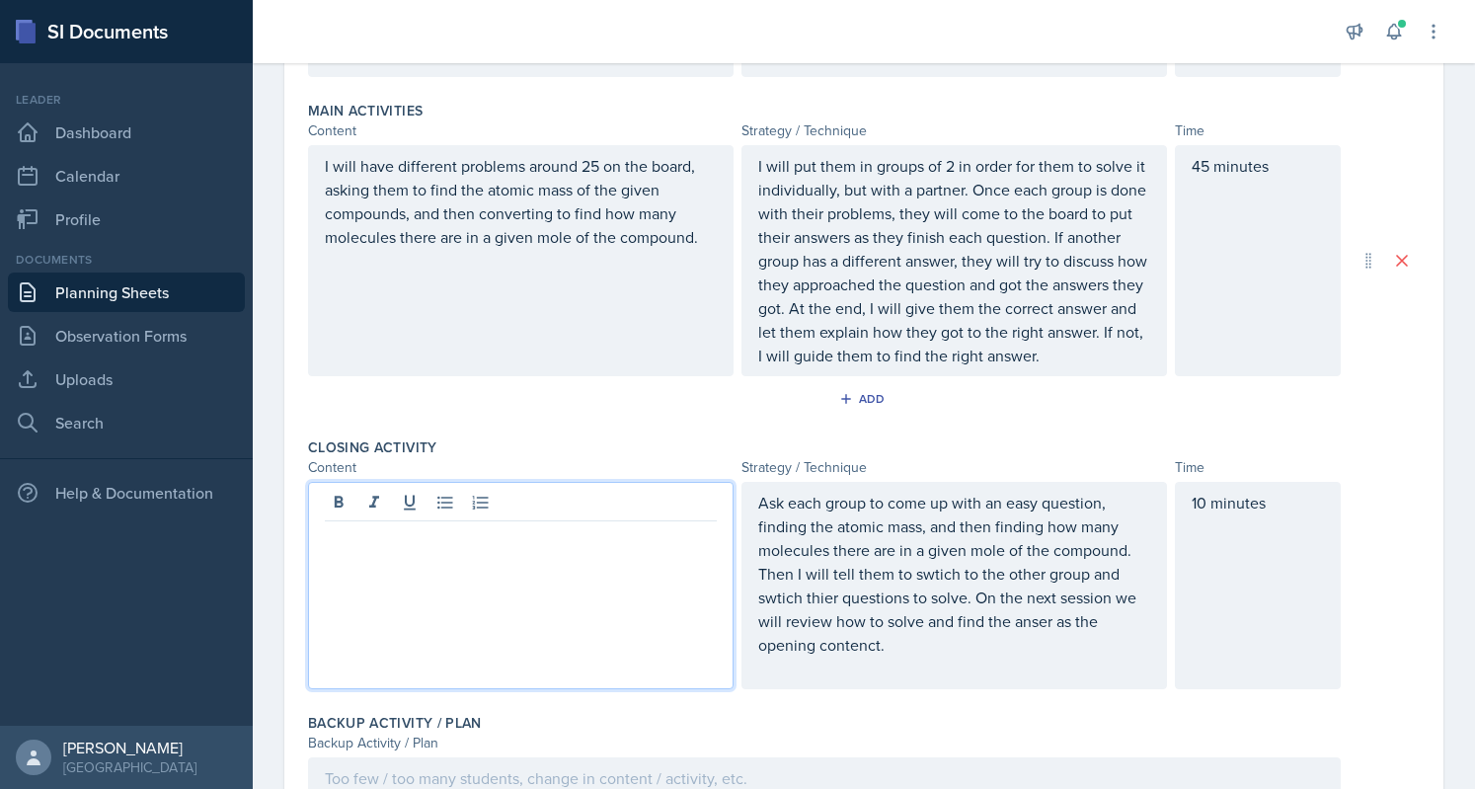
scroll to position [629, 0]
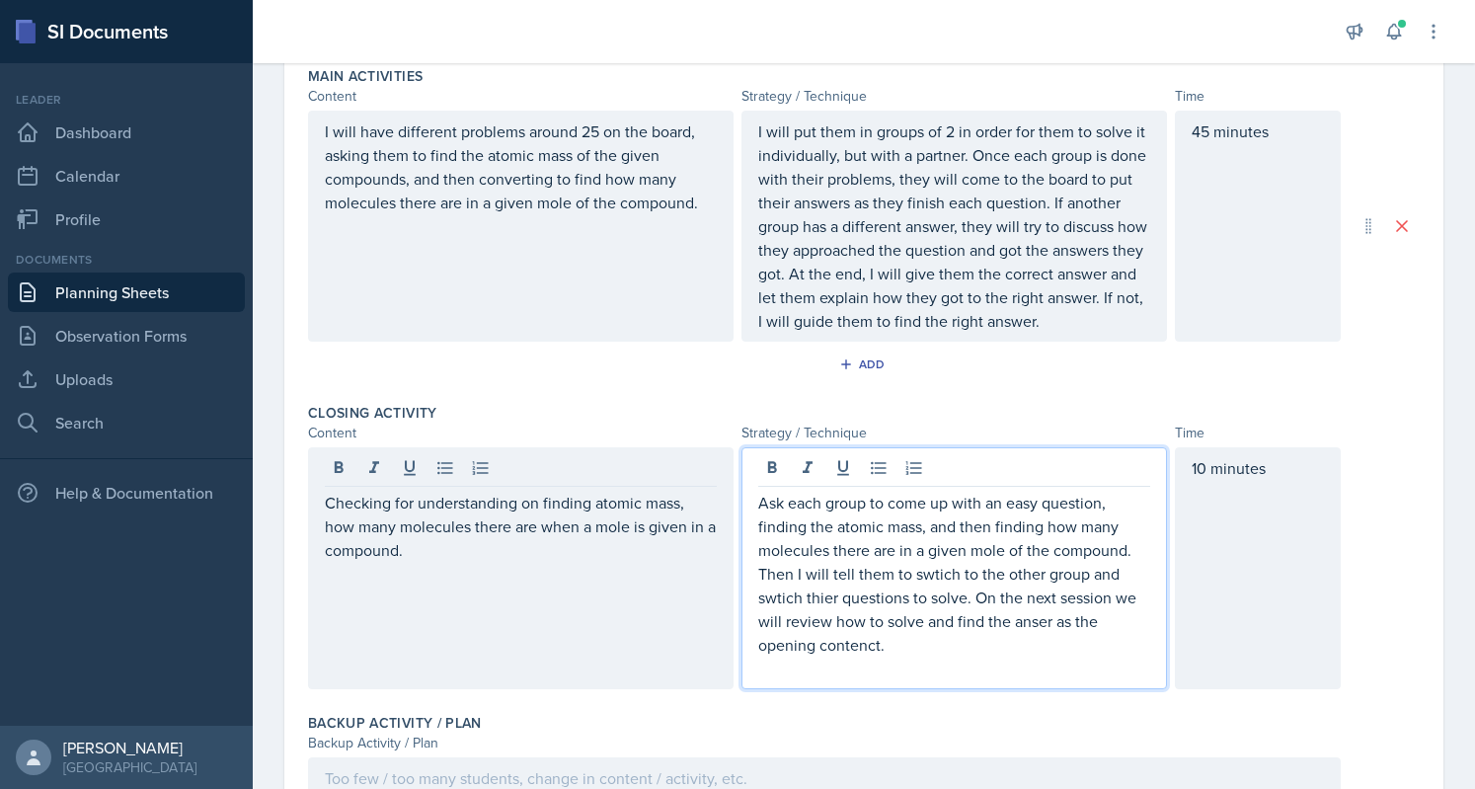
click at [865, 564] on p "Ask each group to come up with an easy question, finding the atomic mass, and t…" at bounding box center [954, 574] width 392 height 166
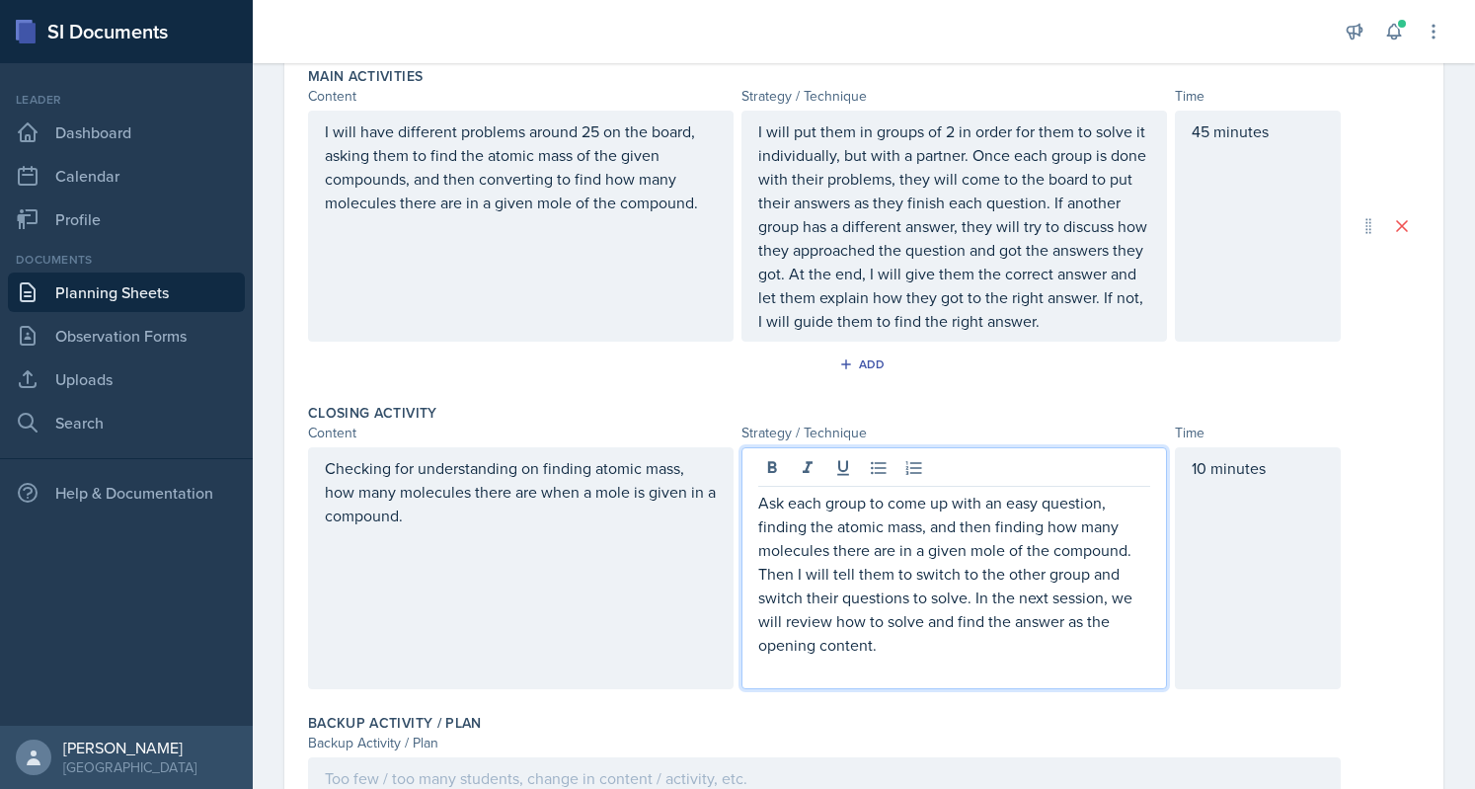
scroll to position [822, 0]
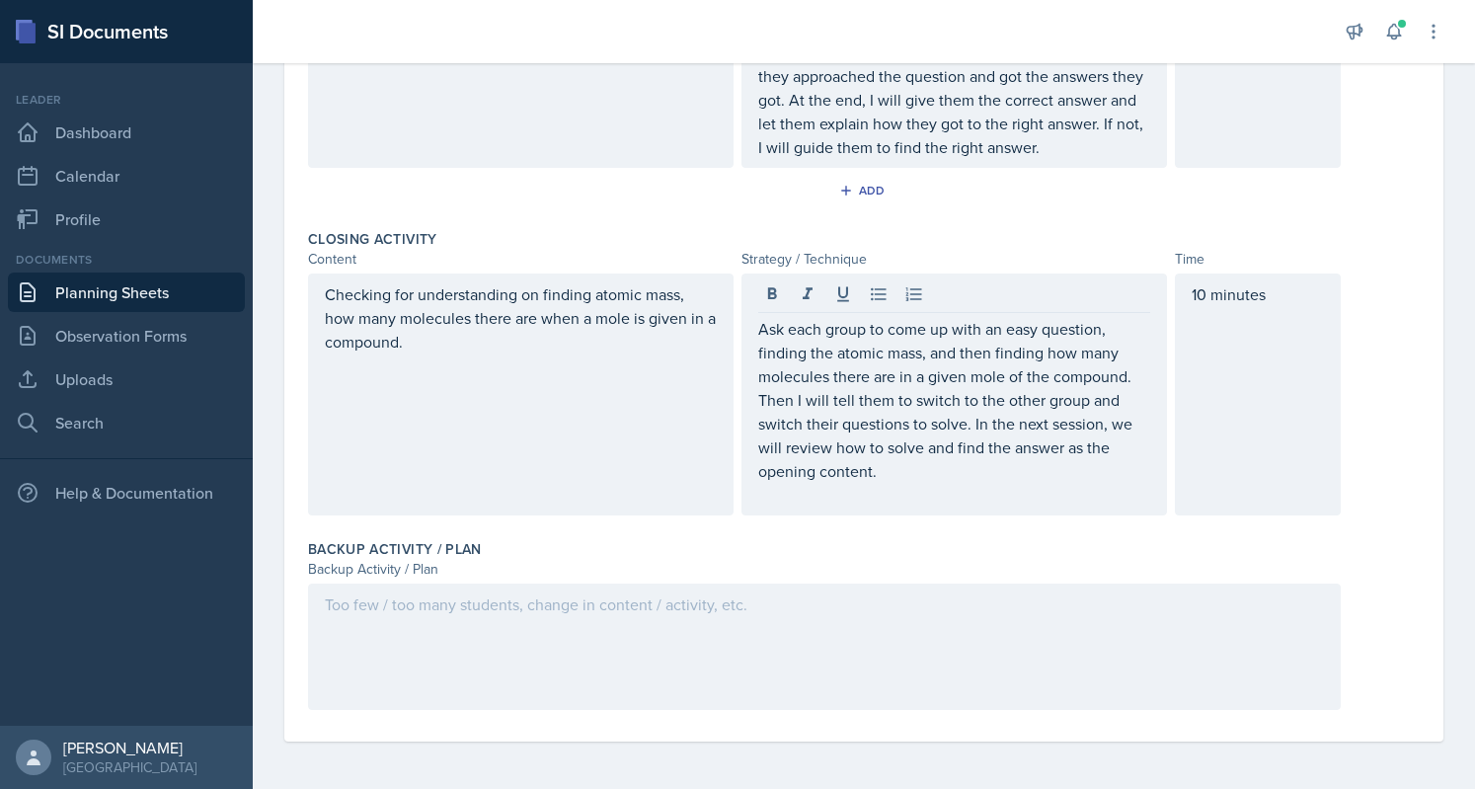
click at [674, 635] on div at bounding box center [824, 647] width 1033 height 126
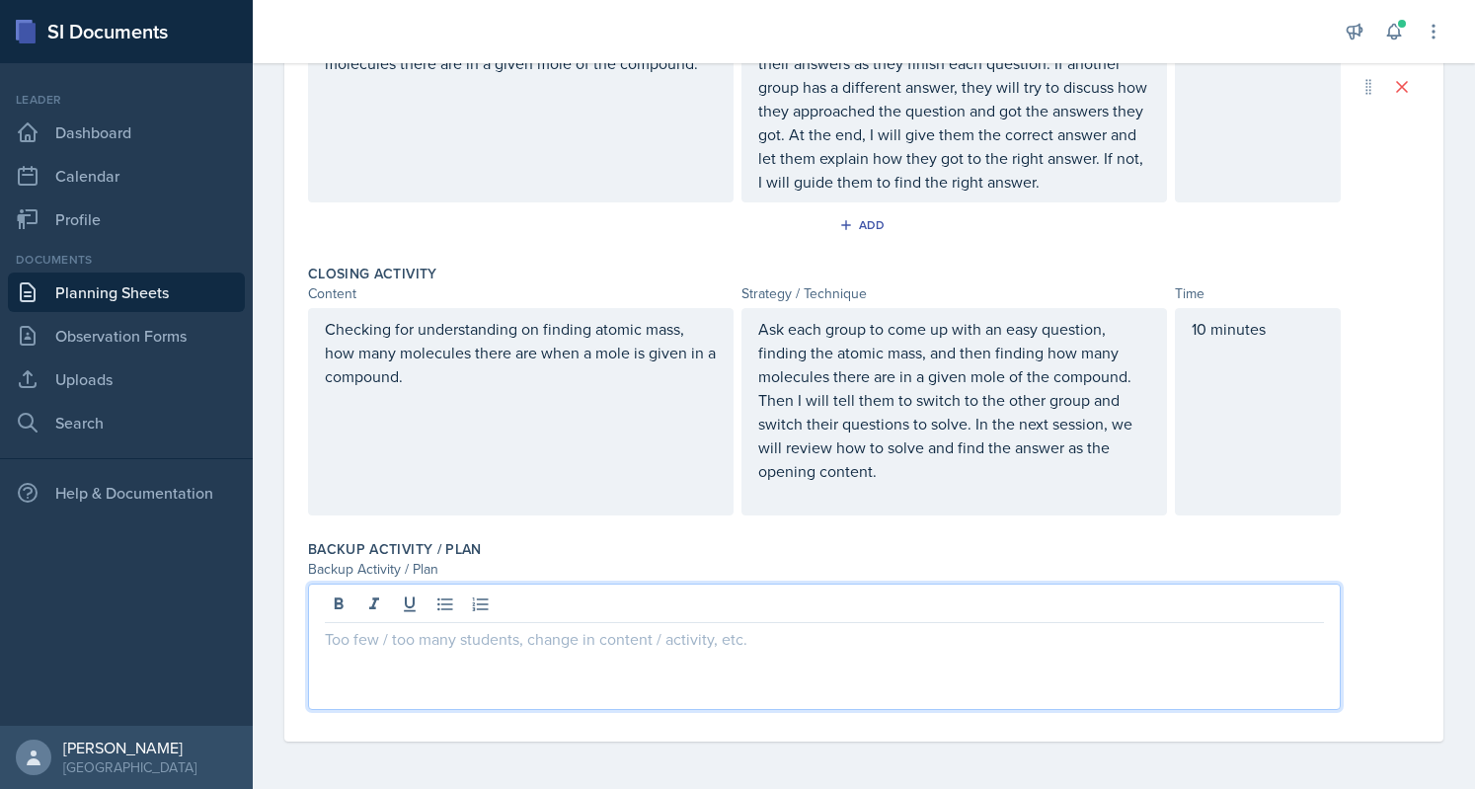
scroll to position [0, 0]
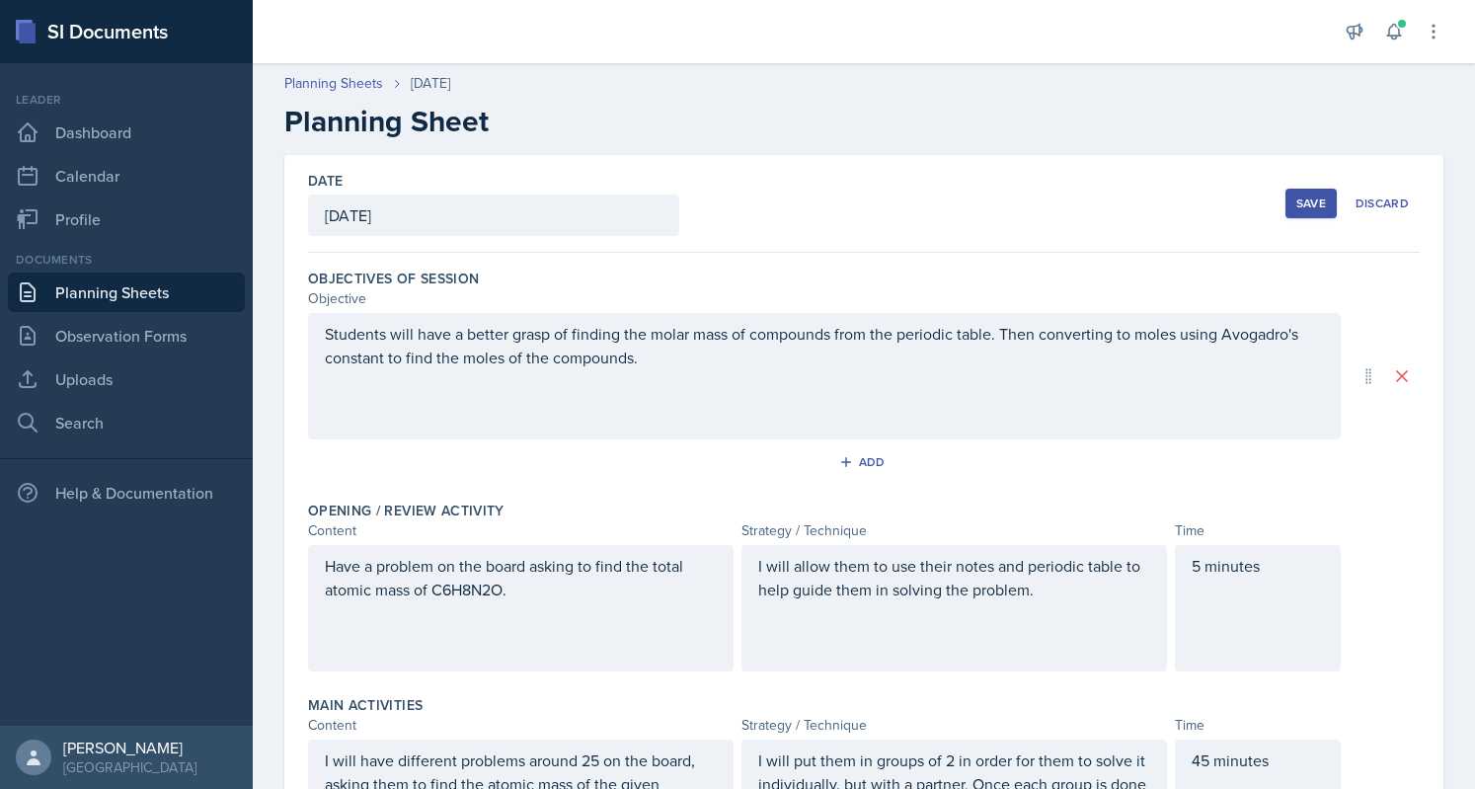
click at [1304, 198] on div "Save" at bounding box center [1312, 204] width 30 height 16
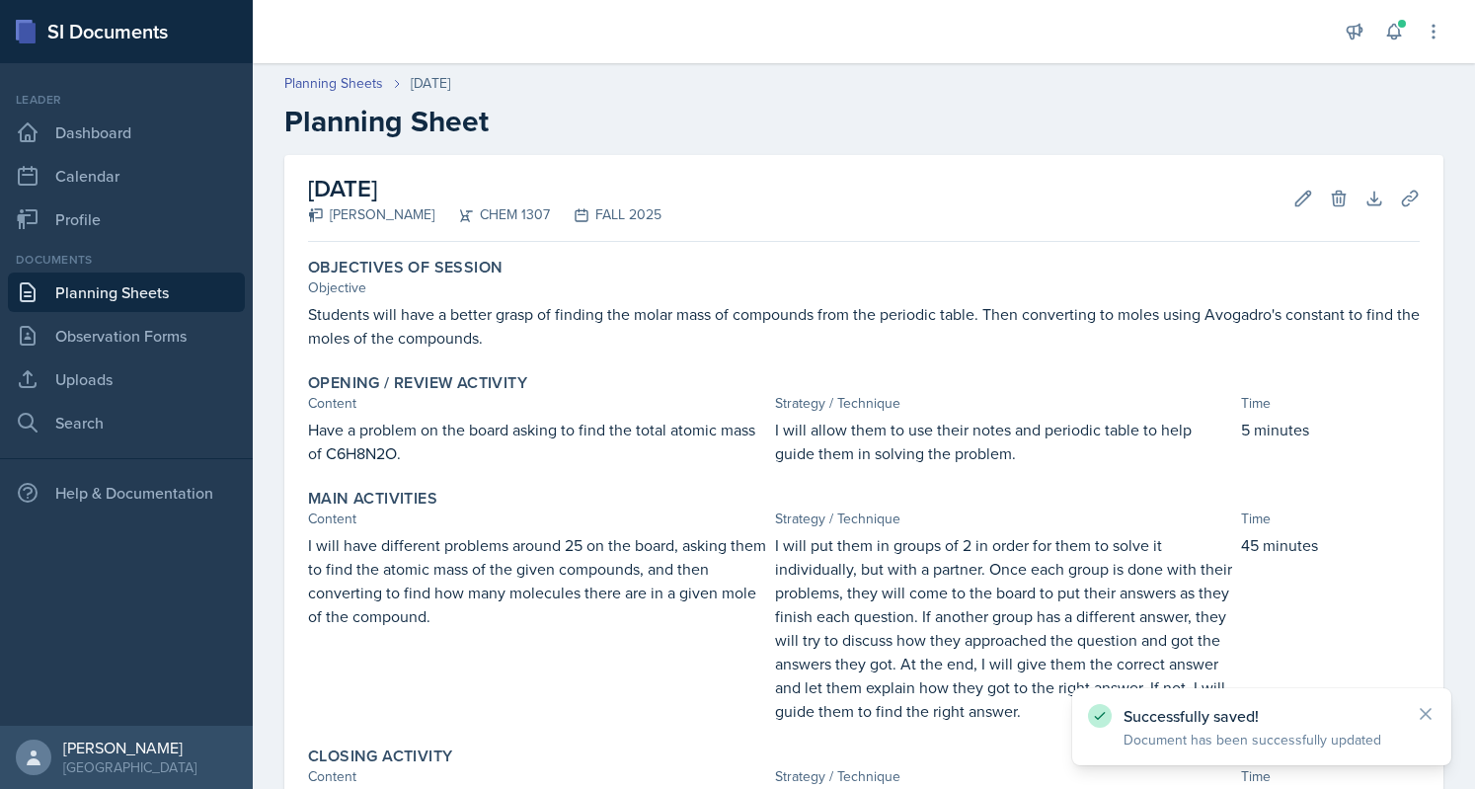
click at [99, 307] on link "Planning Sheets" at bounding box center [126, 293] width 237 height 40
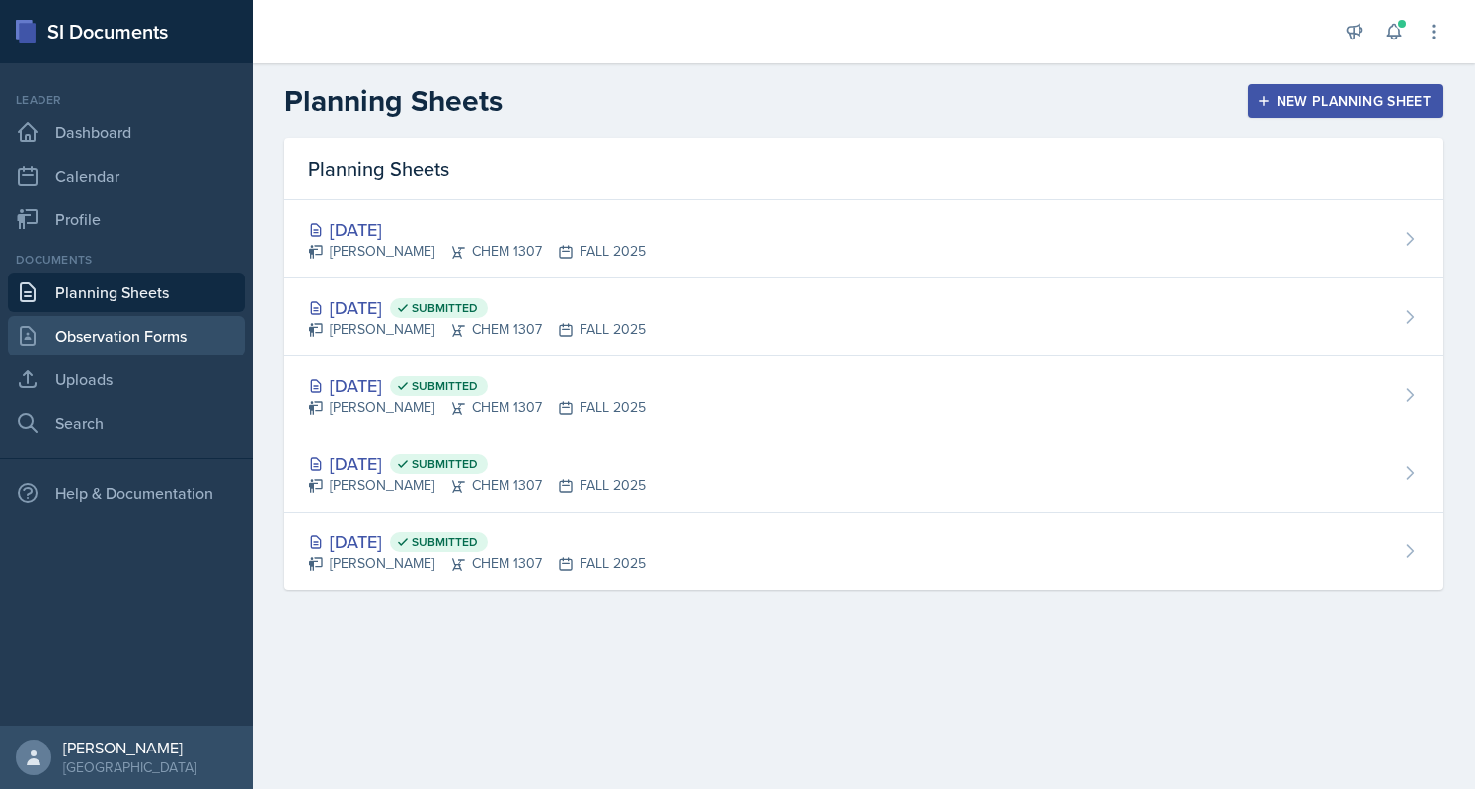
click at [128, 340] on link "Observation Forms" at bounding box center [126, 336] width 237 height 40
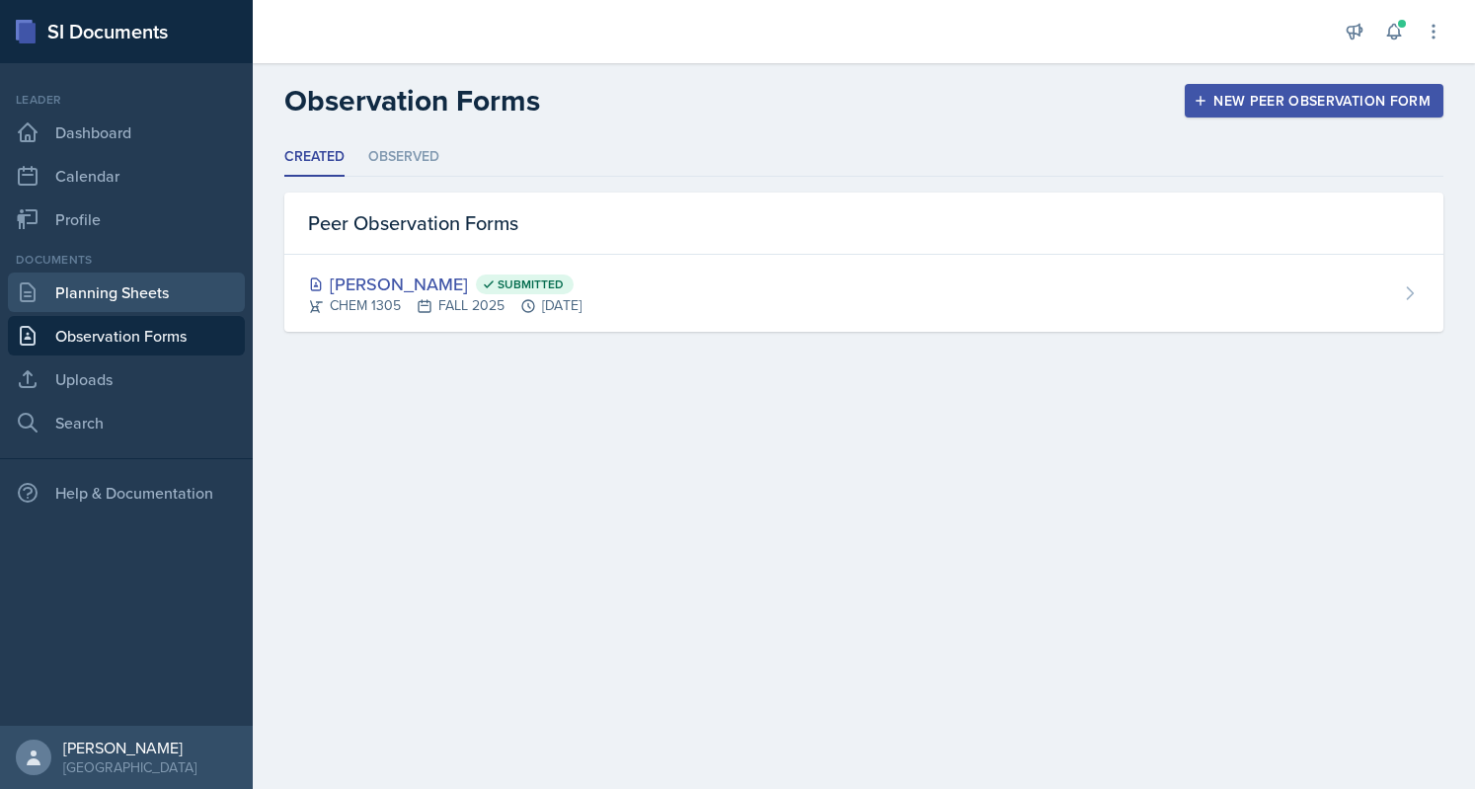
click at [93, 295] on link "Planning Sheets" at bounding box center [126, 293] width 237 height 40
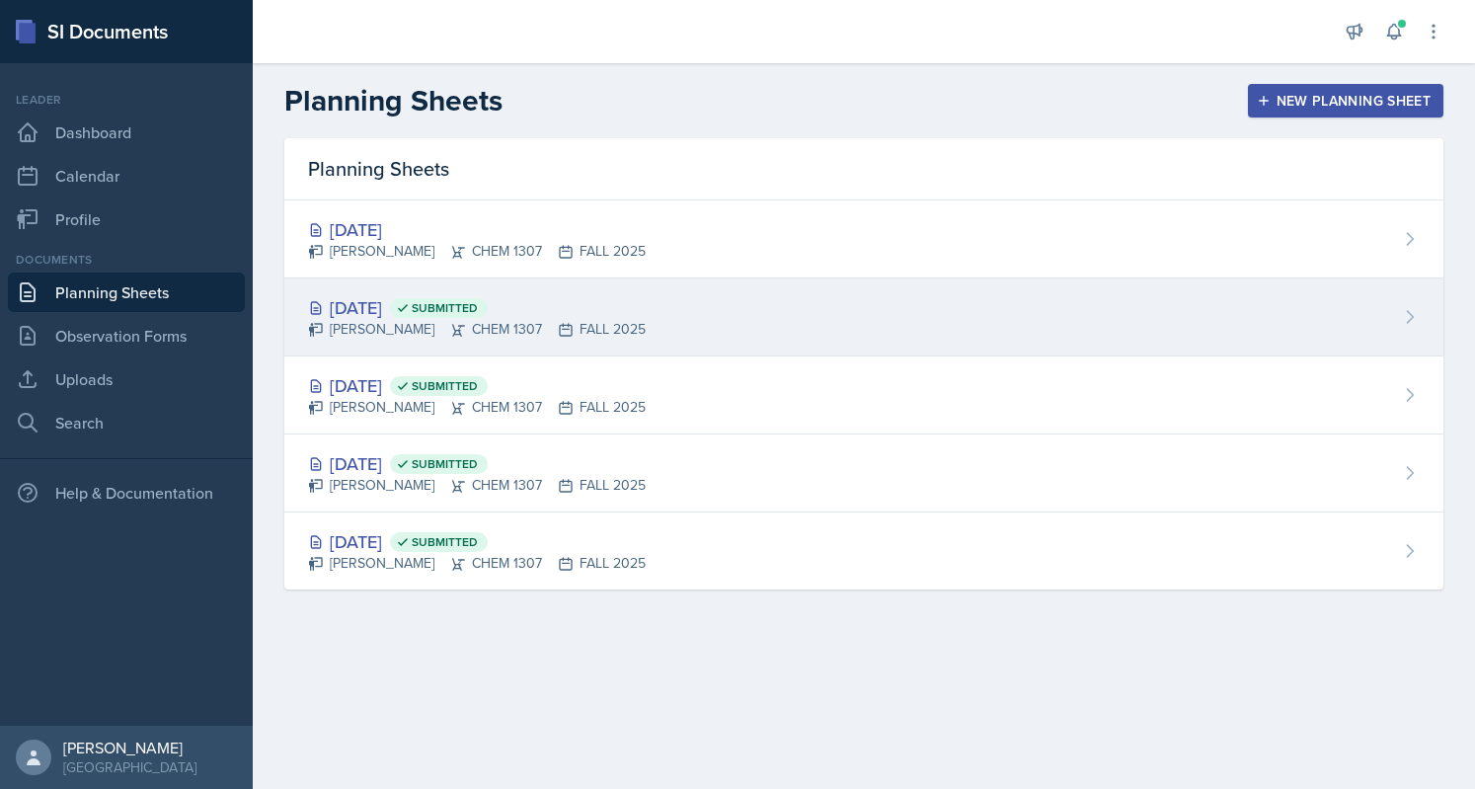
click at [421, 298] on div "[DATE] Submitted" at bounding box center [477, 307] width 338 height 27
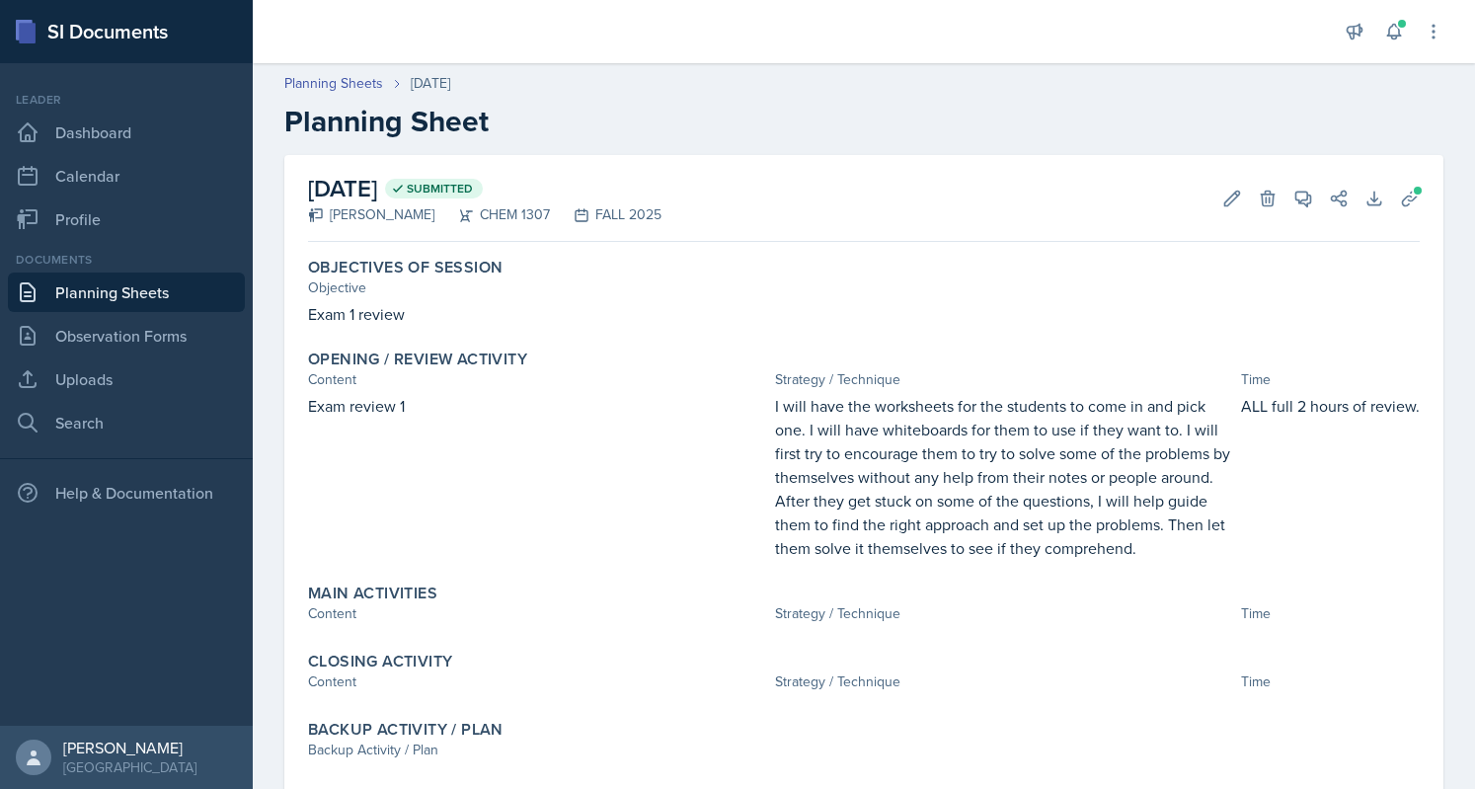
scroll to position [53, 0]
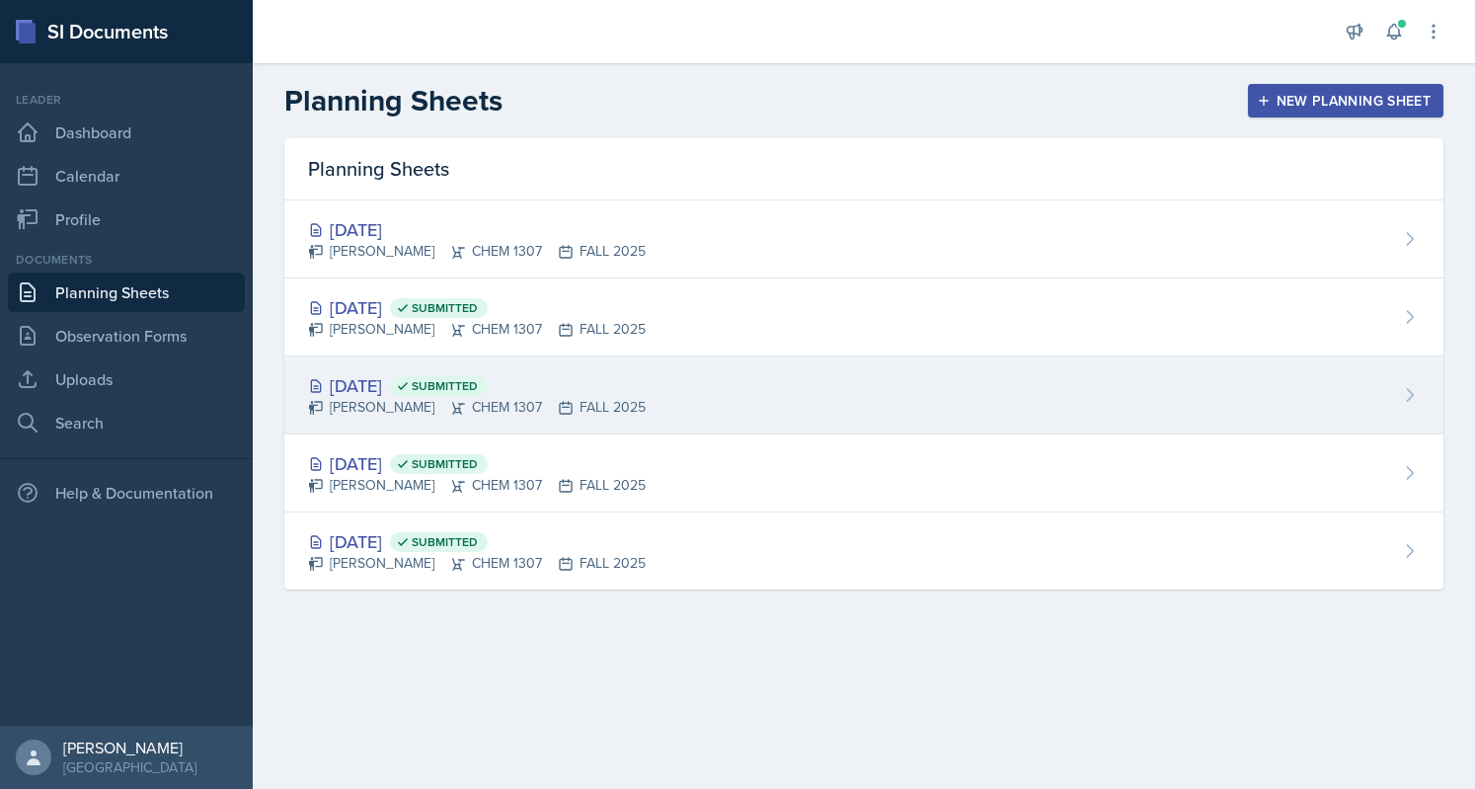
click at [598, 408] on div "[PERSON_NAME] CHEM 1307 FALL 2025" at bounding box center [477, 407] width 338 height 21
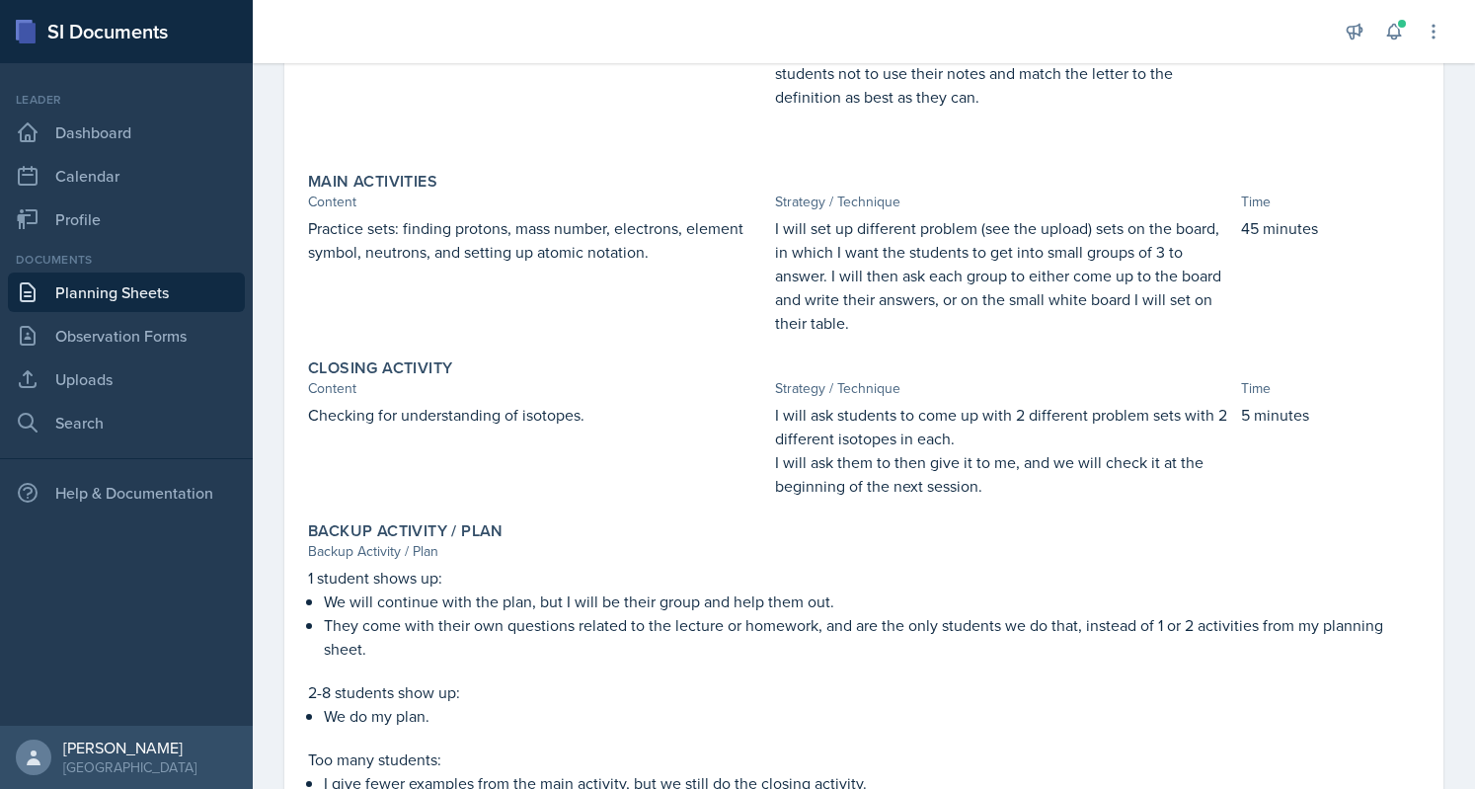
scroll to position [820, 0]
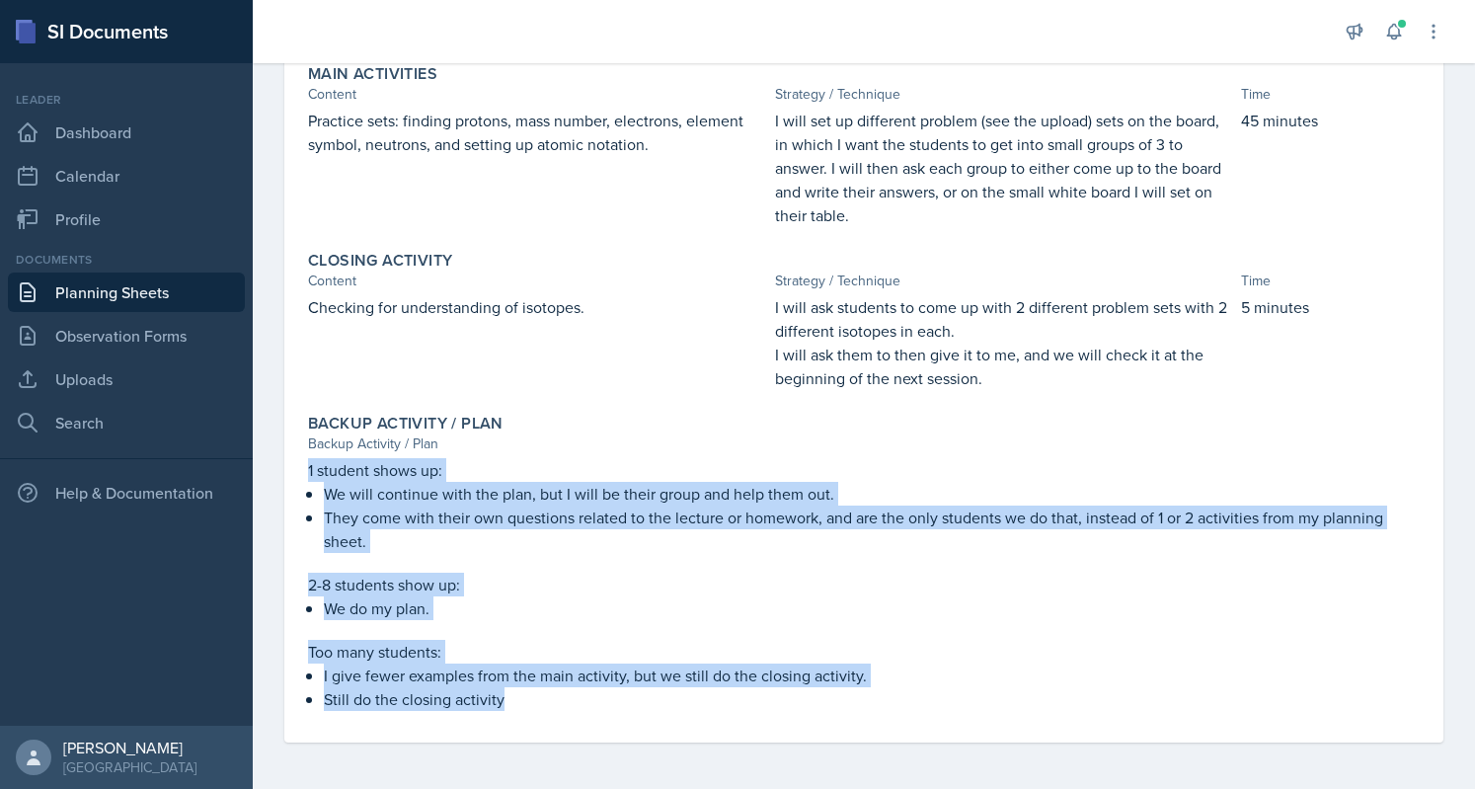
drag, startPoint x: 308, startPoint y: 471, endPoint x: 557, endPoint y: 702, distance: 339.6
click at [557, 702] on div "1 student shows up: We will continue with the plan, but I will be their group a…" at bounding box center [864, 584] width 1112 height 253
copy div "1 student shows up: We will continue with the plan, but I will be their group a…"
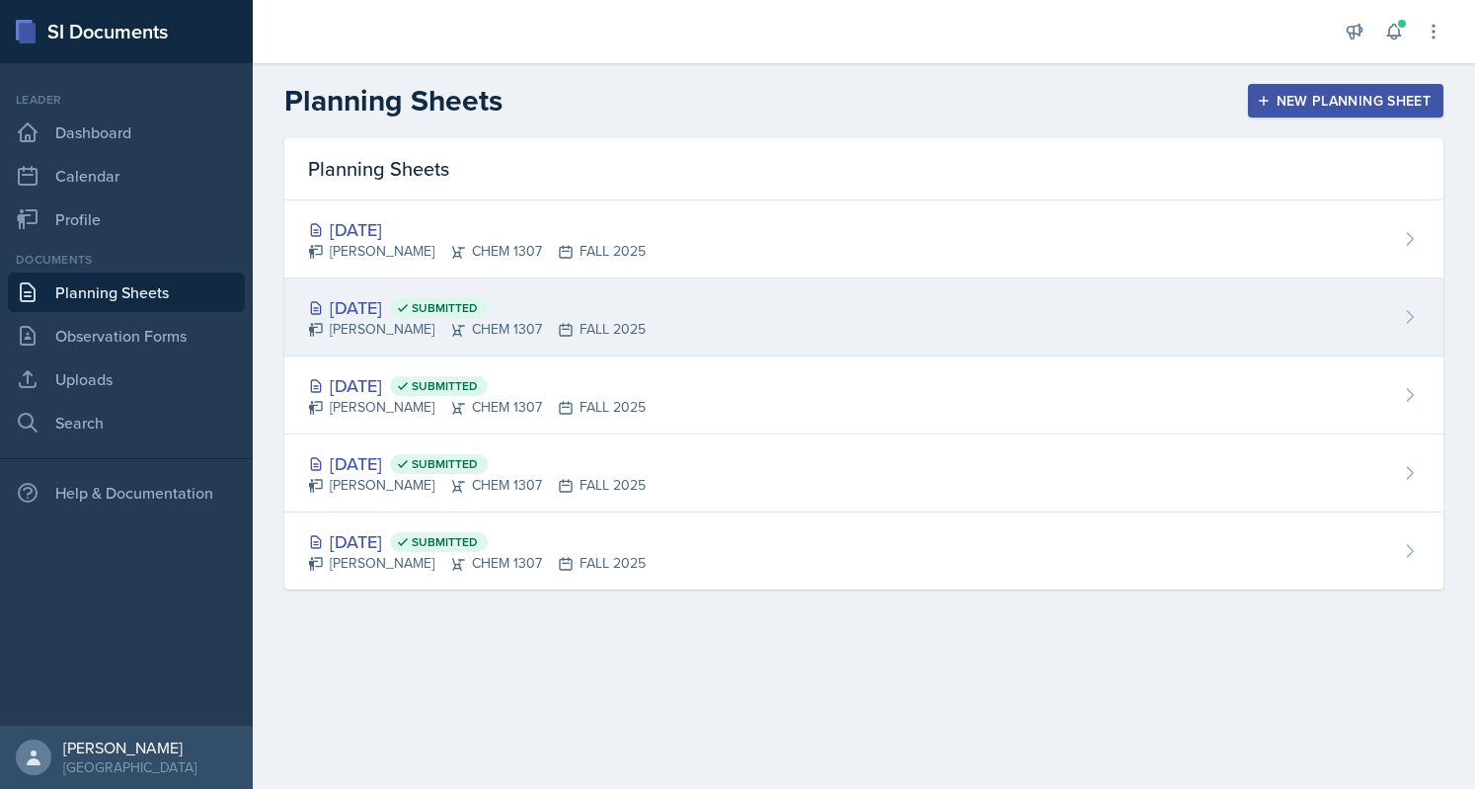
click at [405, 289] on div "[DATE] Submitted [PERSON_NAME] CHEM 1307 FALL 2025" at bounding box center [863, 317] width 1159 height 78
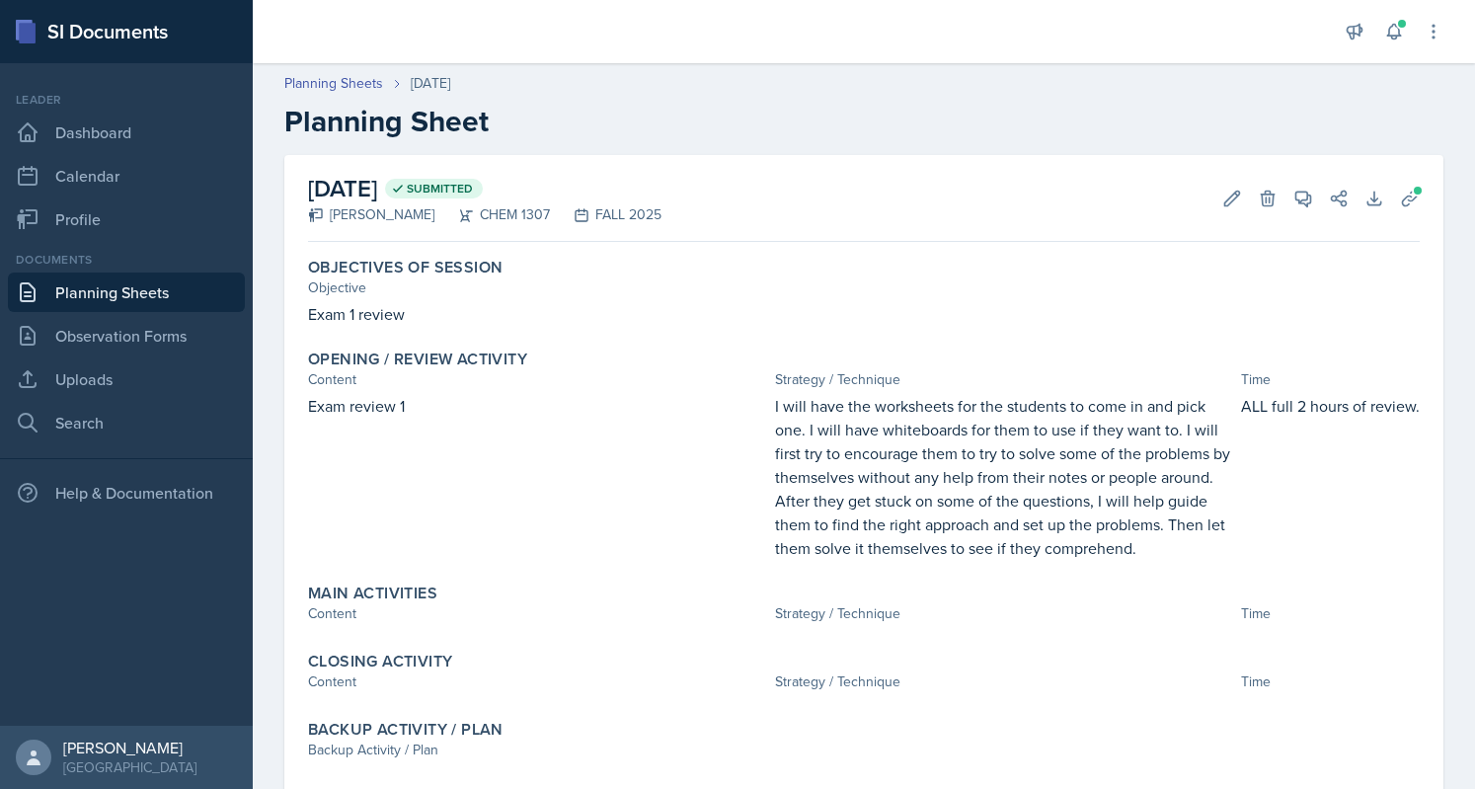
scroll to position [53, 0]
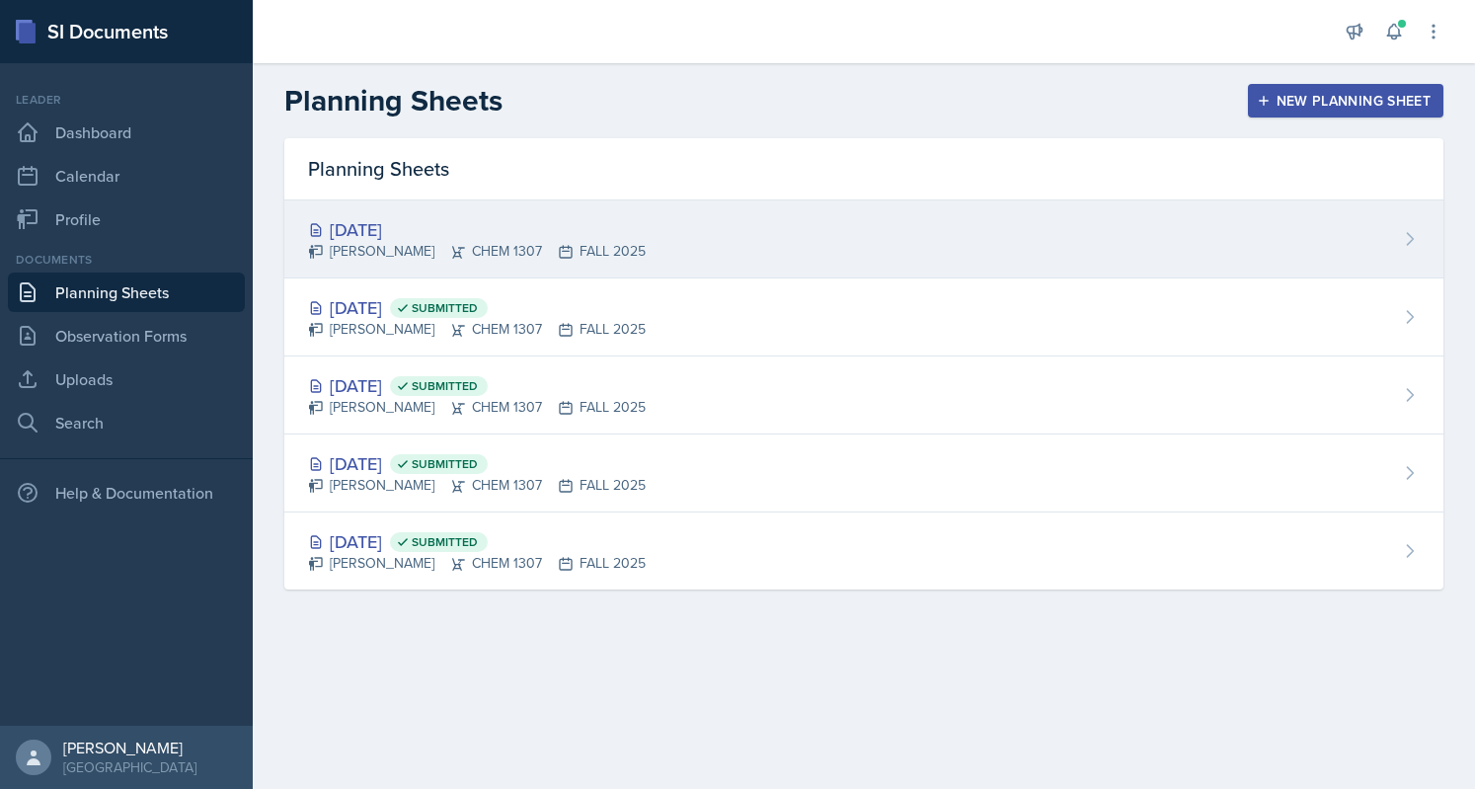
click at [407, 265] on div "[DATE] [PERSON_NAME] CHEM 1307 FALL 2025" at bounding box center [863, 239] width 1159 height 78
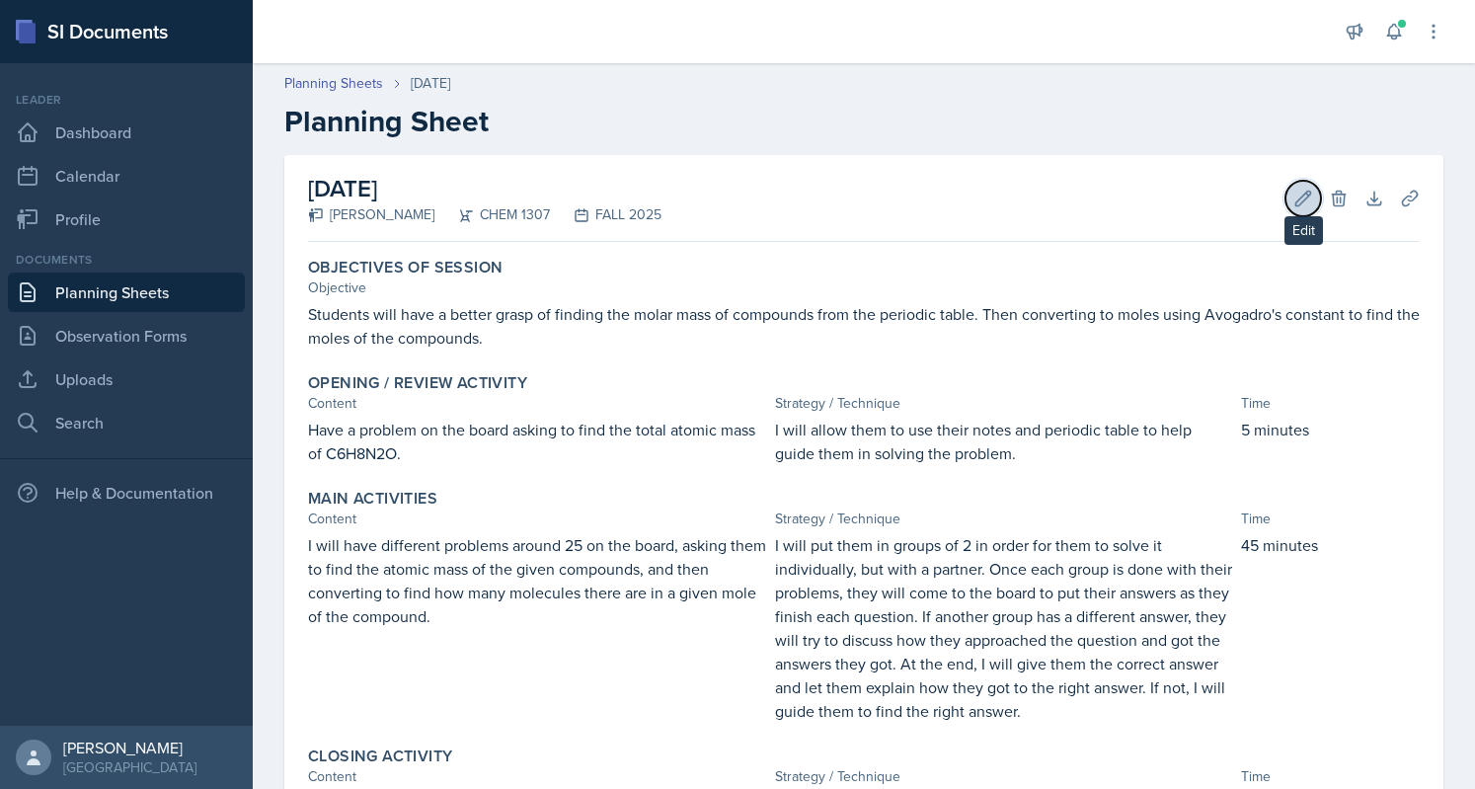
click at [1297, 191] on icon at bounding box center [1304, 198] width 15 height 15
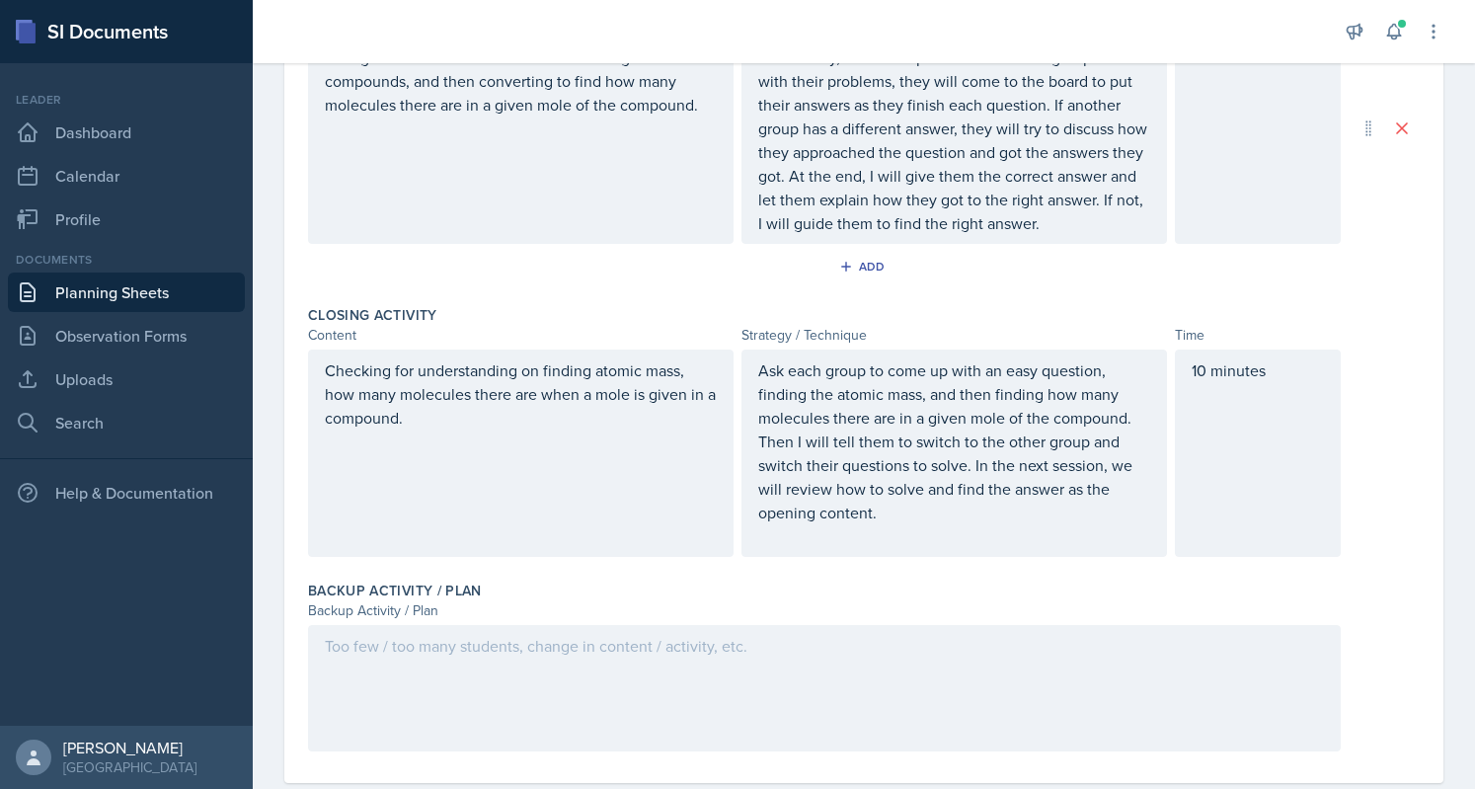
scroll to position [788, 0]
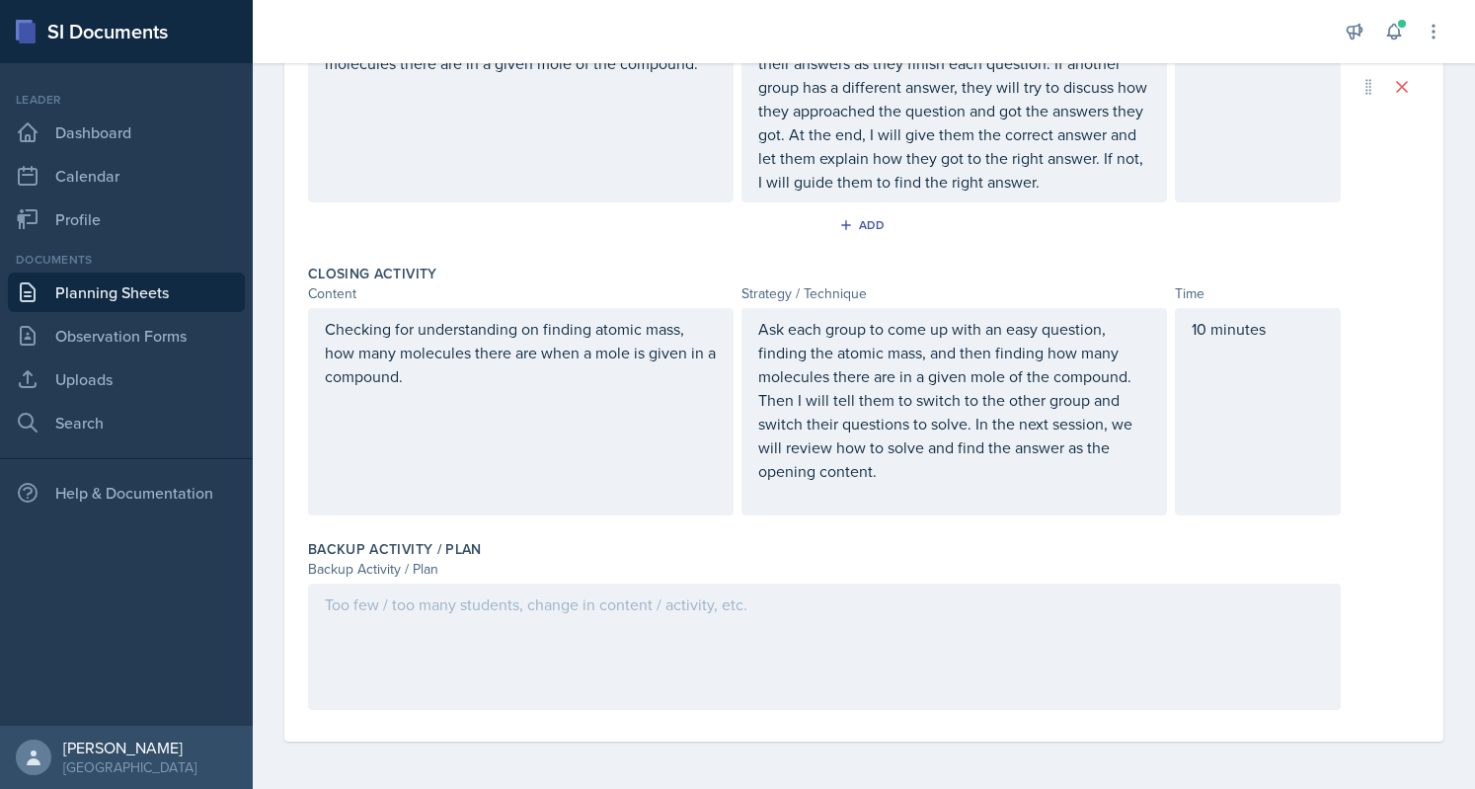
click at [428, 625] on div at bounding box center [824, 647] width 1033 height 126
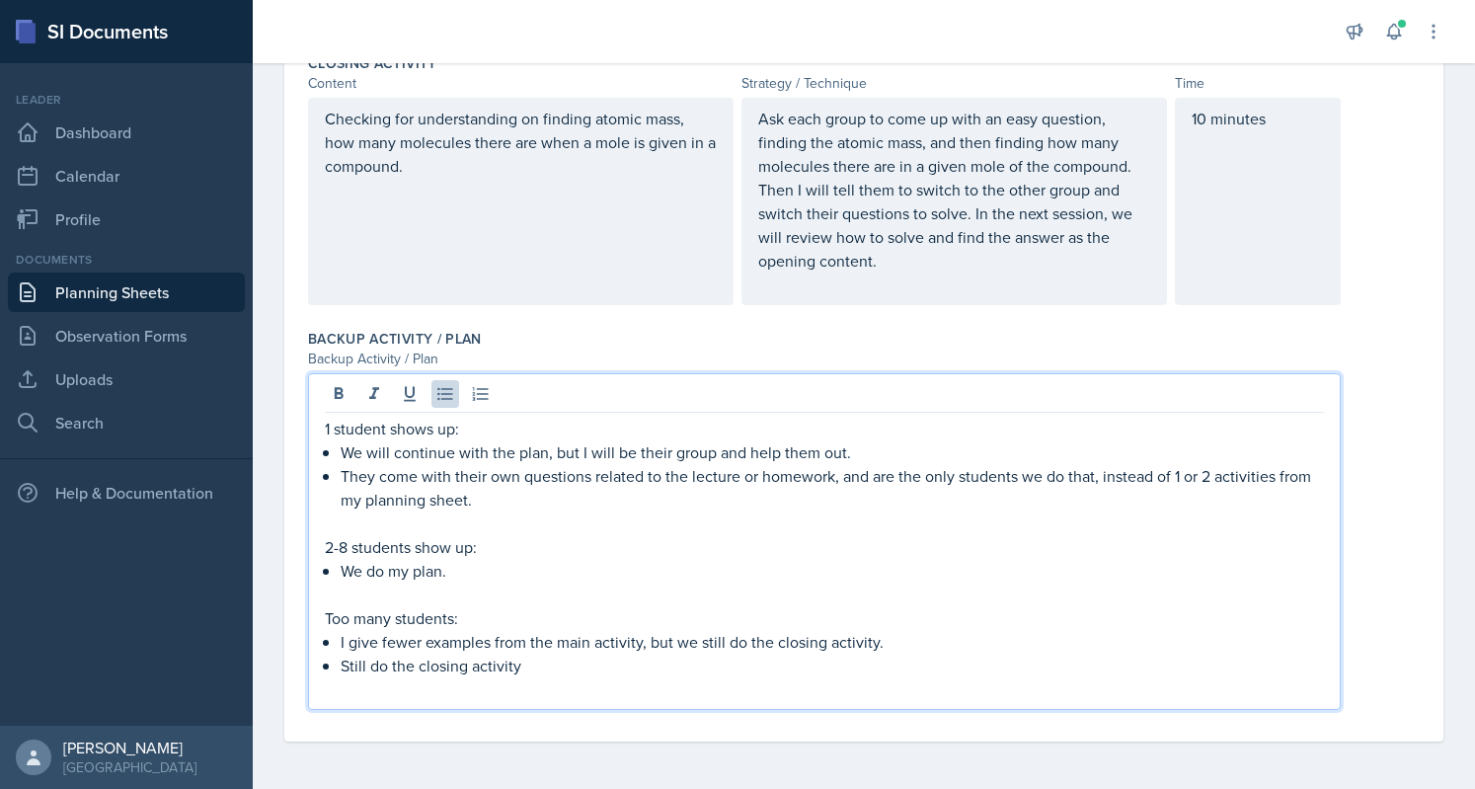
scroll to position [997, 0]
drag, startPoint x: 535, startPoint y: 676, endPoint x: 304, endPoint y: 668, distance: 231.2
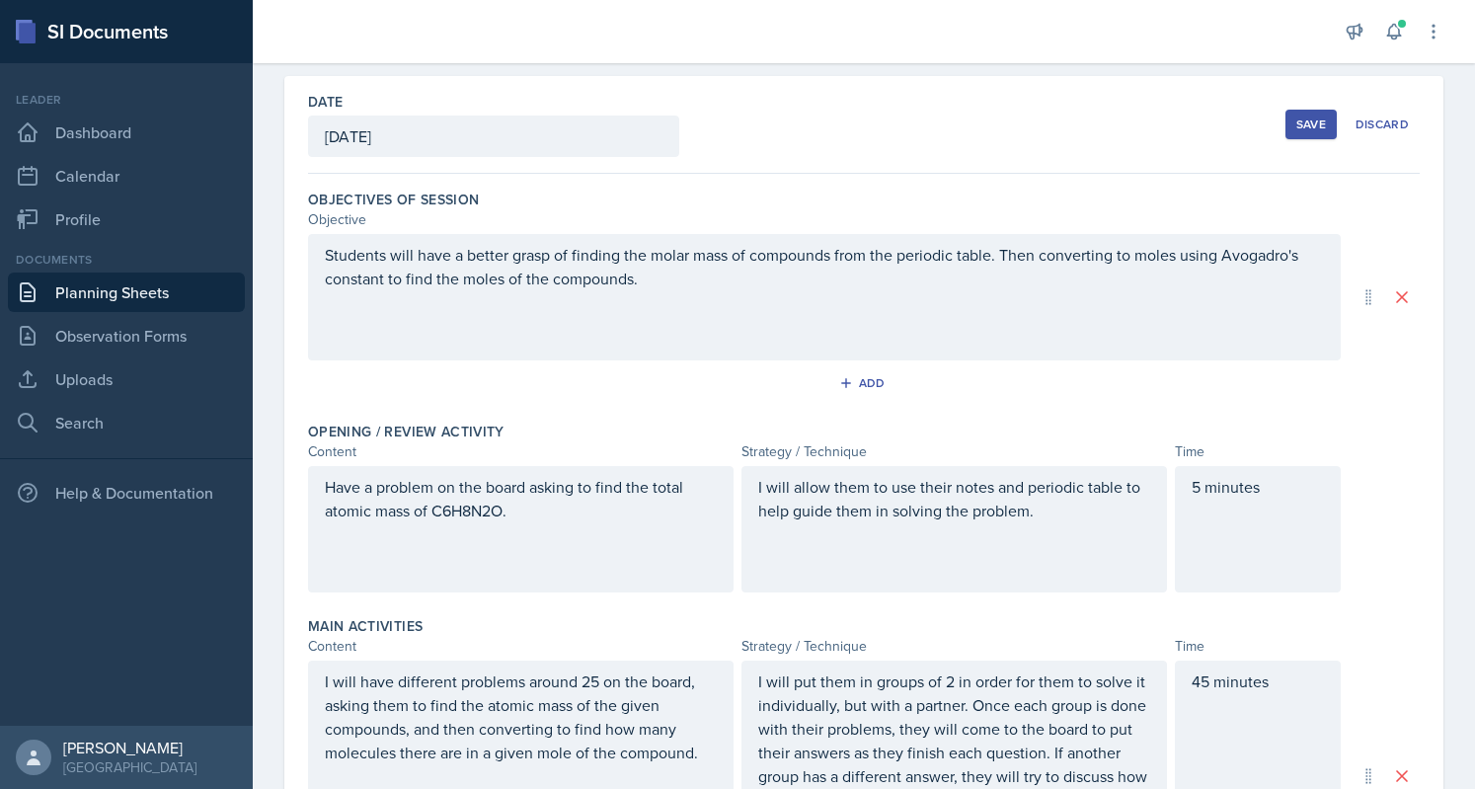
scroll to position [0, 0]
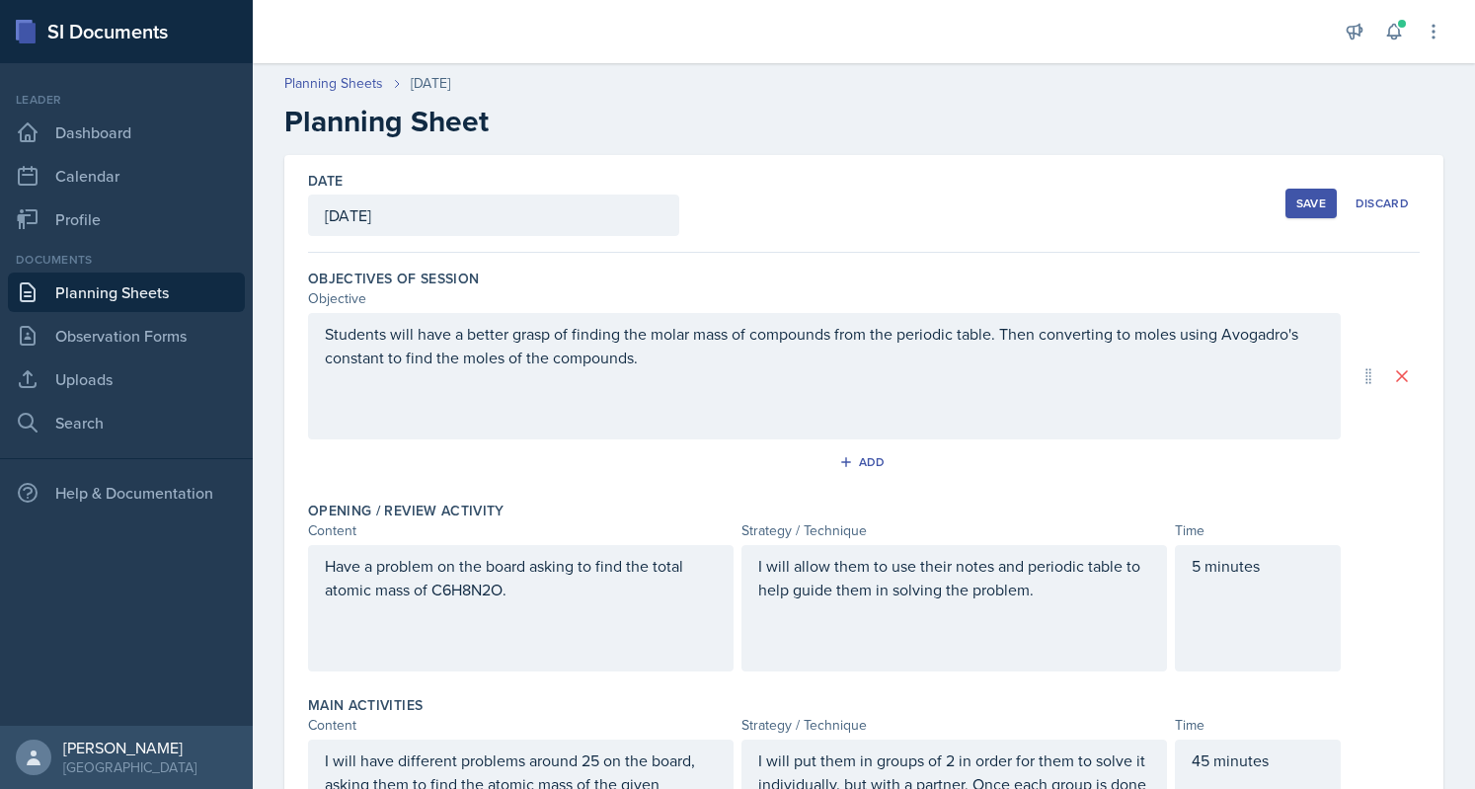
click at [1287, 190] on button "Save" at bounding box center [1311, 204] width 51 height 30
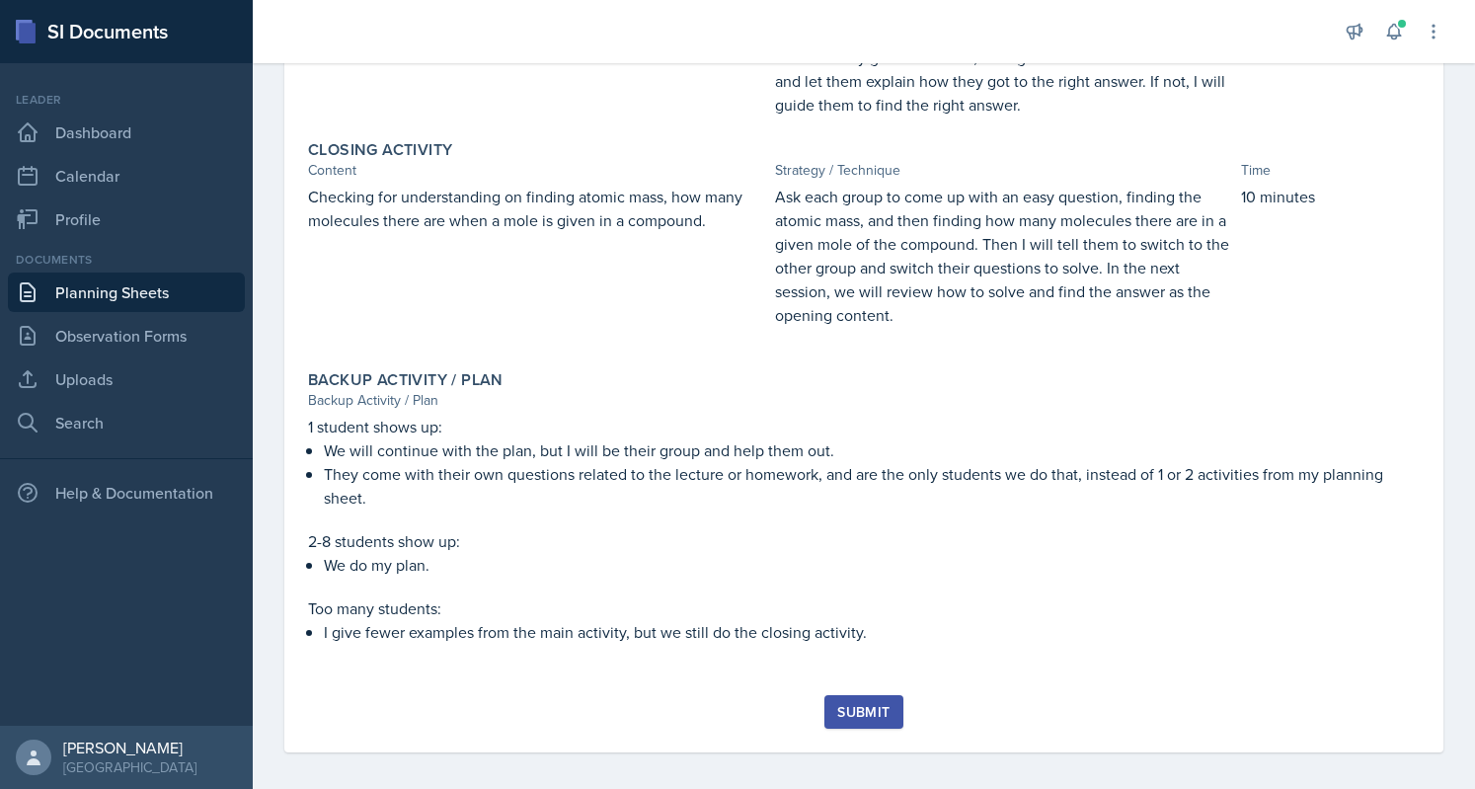
scroll to position [616, 0]
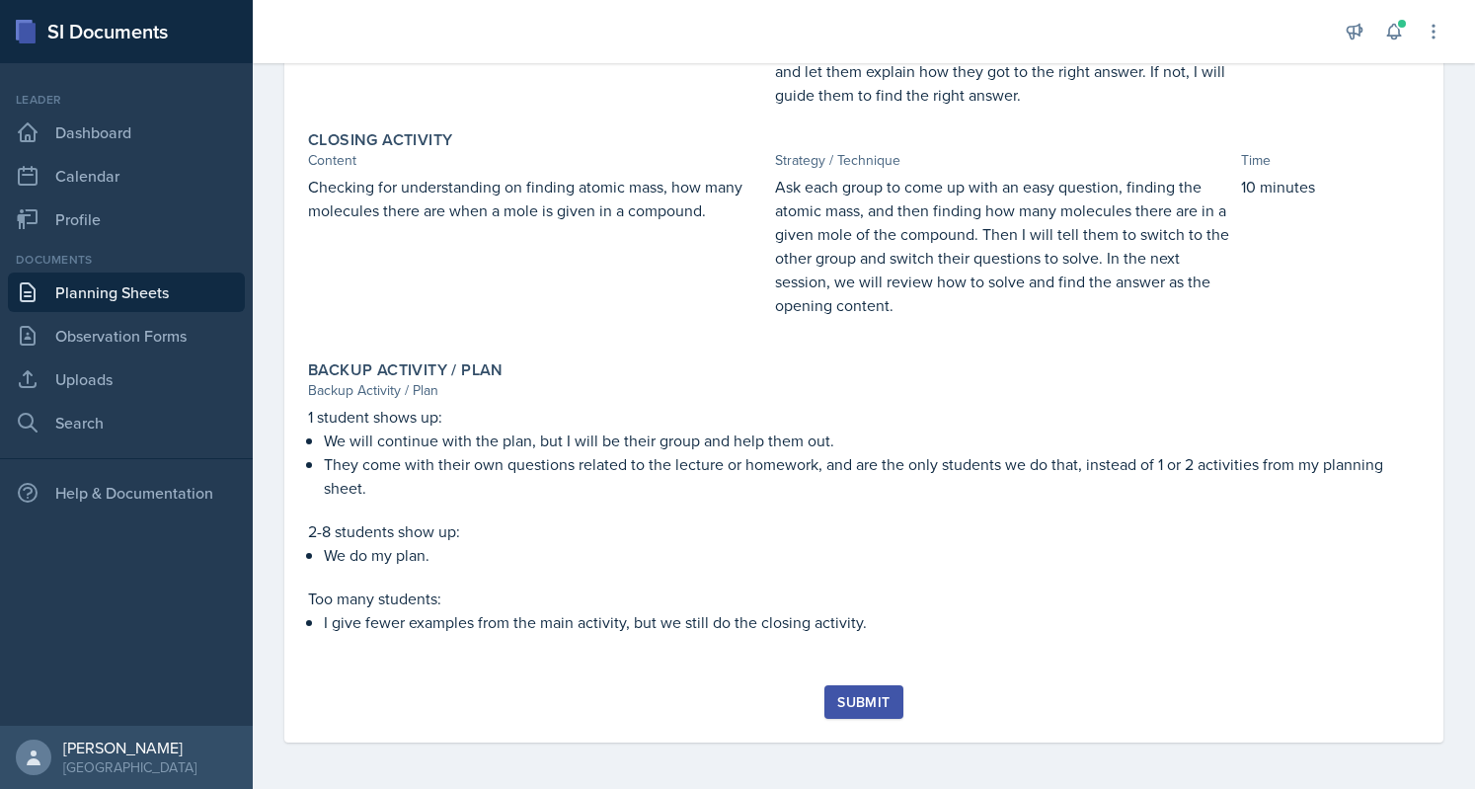
click at [864, 696] on div "Submit" at bounding box center [863, 702] width 52 height 16
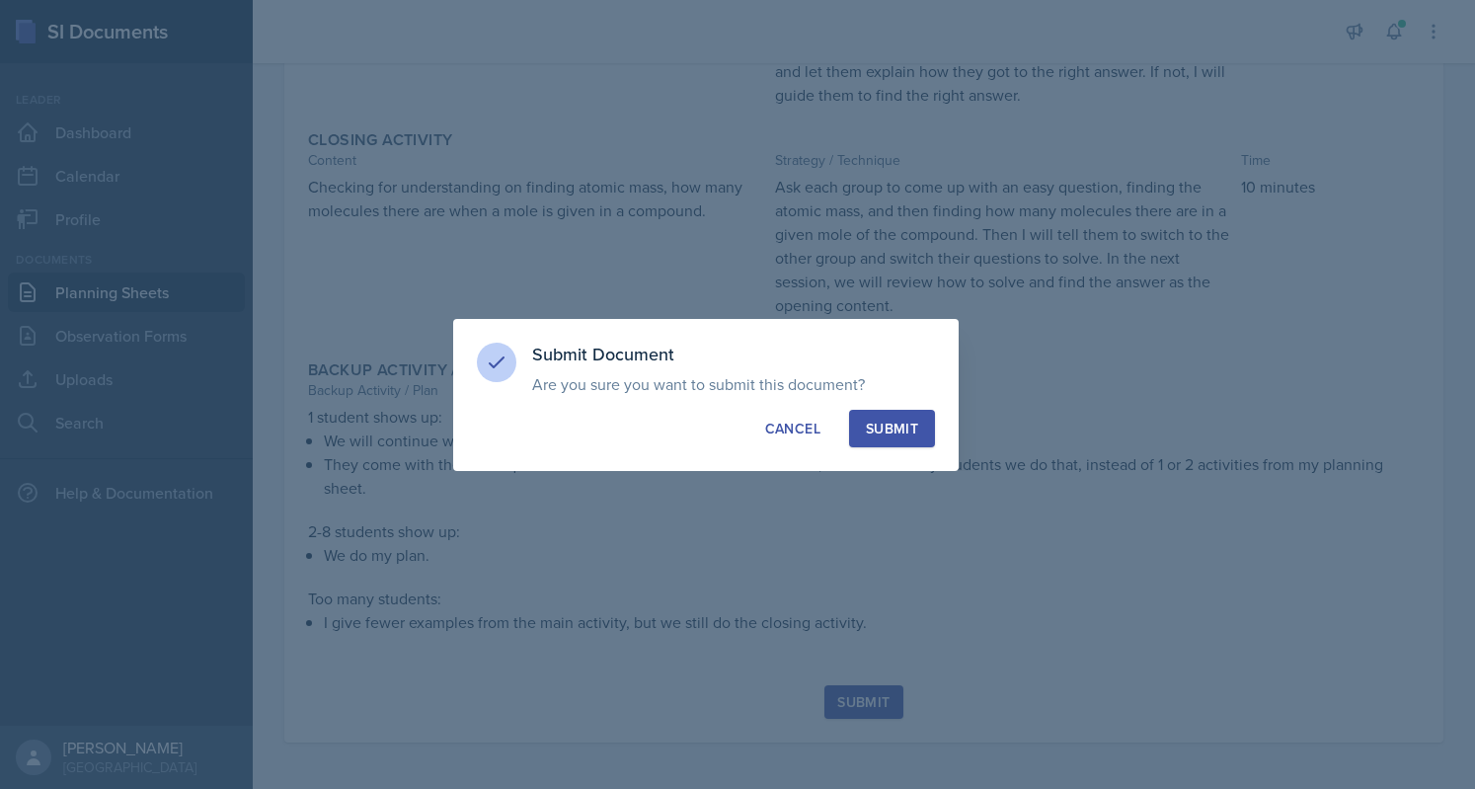
click at [875, 431] on div "Submit" at bounding box center [892, 429] width 52 height 20
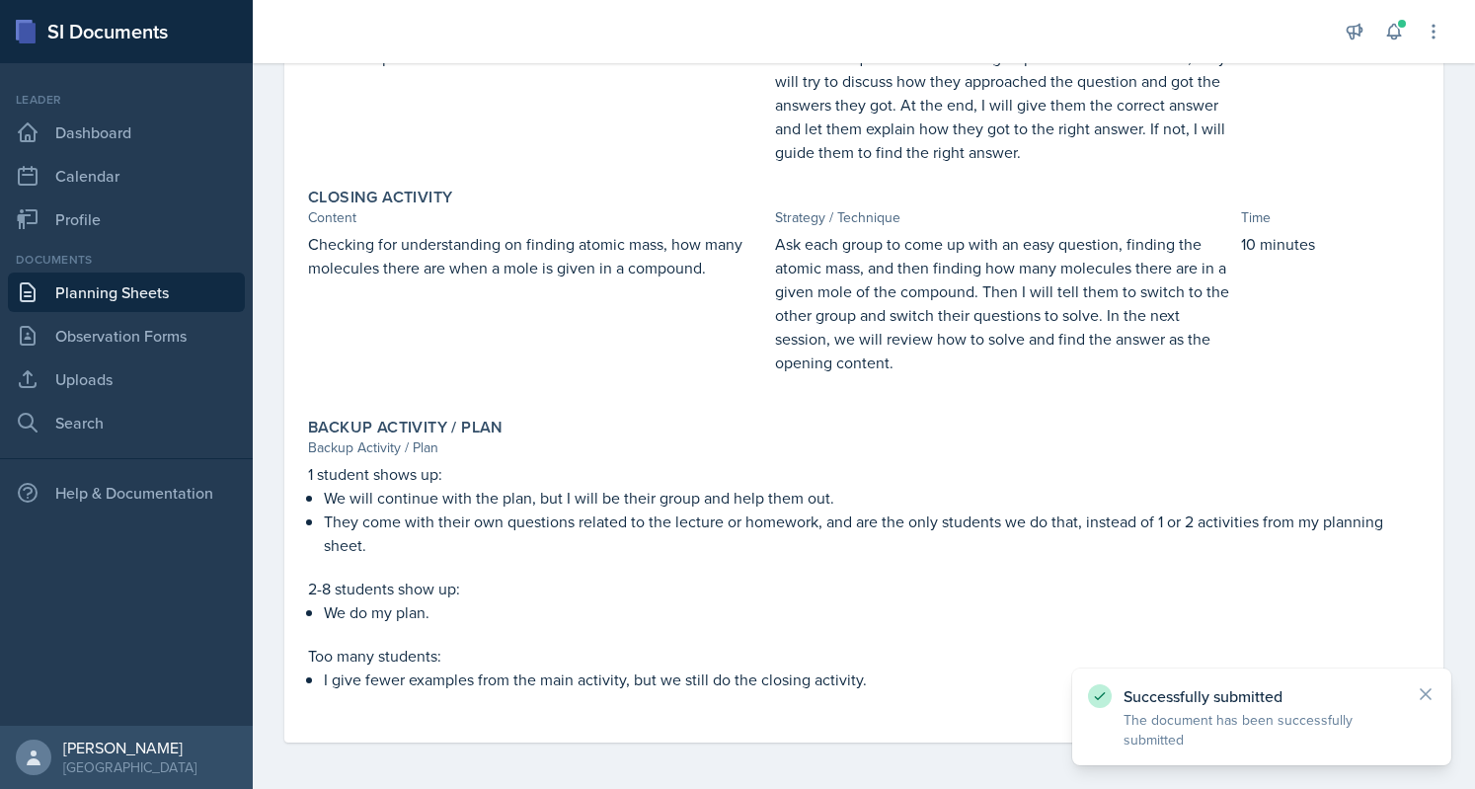
scroll to position [0, 0]
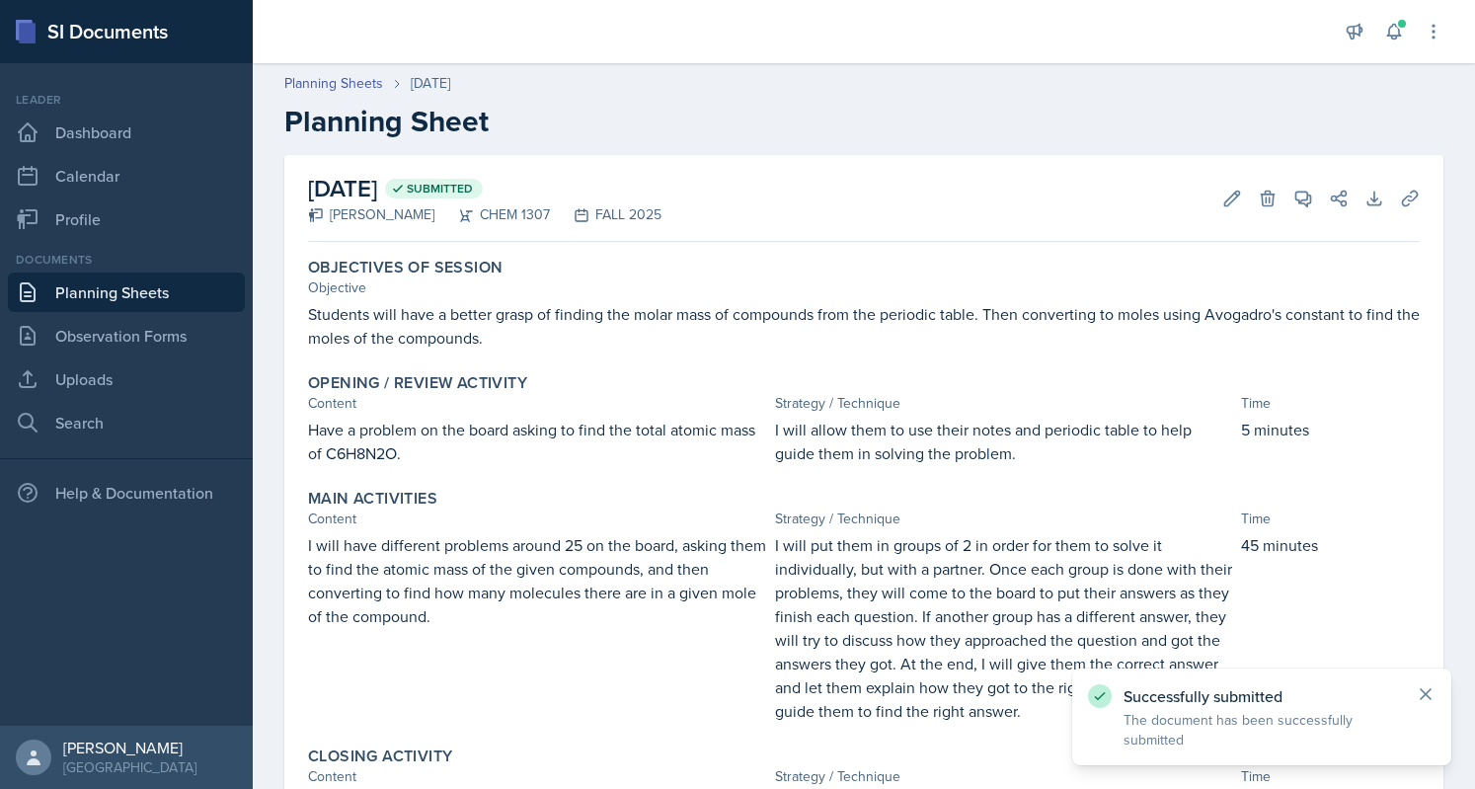
click at [1430, 686] on icon at bounding box center [1426, 694] width 20 height 20
